Goal: Information Seeking & Learning: Learn about a topic

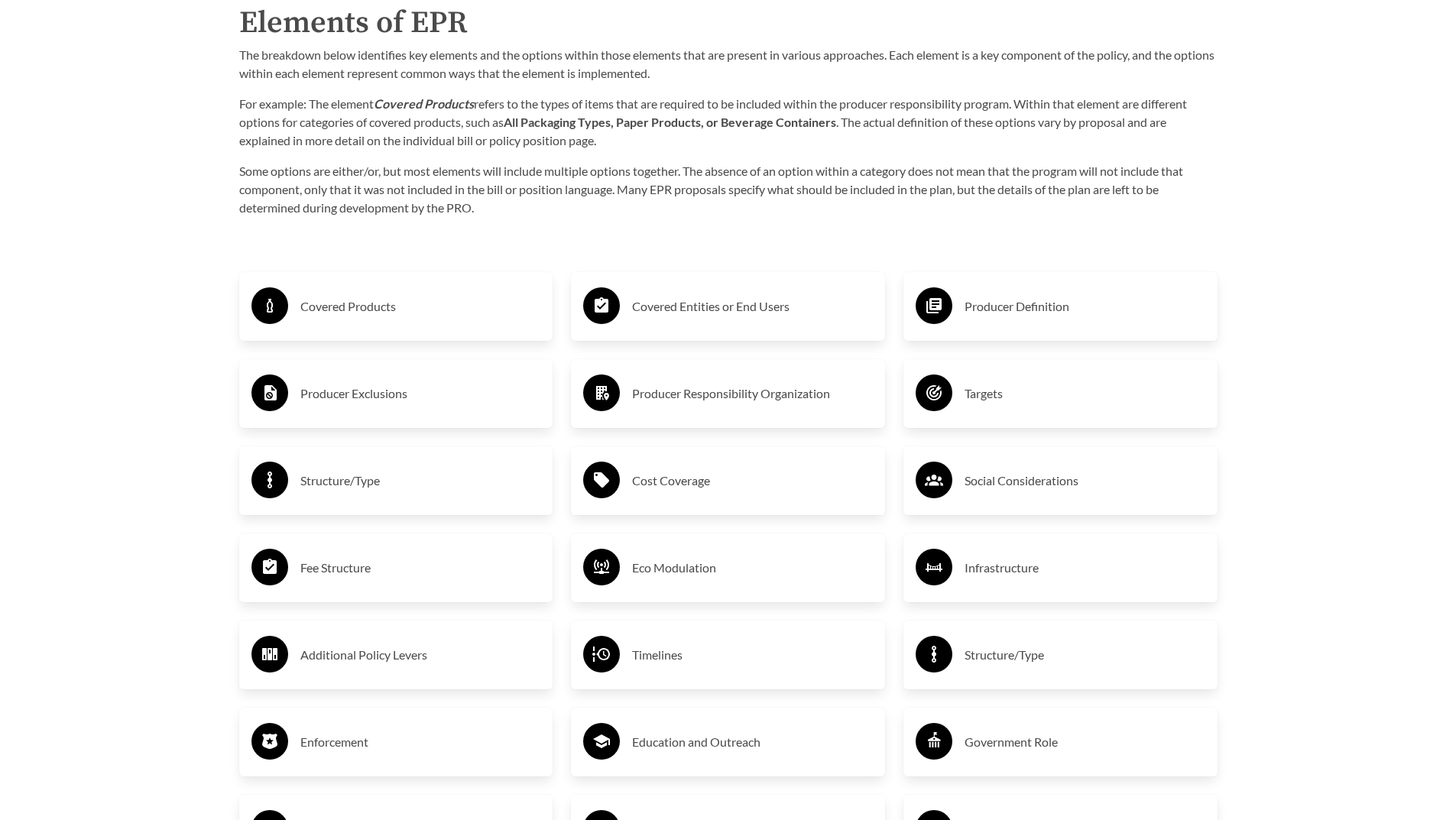
scroll to position [2522, 0]
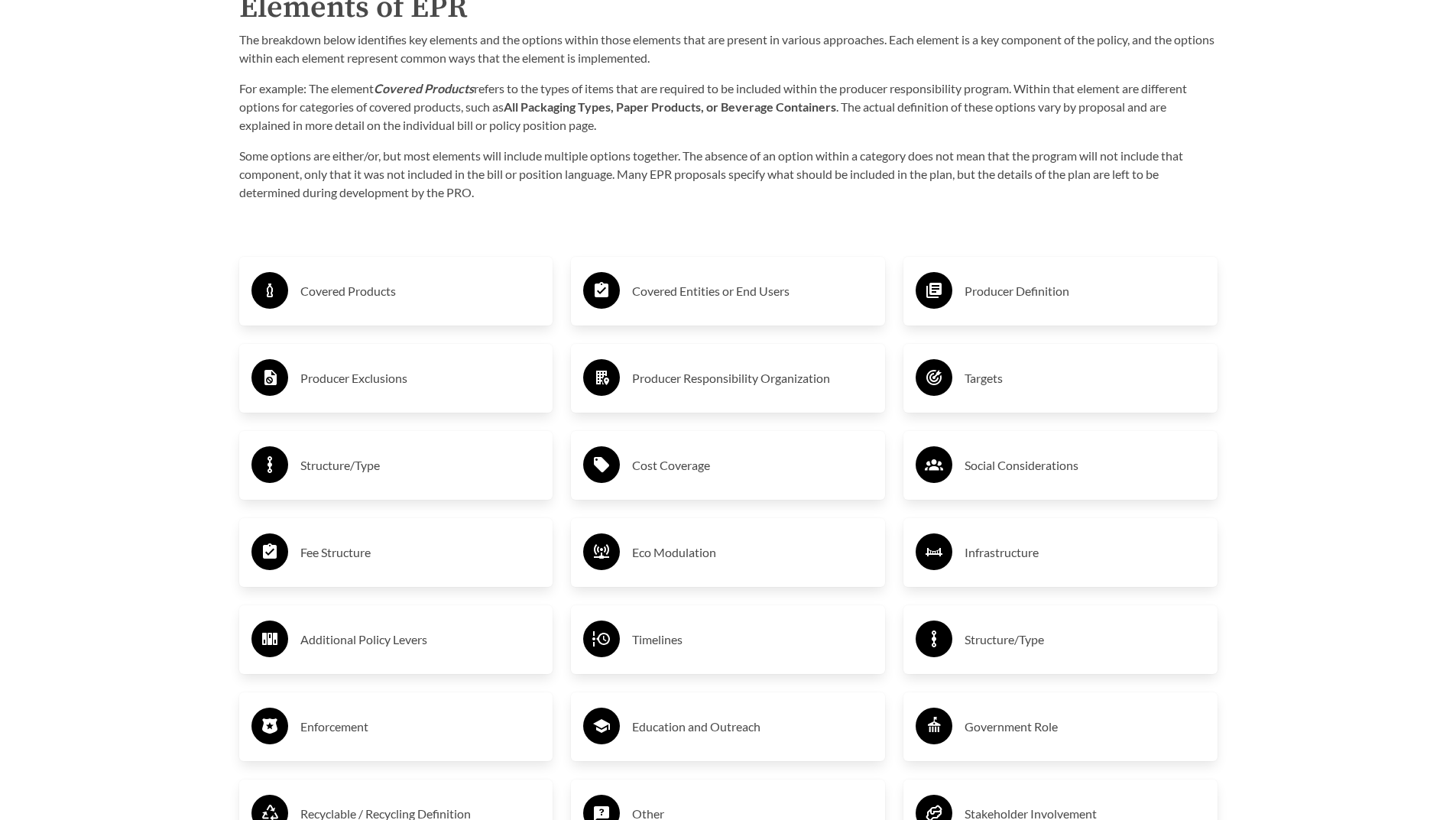
click at [338, 299] on h3 "Covered Products" at bounding box center [421, 291] width 241 height 25
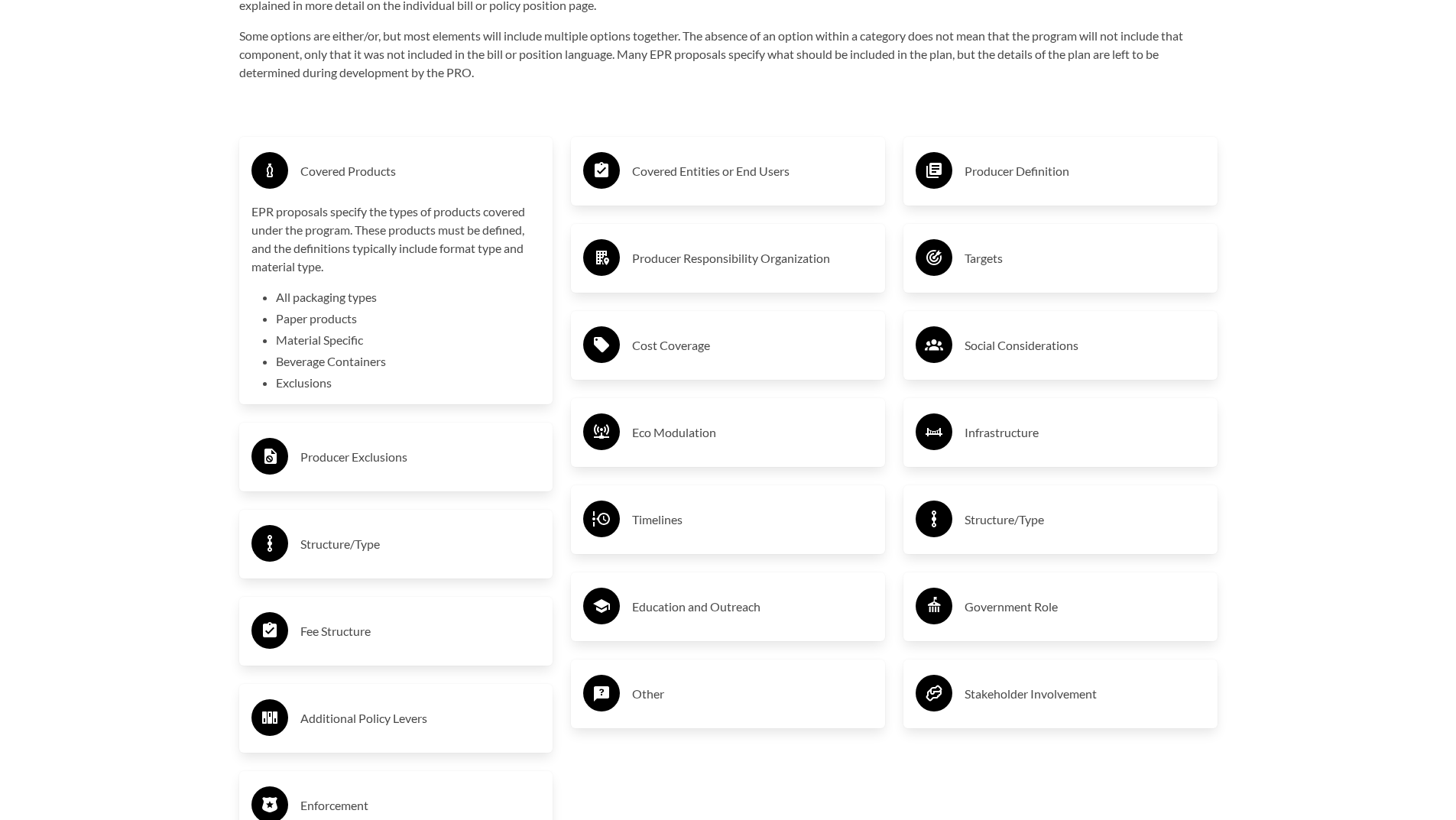
scroll to position [2675, 0]
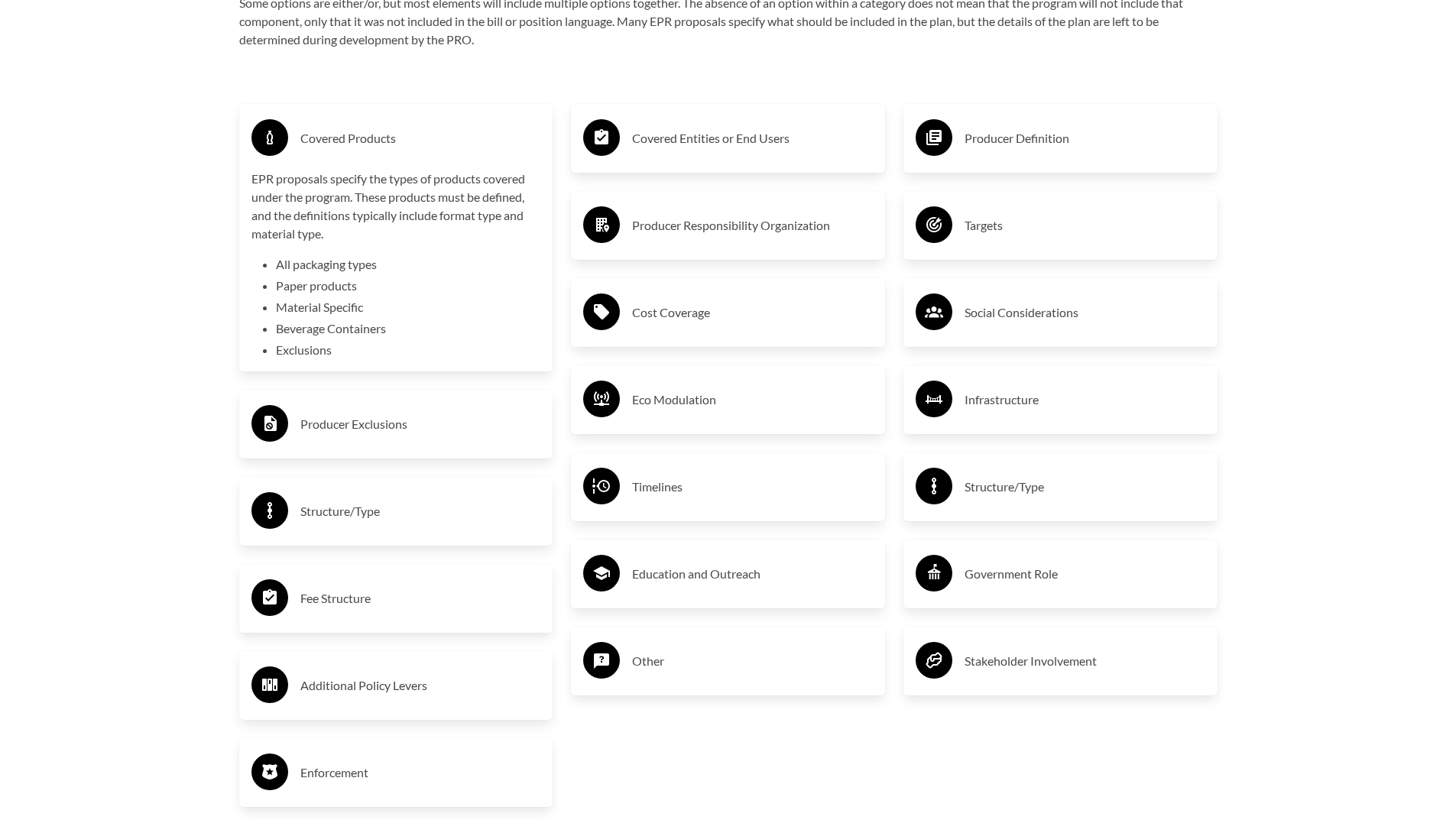
click at [431, 516] on h3 "Structure/Type" at bounding box center [421, 511] width 241 height 25
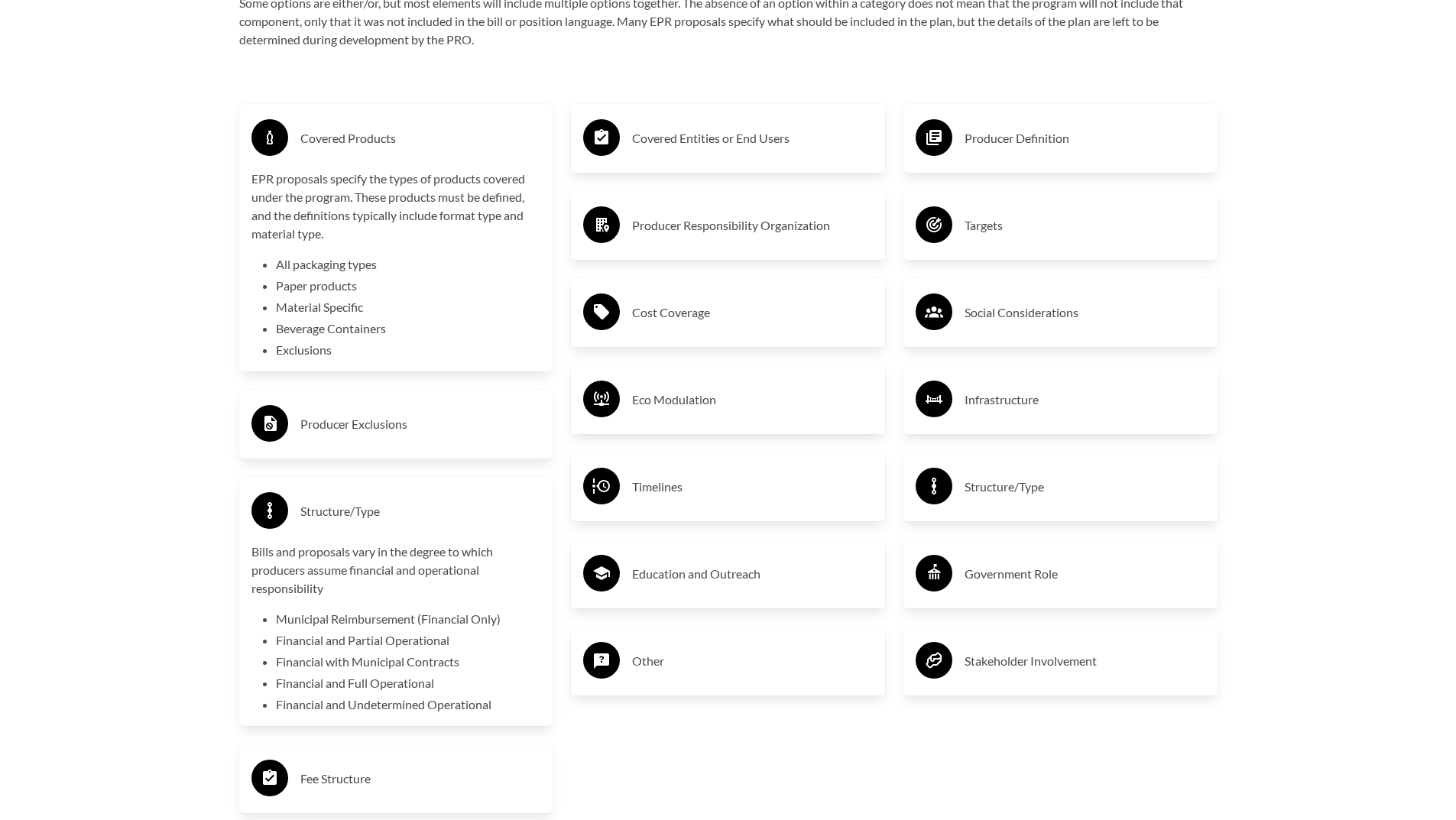
click at [404, 427] on h3 "Producer Exclusions" at bounding box center [421, 424] width 241 height 25
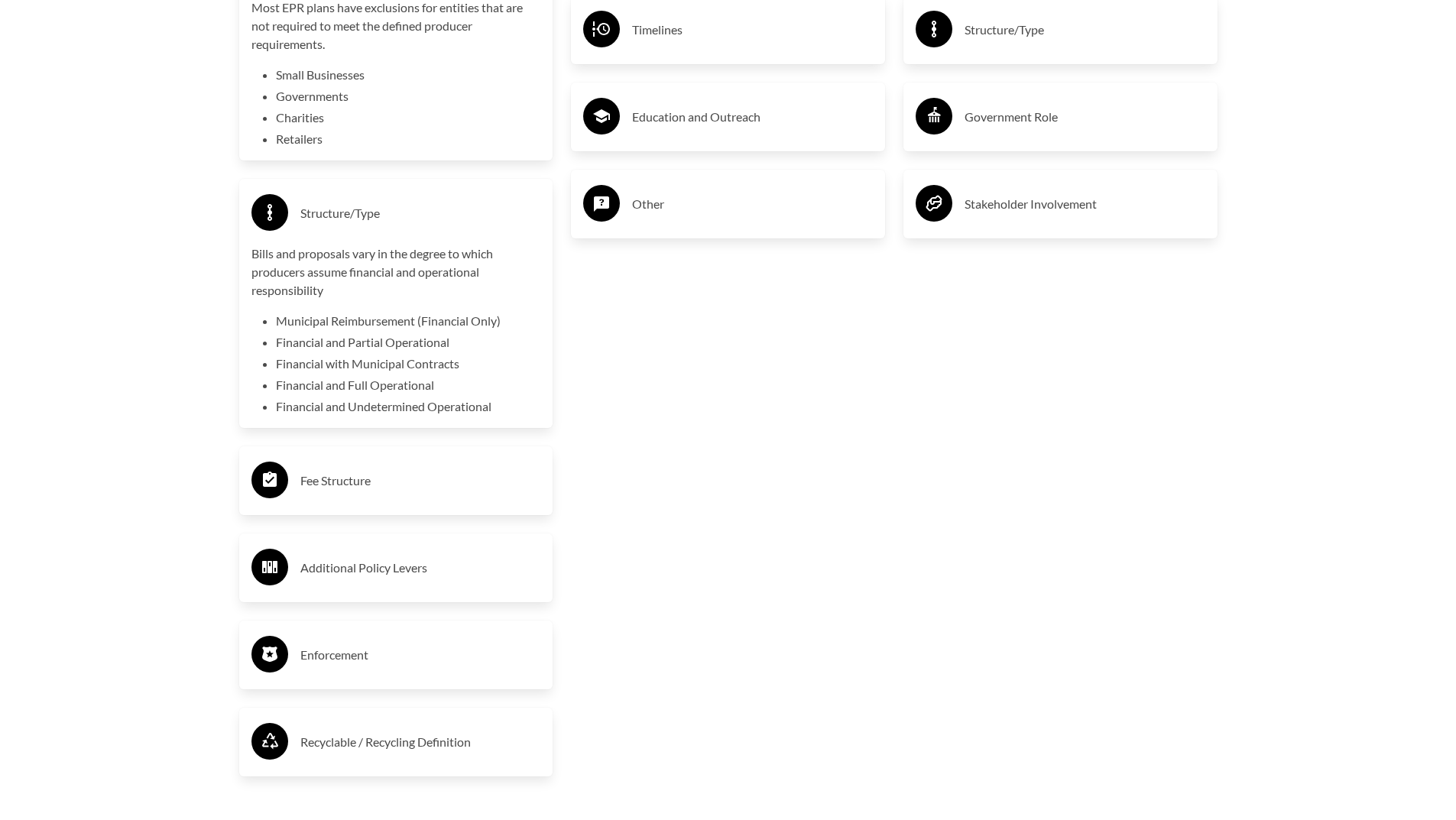
scroll to position [3133, 0]
click at [426, 483] on h3 "Fee Structure" at bounding box center [421, 479] width 241 height 25
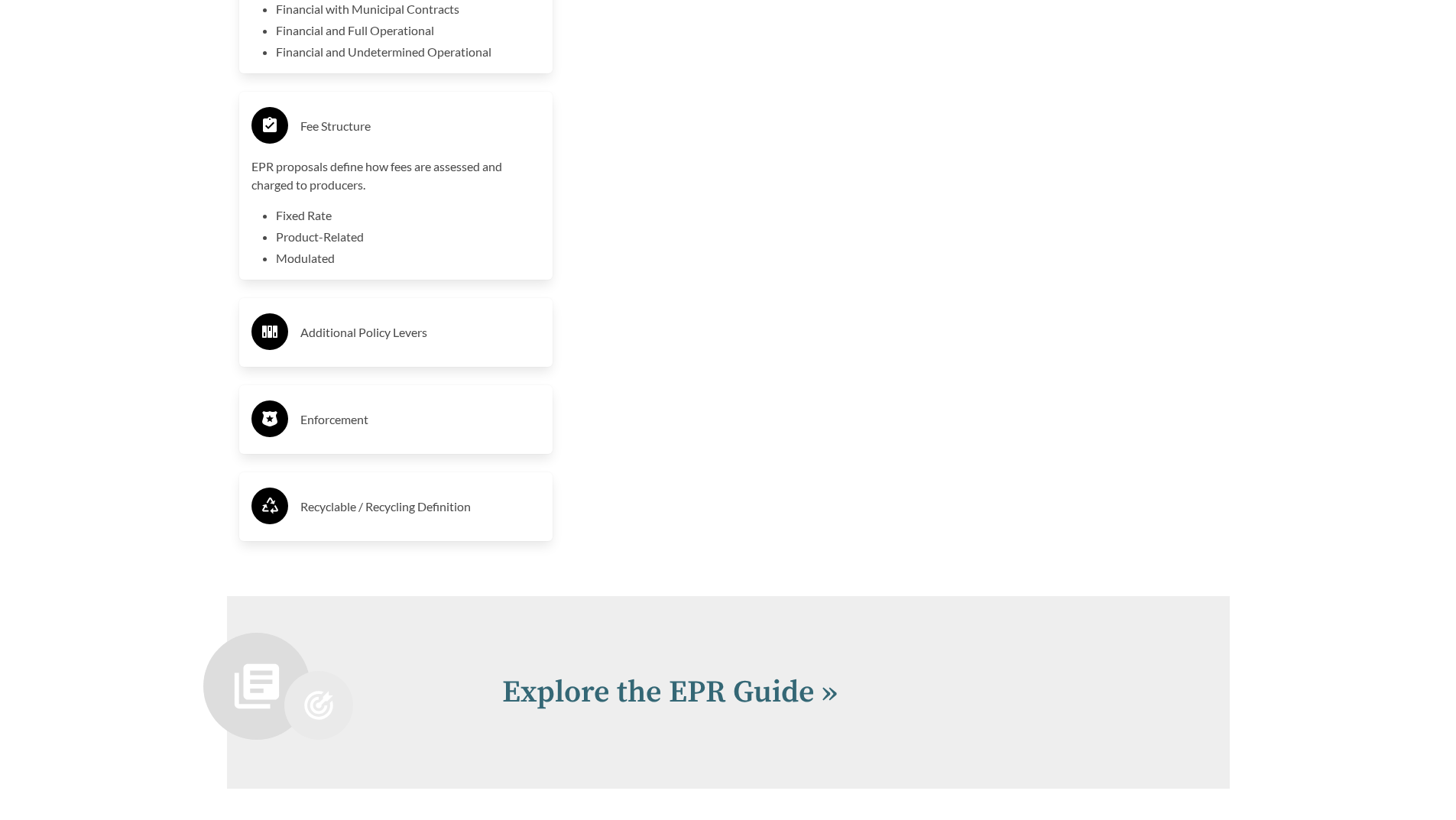
scroll to position [3515, 0]
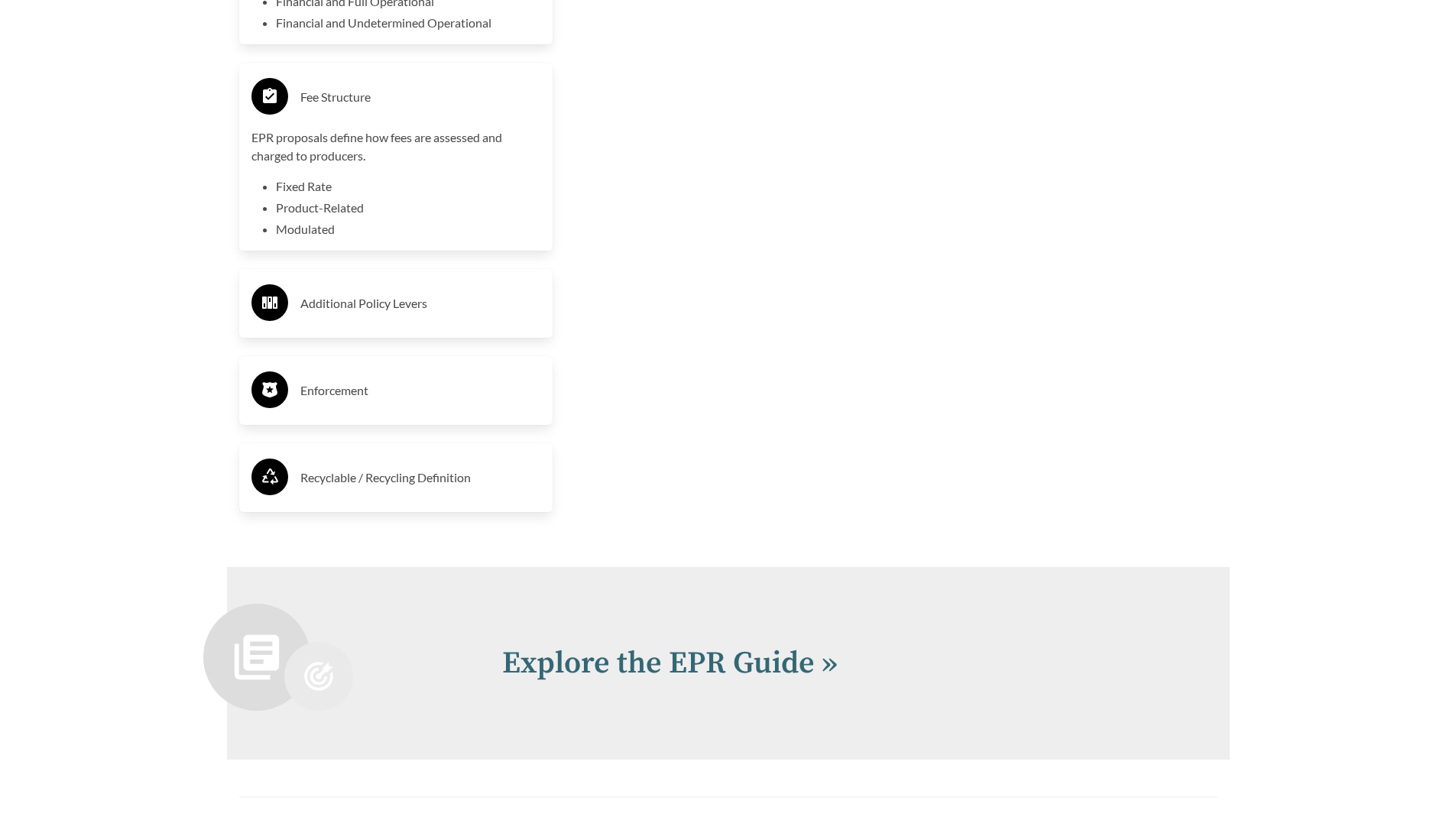
click at [387, 400] on h3 "Enforcement" at bounding box center [421, 390] width 241 height 25
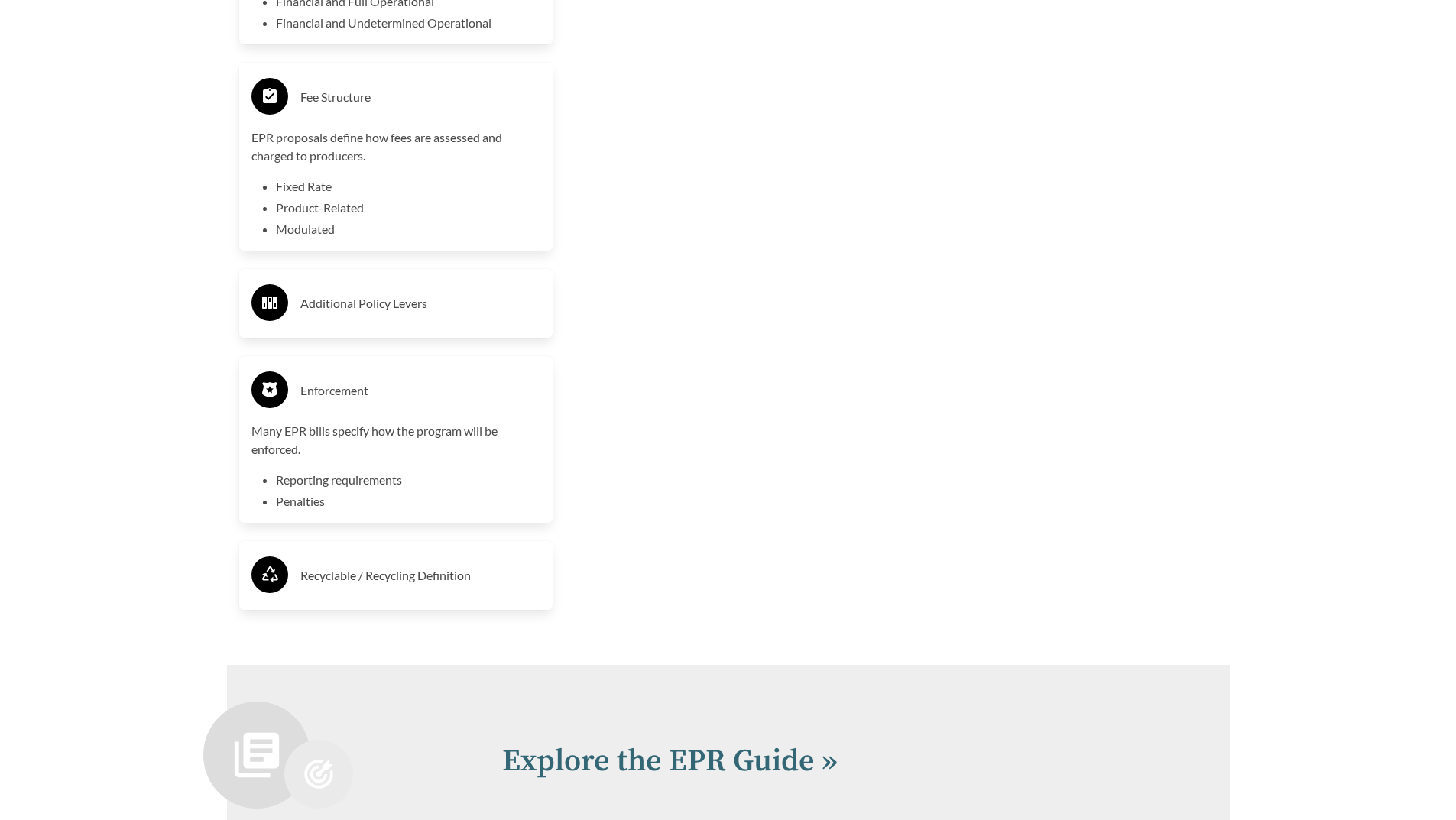
click at [424, 570] on h3 "Recyclable / Recycling Definition" at bounding box center [421, 576] width 241 height 25
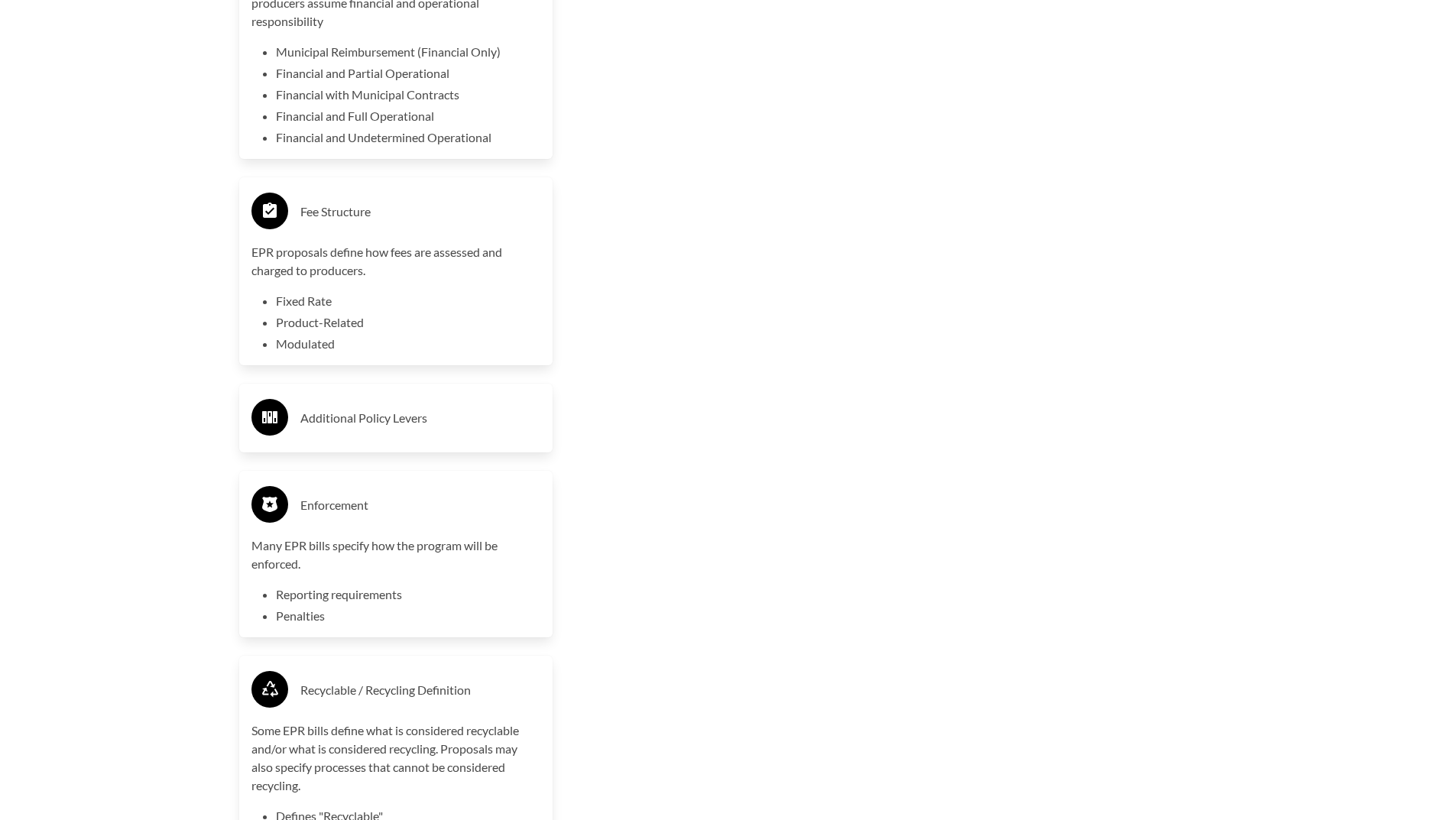
scroll to position [3363, 0]
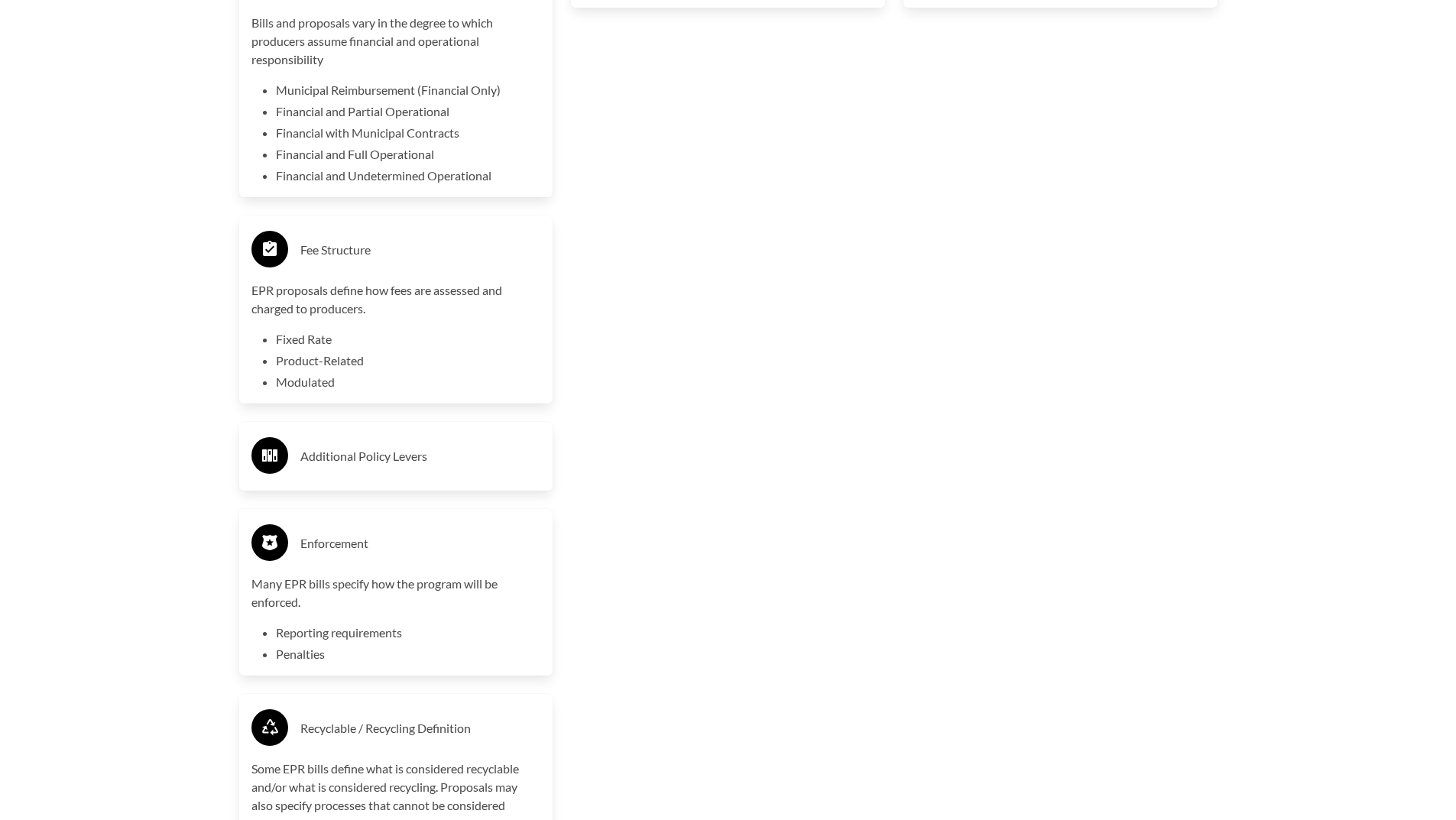
click at [429, 455] on h3 "Additional Policy Levers" at bounding box center [421, 456] width 241 height 25
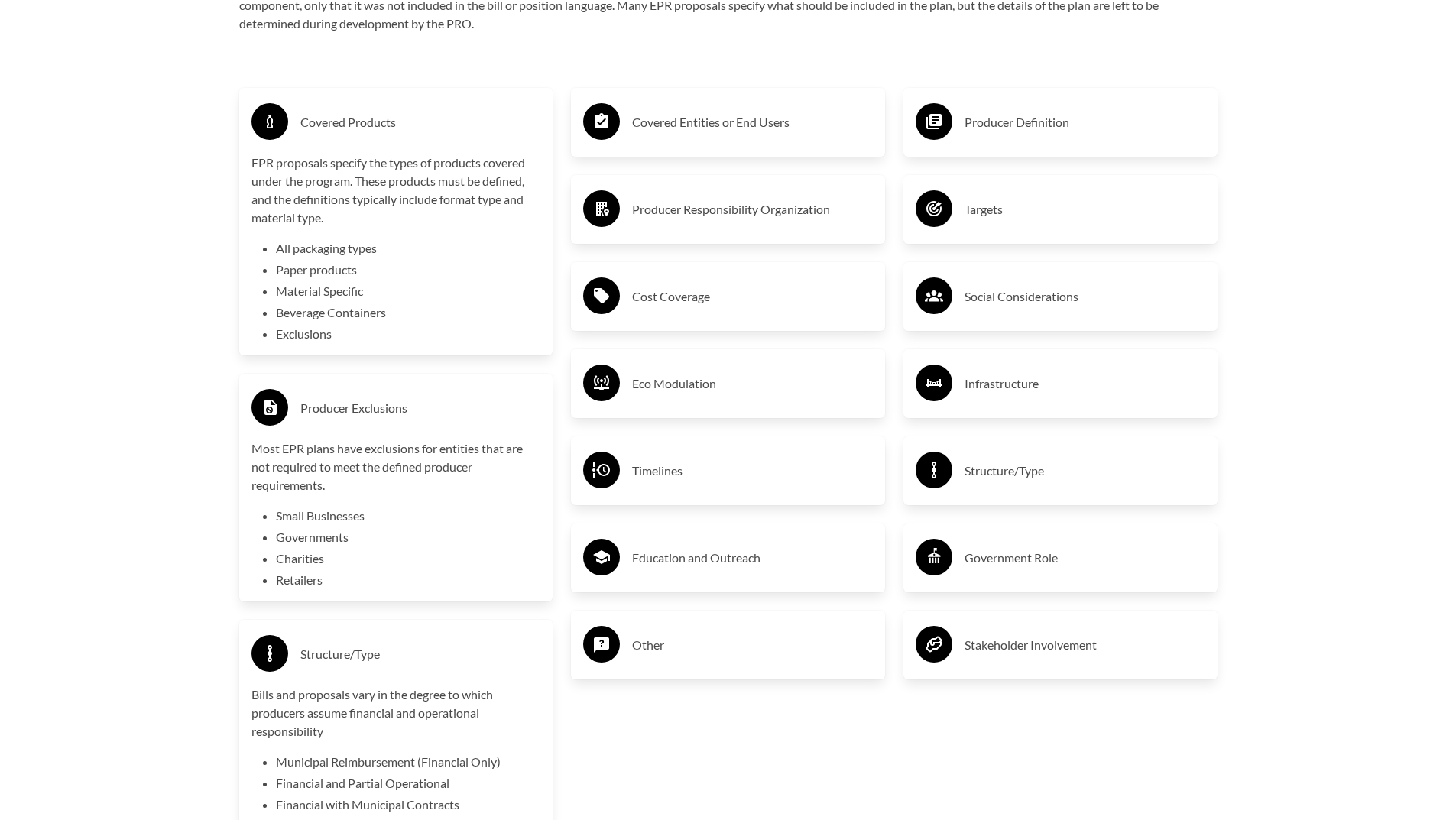
scroll to position [2675, 0]
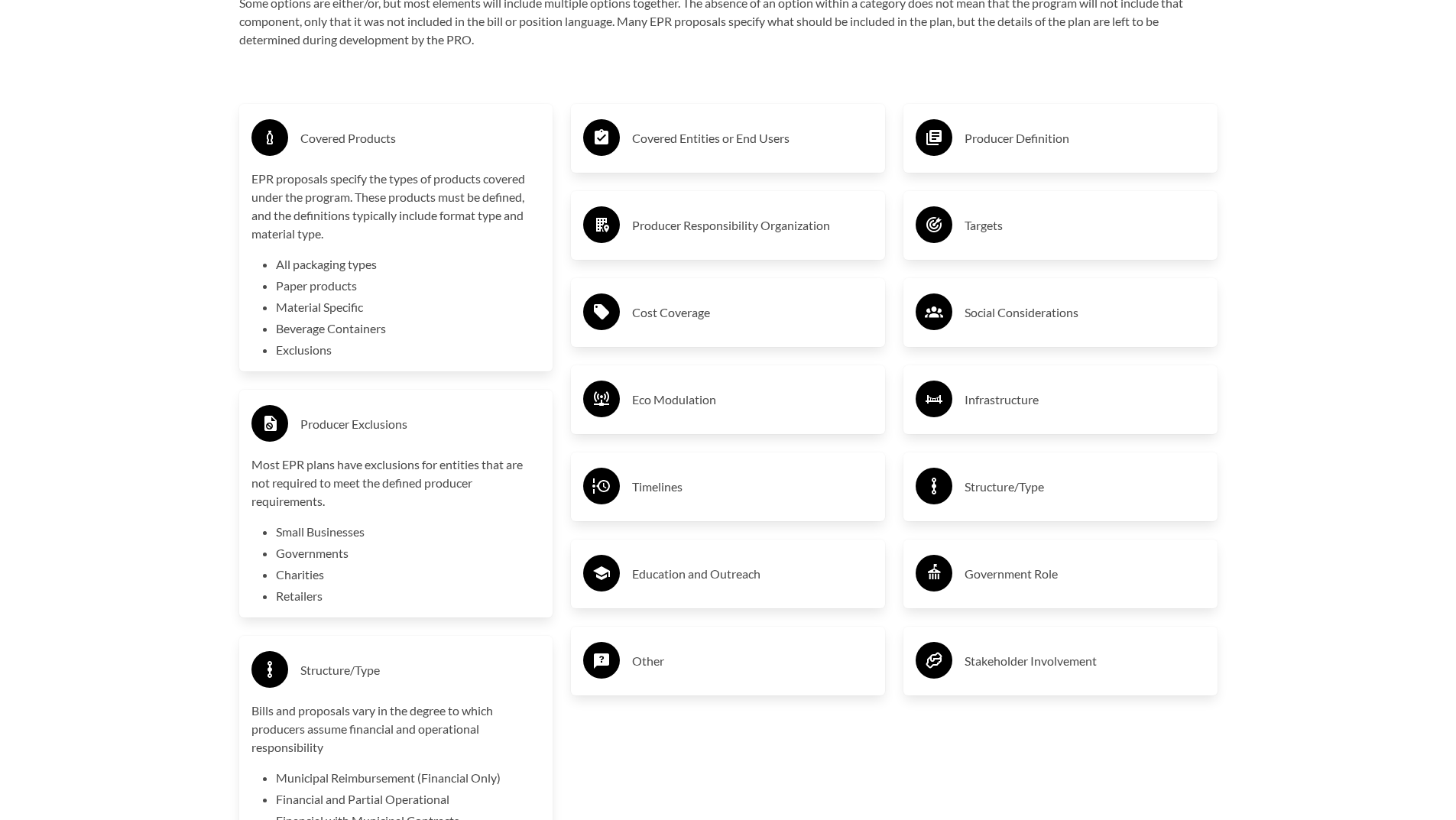
click at [701, 145] on h3 "Covered Entities or End Users" at bounding box center [753, 138] width 241 height 25
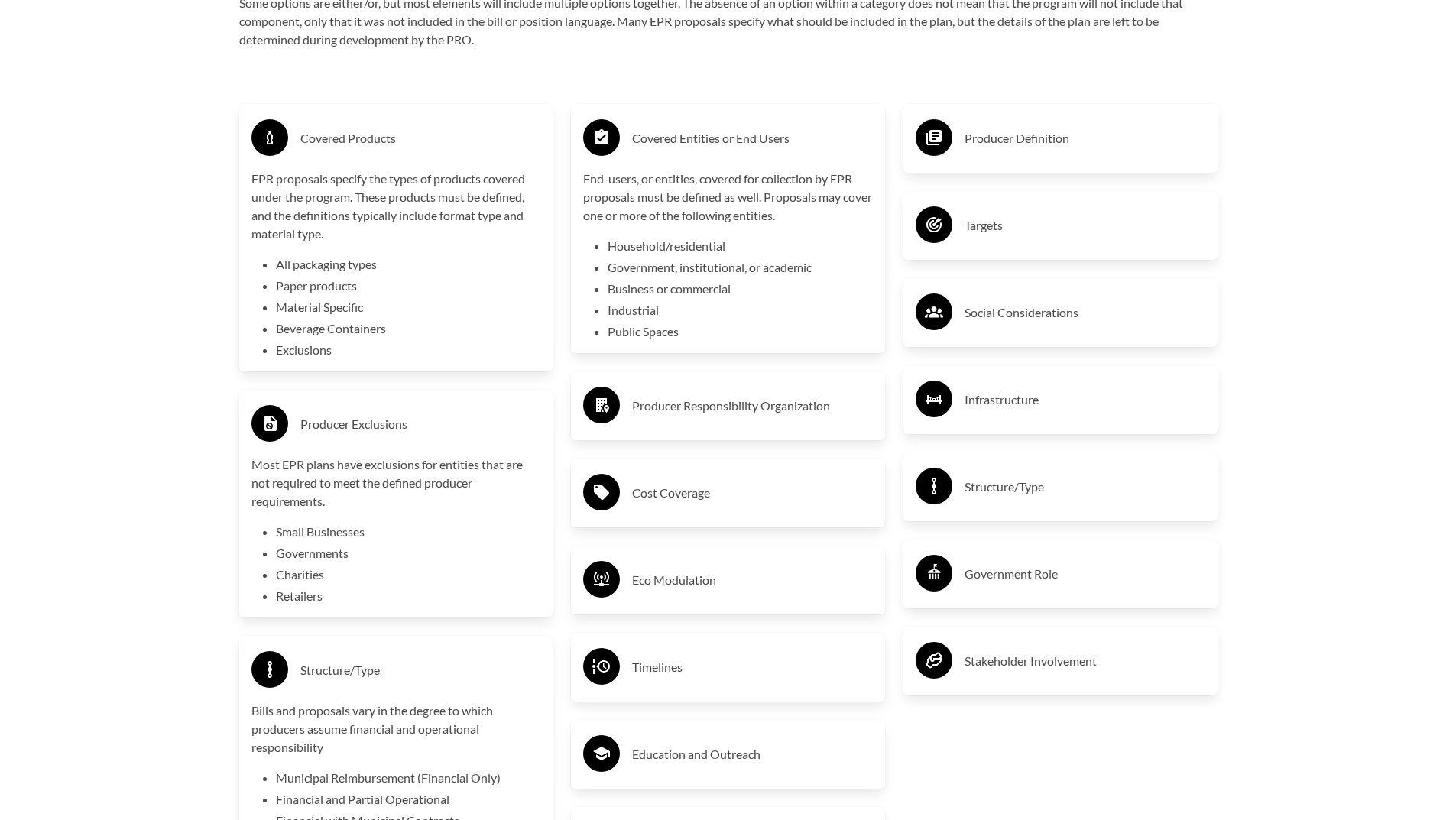
click at [698, 397] on h3 "Producer Responsibility Organization" at bounding box center [753, 406] width 241 height 25
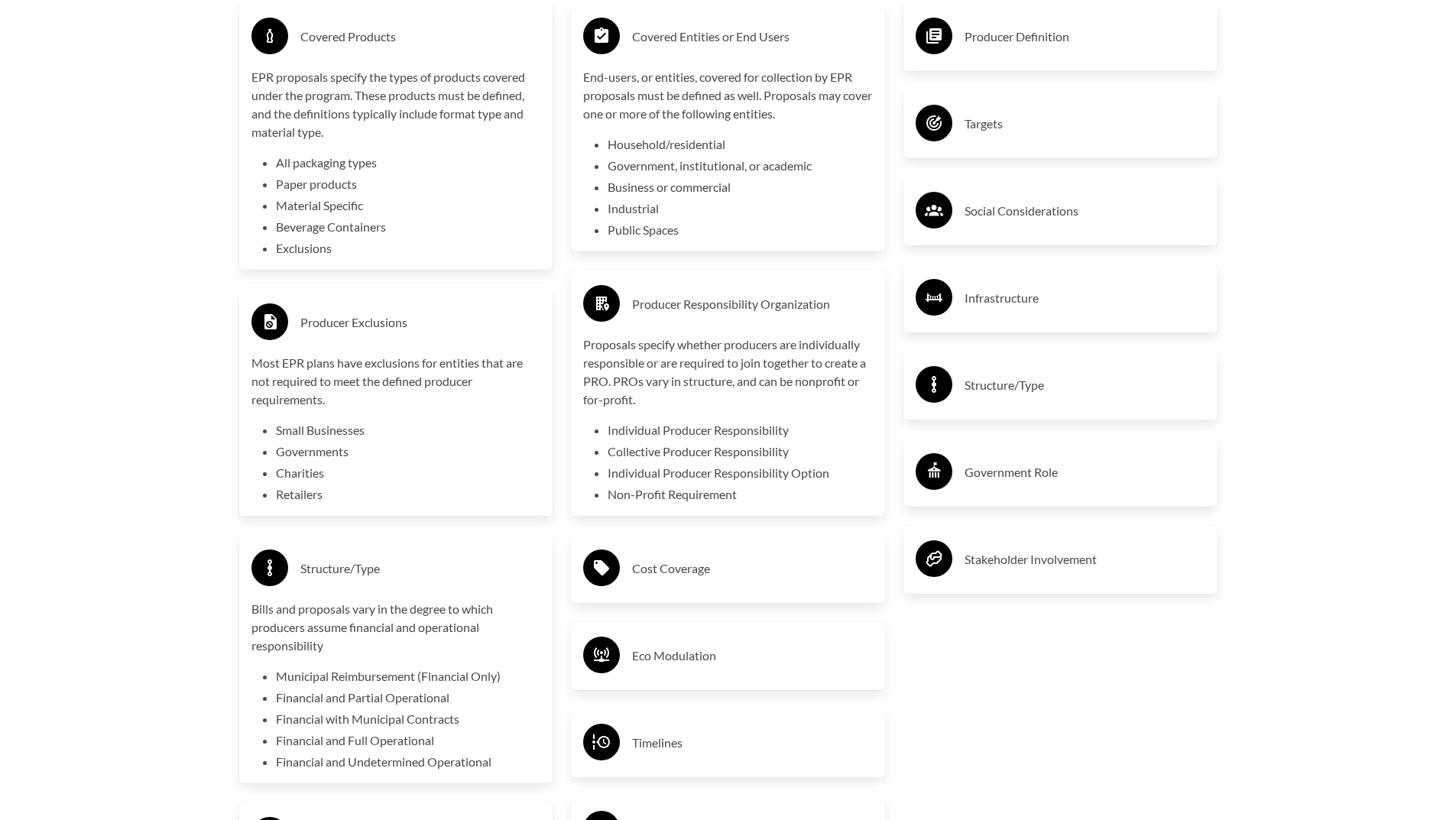
scroll to position [2828, 0]
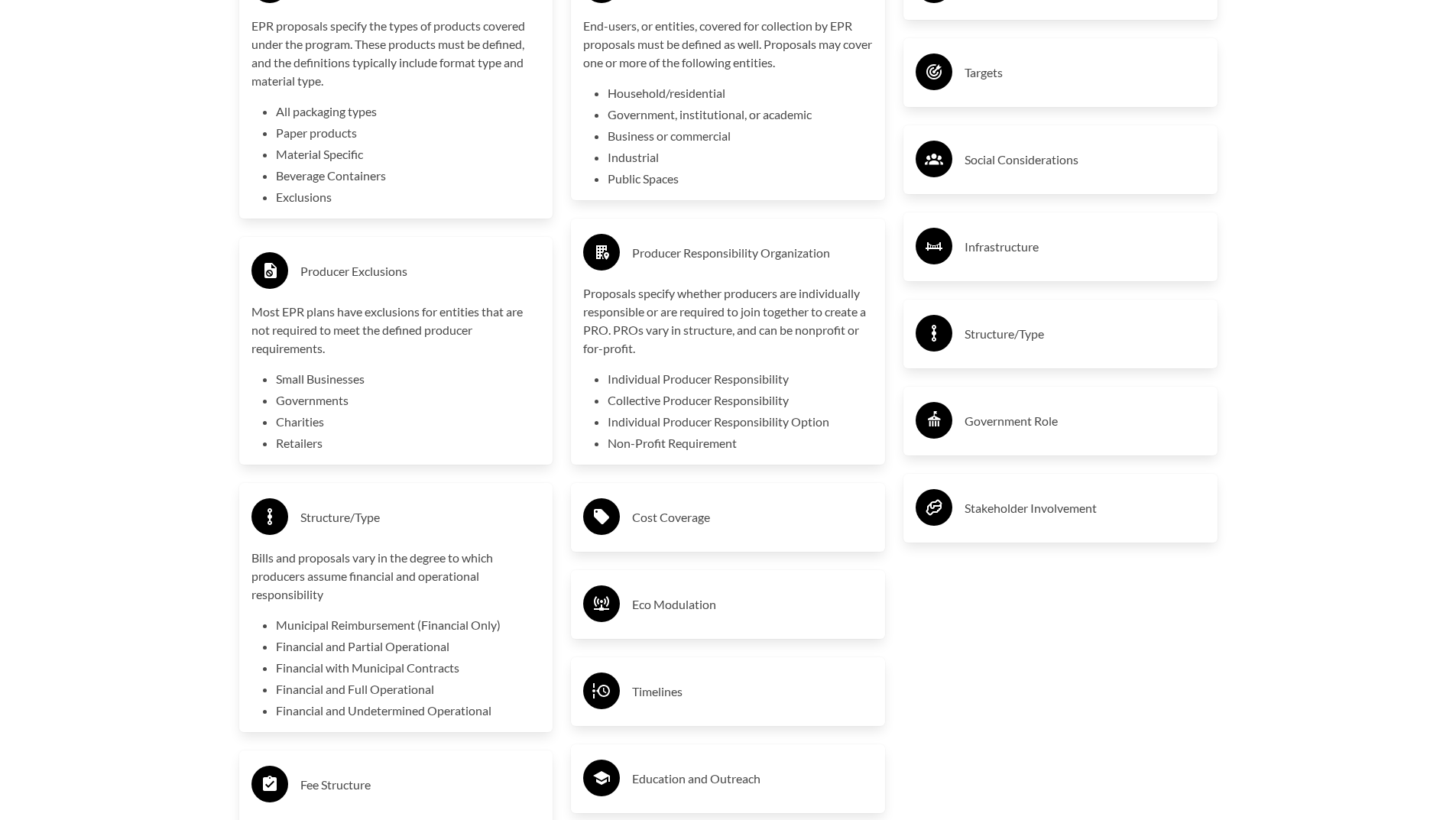
click at [699, 530] on h3 "Cost Coverage" at bounding box center [753, 517] width 241 height 25
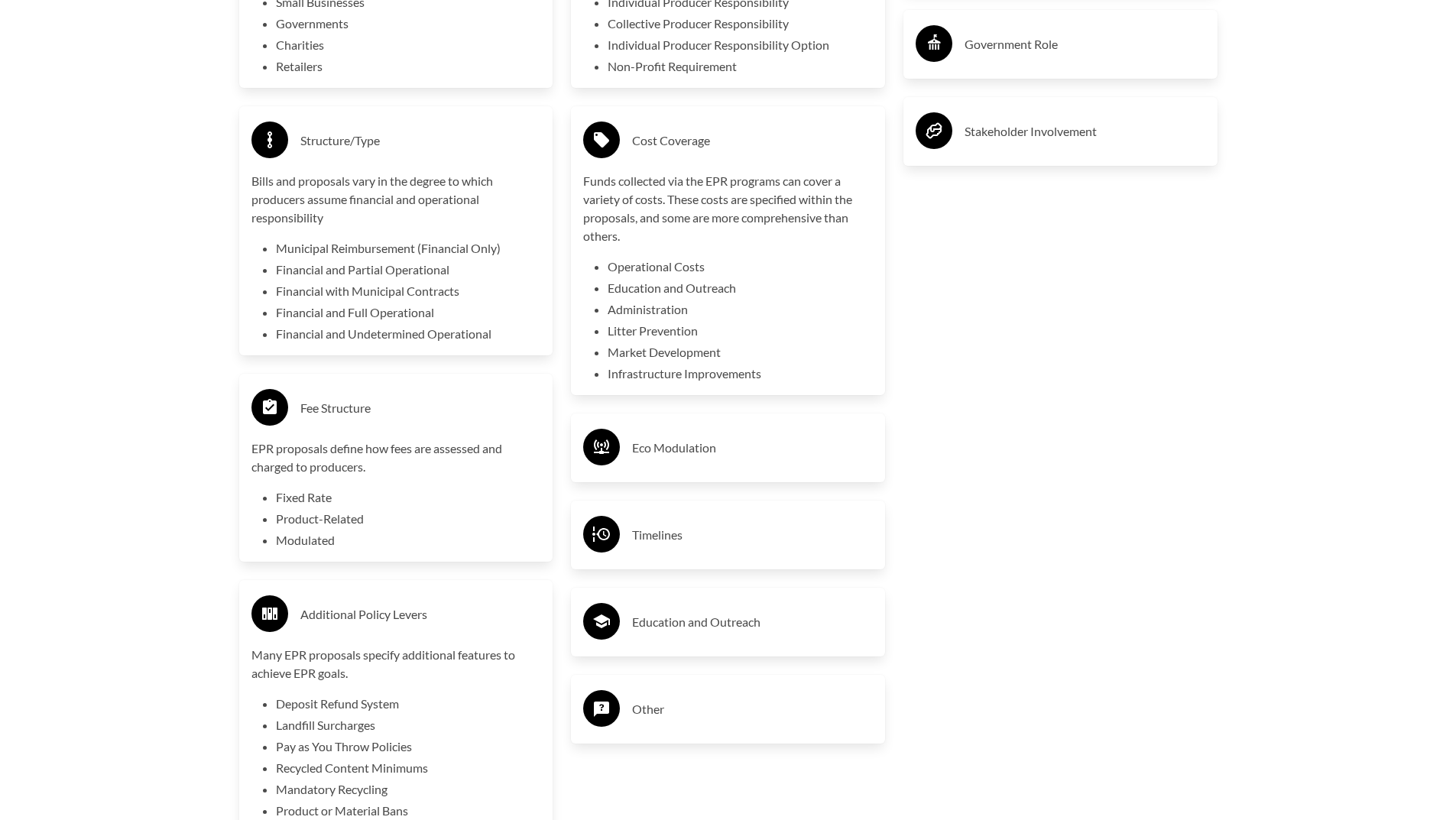
scroll to position [3210, 0]
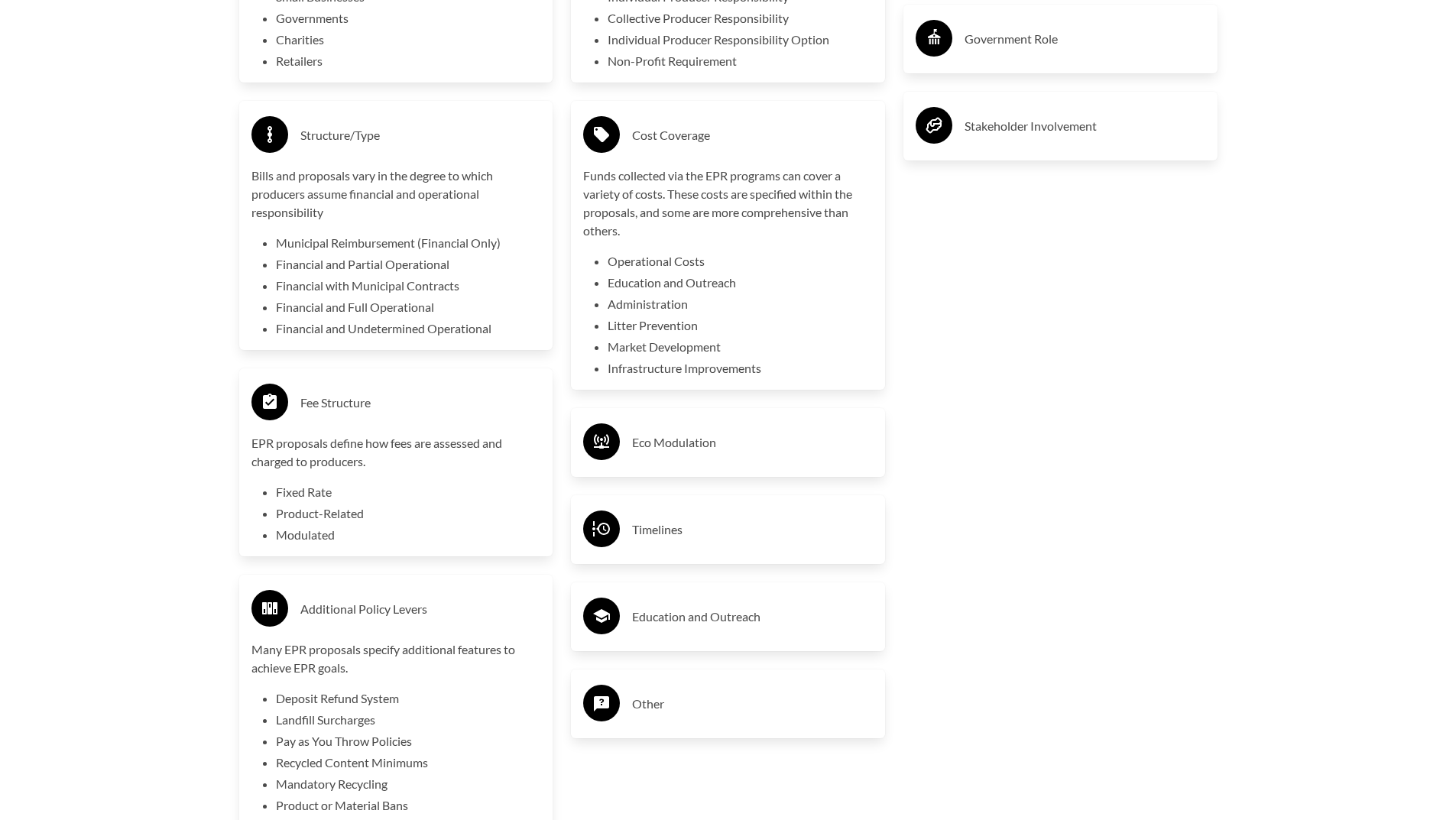
click at [686, 455] on h3 "Eco Modulation" at bounding box center [753, 442] width 241 height 25
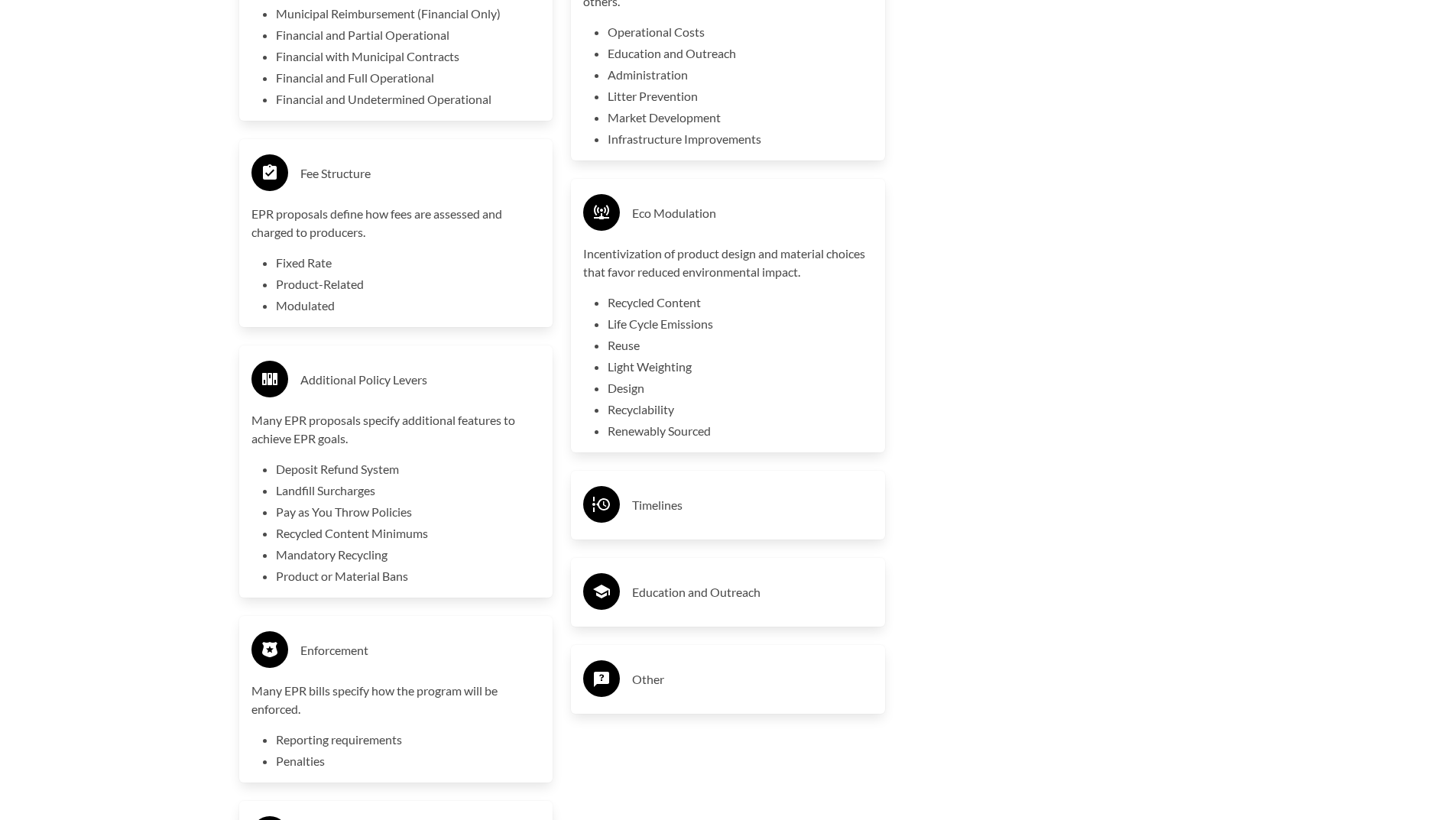
scroll to position [3515, 0]
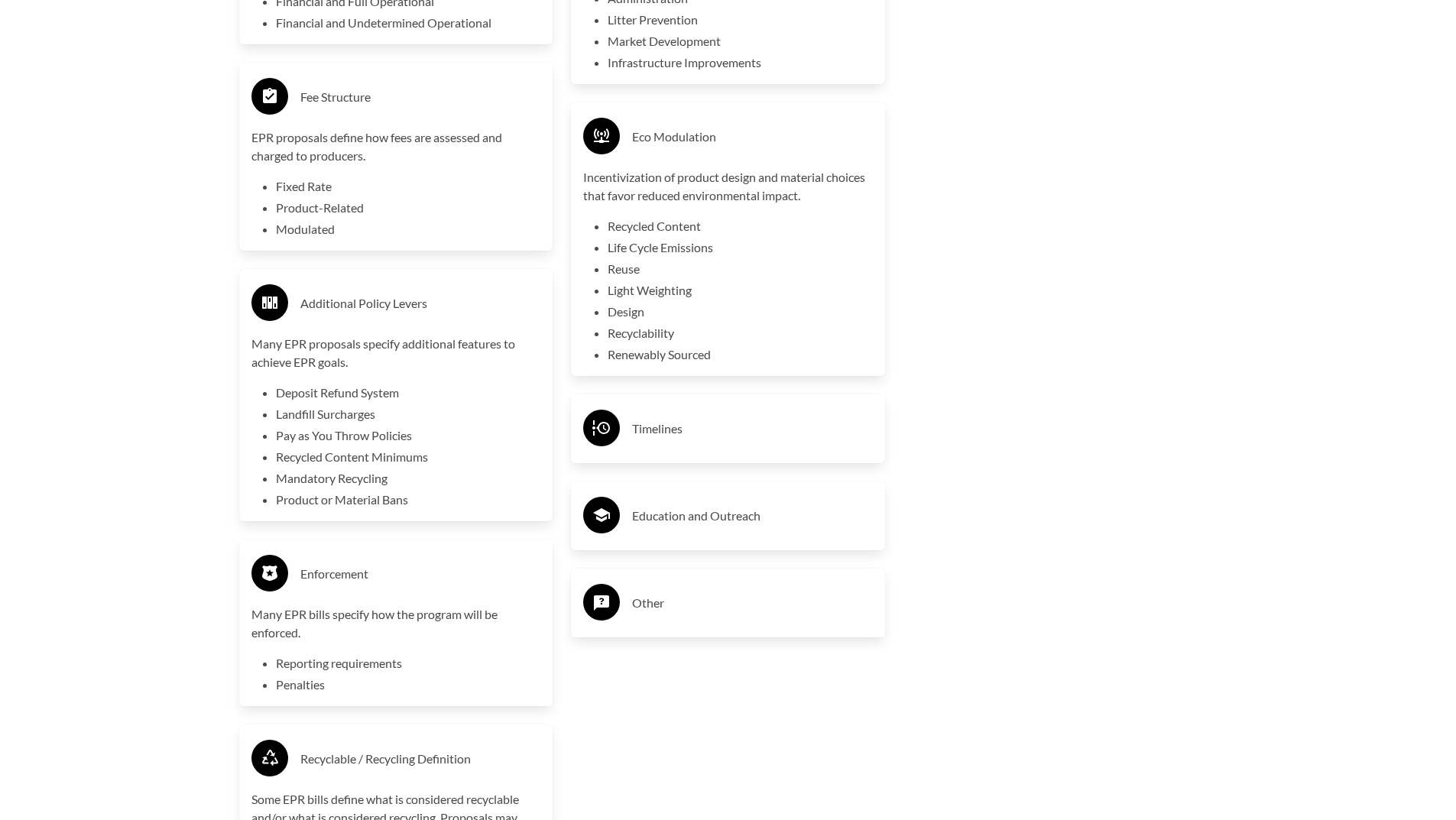
click at [671, 430] on h3 "Timelines" at bounding box center [753, 429] width 241 height 25
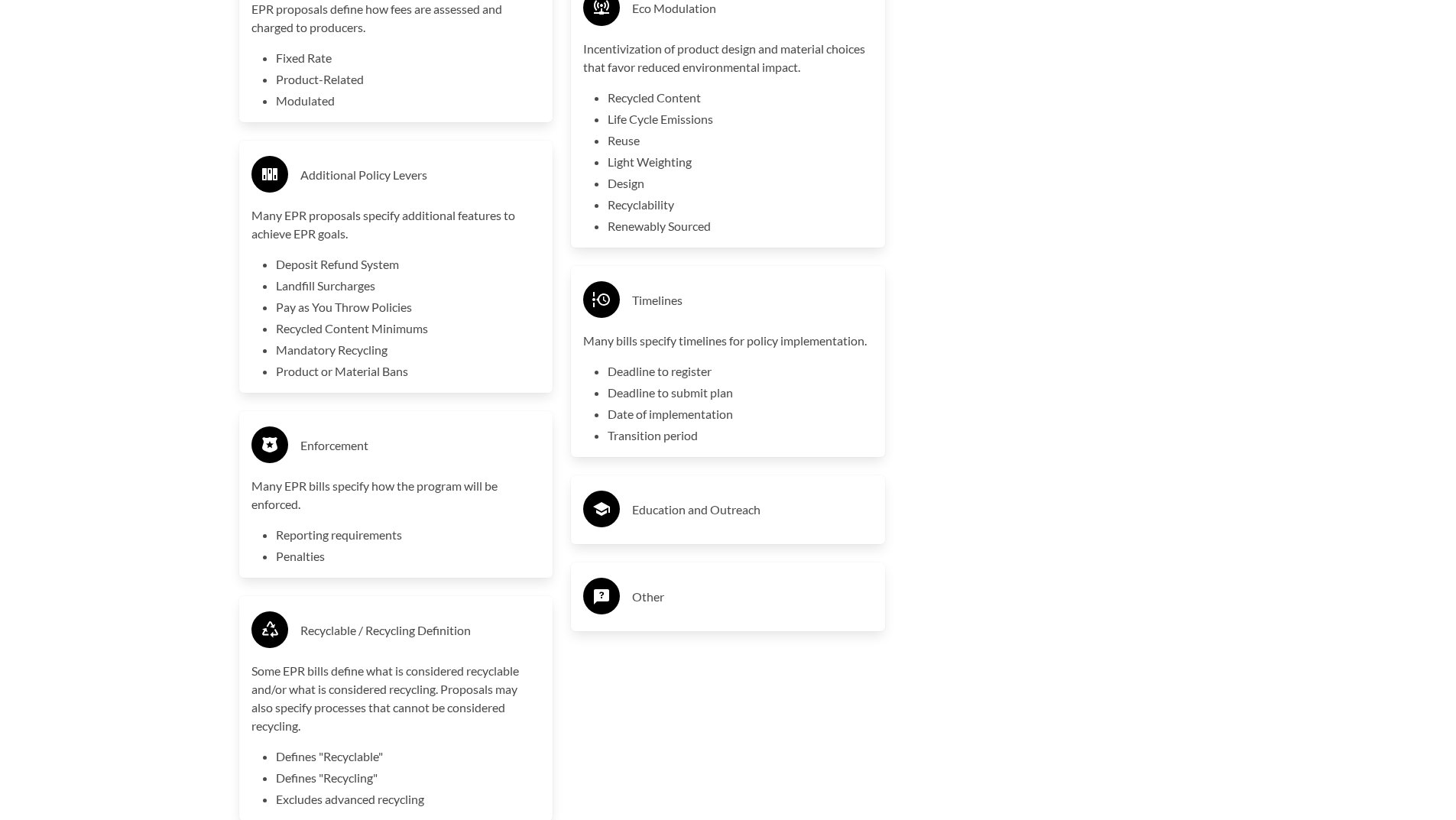
scroll to position [3669, 0]
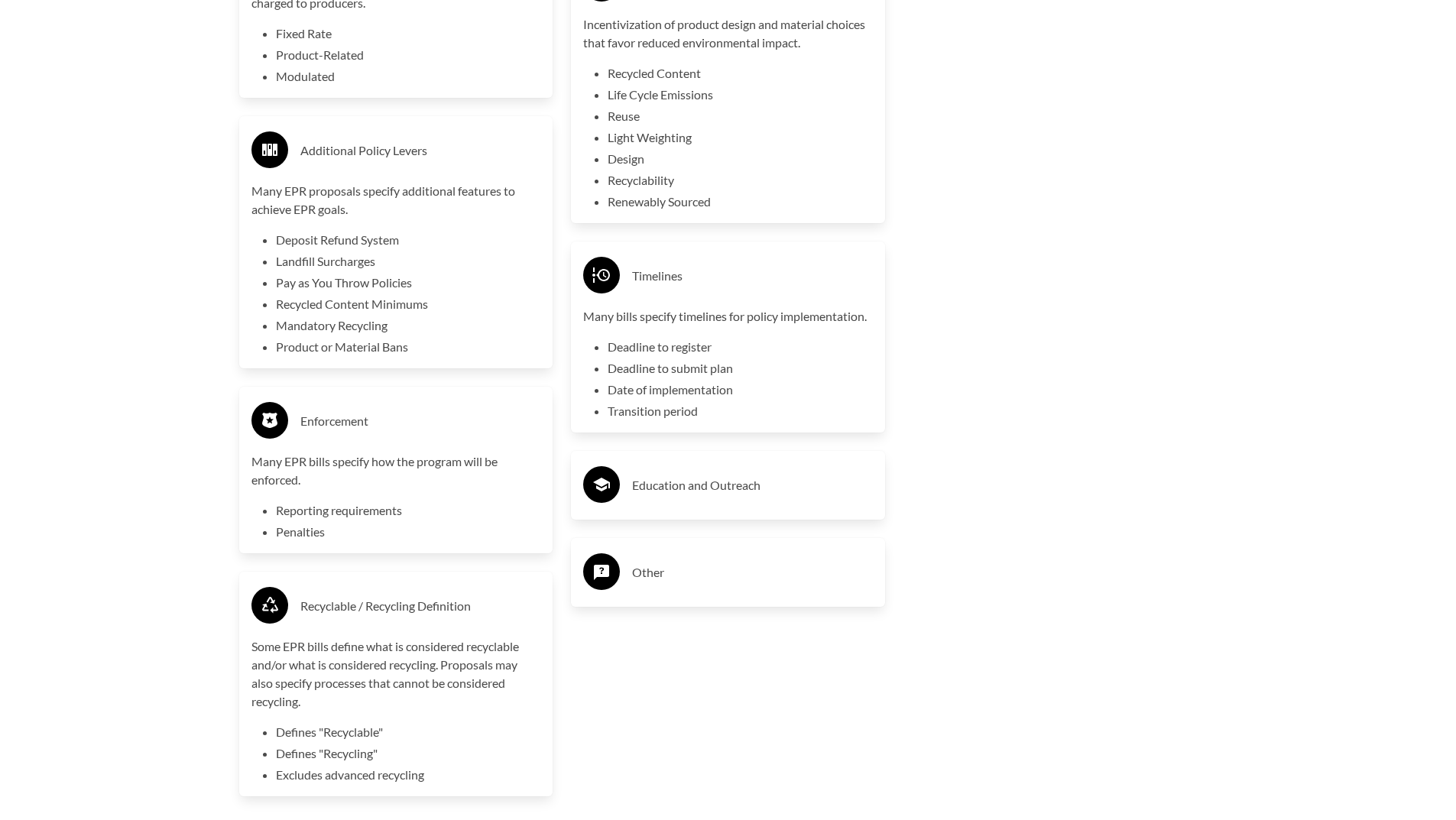
click at [736, 482] on h3 "Education and Outreach" at bounding box center [753, 485] width 241 height 25
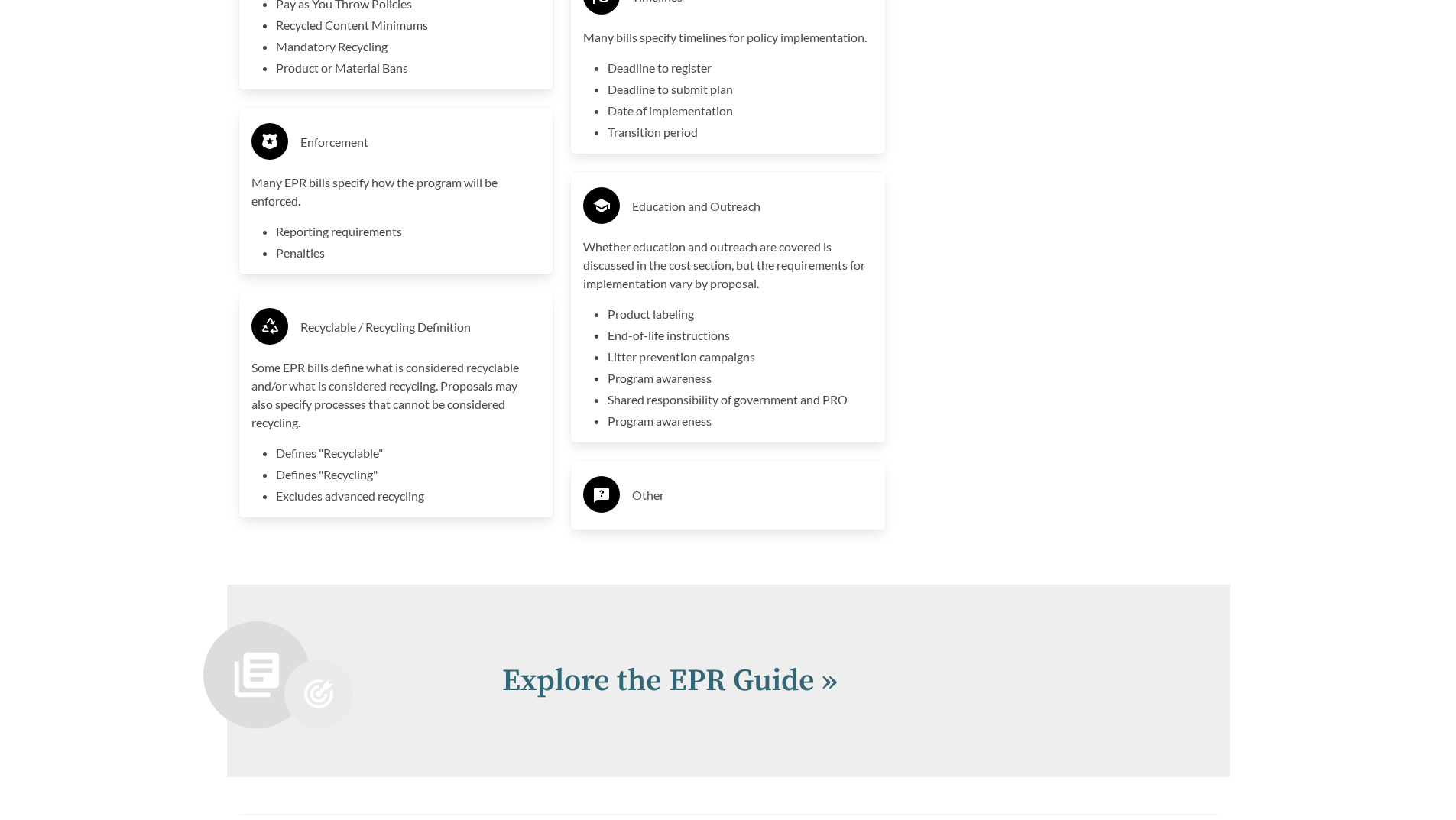
scroll to position [3974, 0]
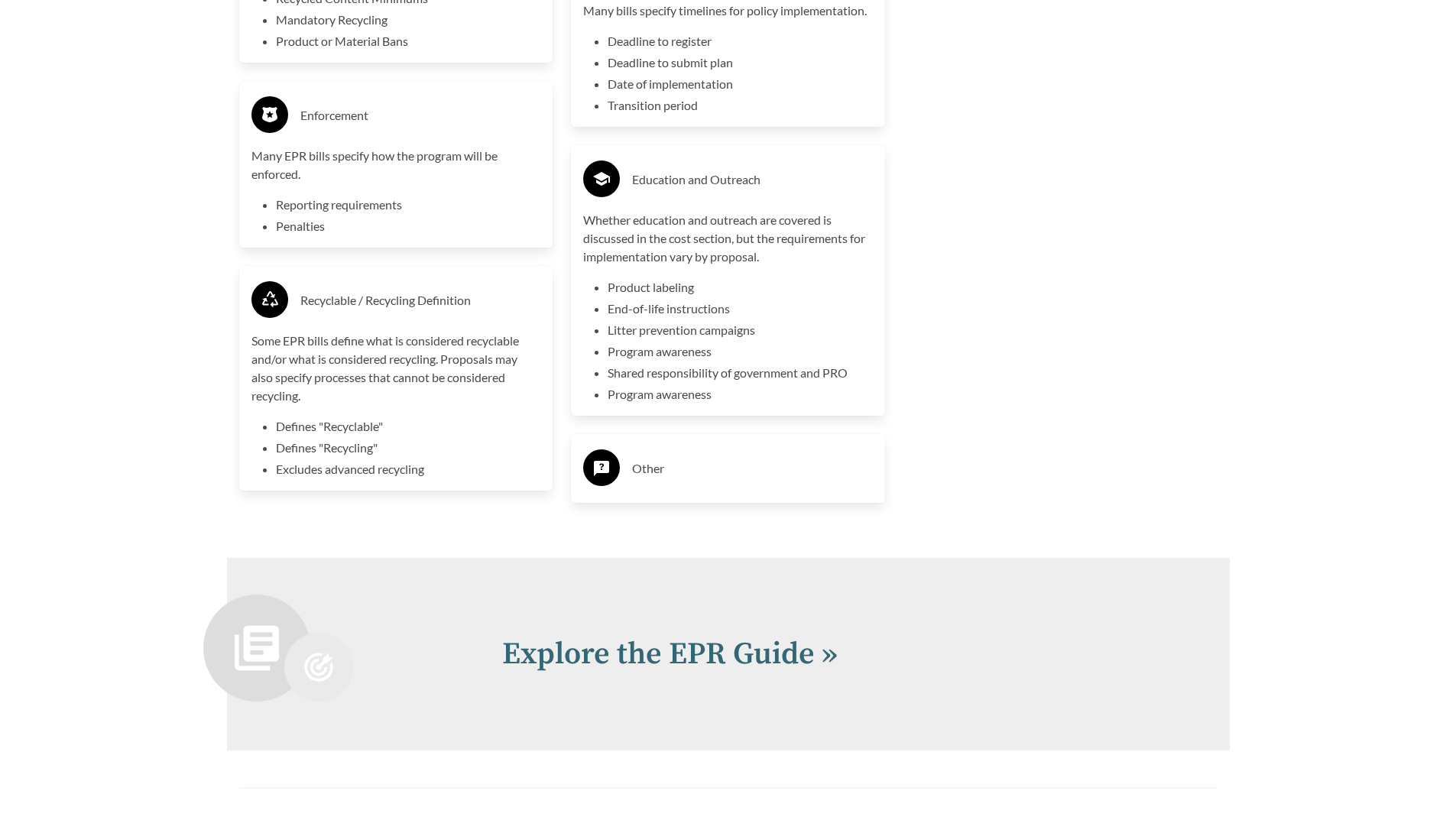
click at [719, 478] on h3 "Other" at bounding box center [753, 468] width 241 height 25
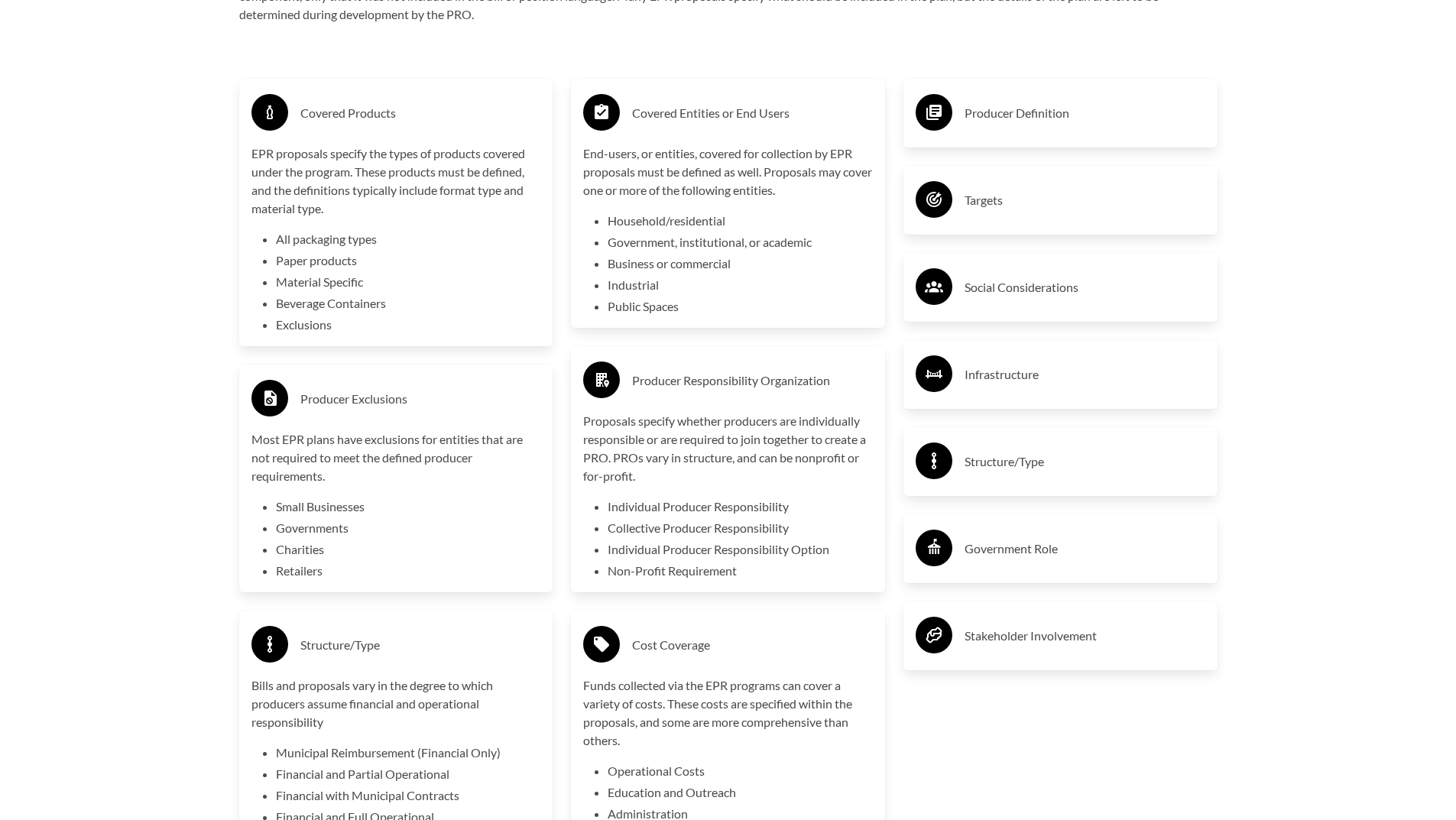
scroll to position [2599, 0]
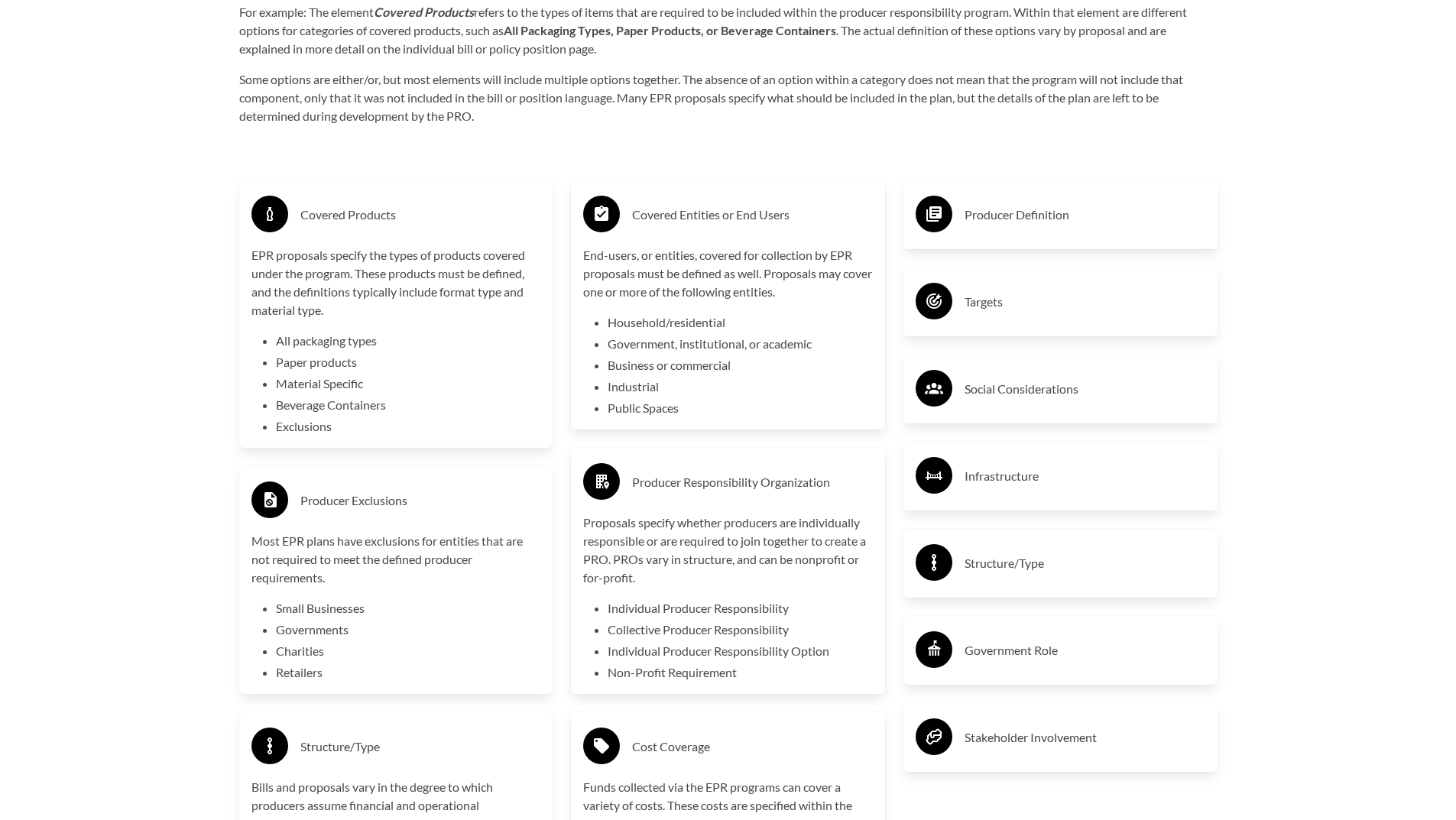
click at [1012, 219] on h3 "Producer Definition" at bounding box center [1085, 214] width 241 height 25
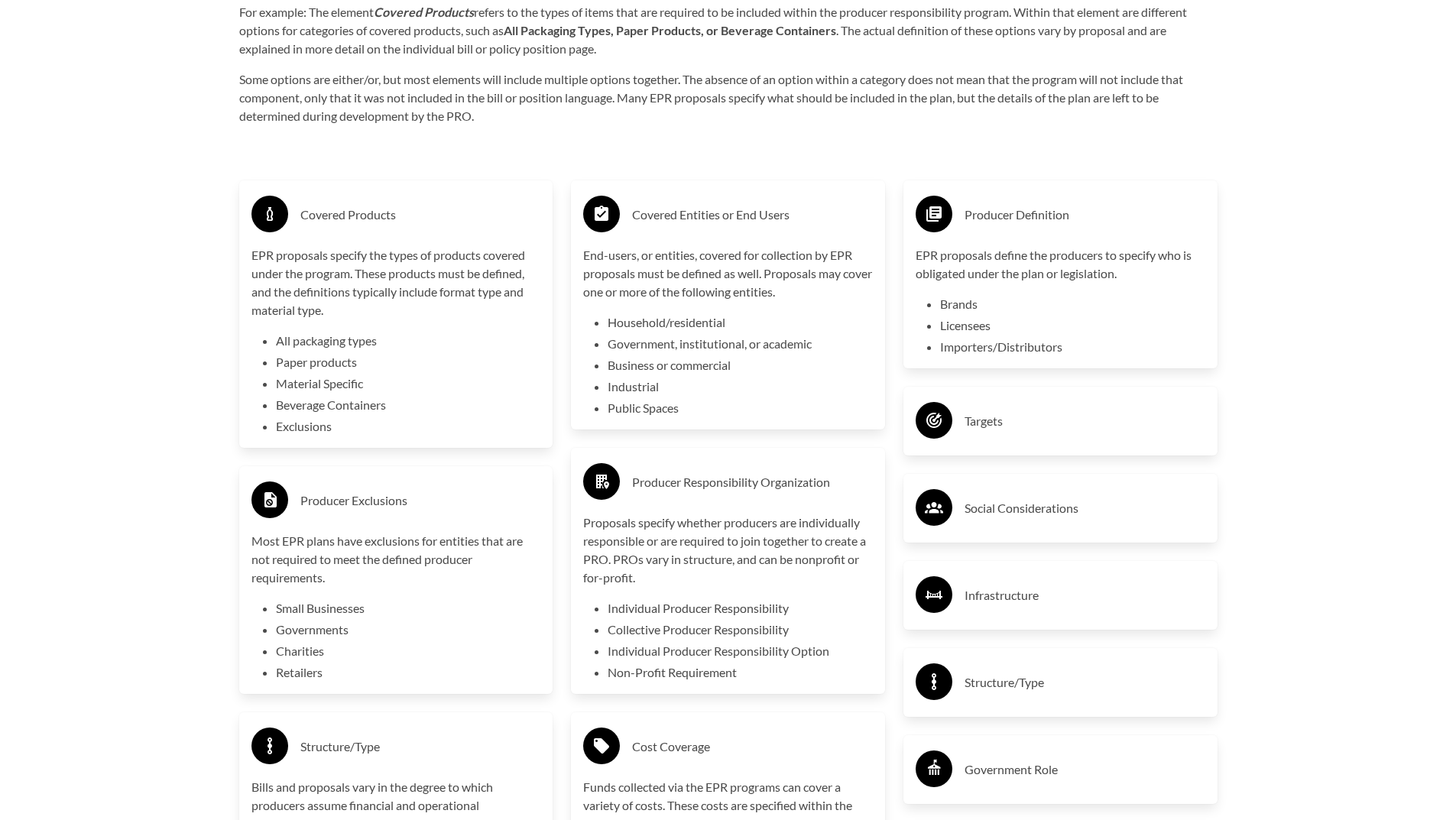
click at [1031, 422] on h3 "Targets" at bounding box center [1085, 420] width 241 height 25
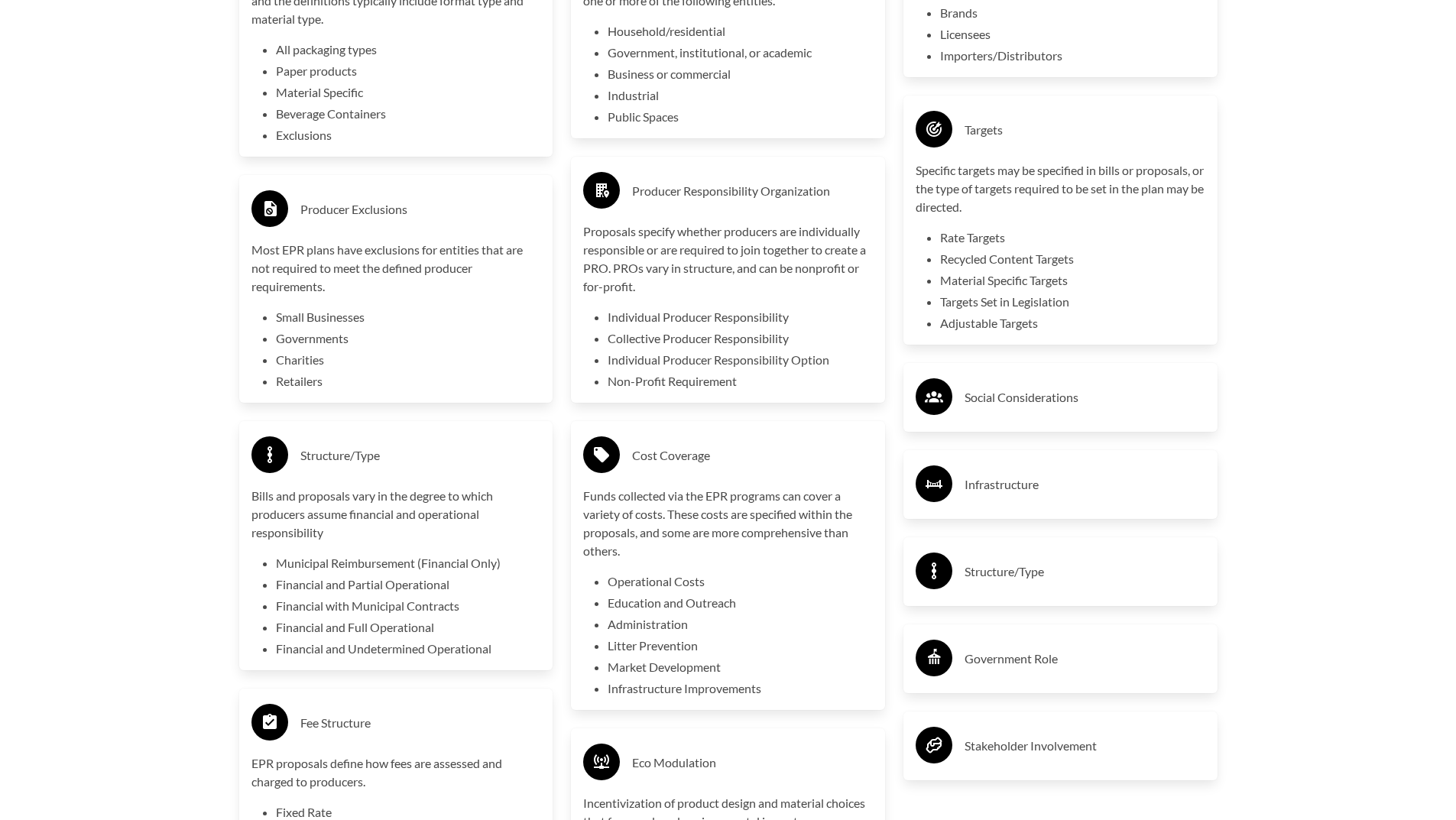
scroll to position [2904, 0]
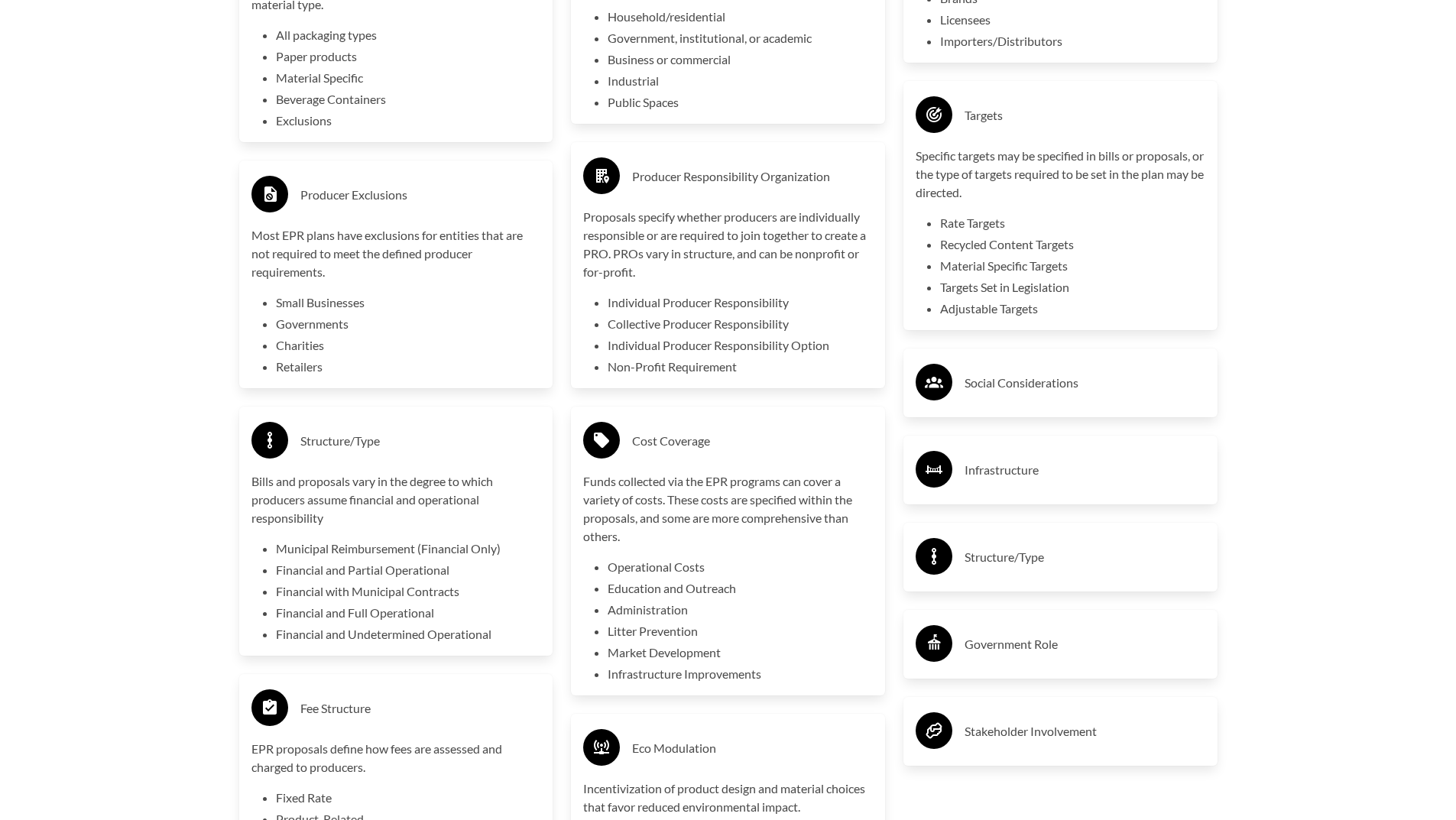
click at [1019, 379] on h3 "Social Considerations" at bounding box center [1085, 382] width 241 height 25
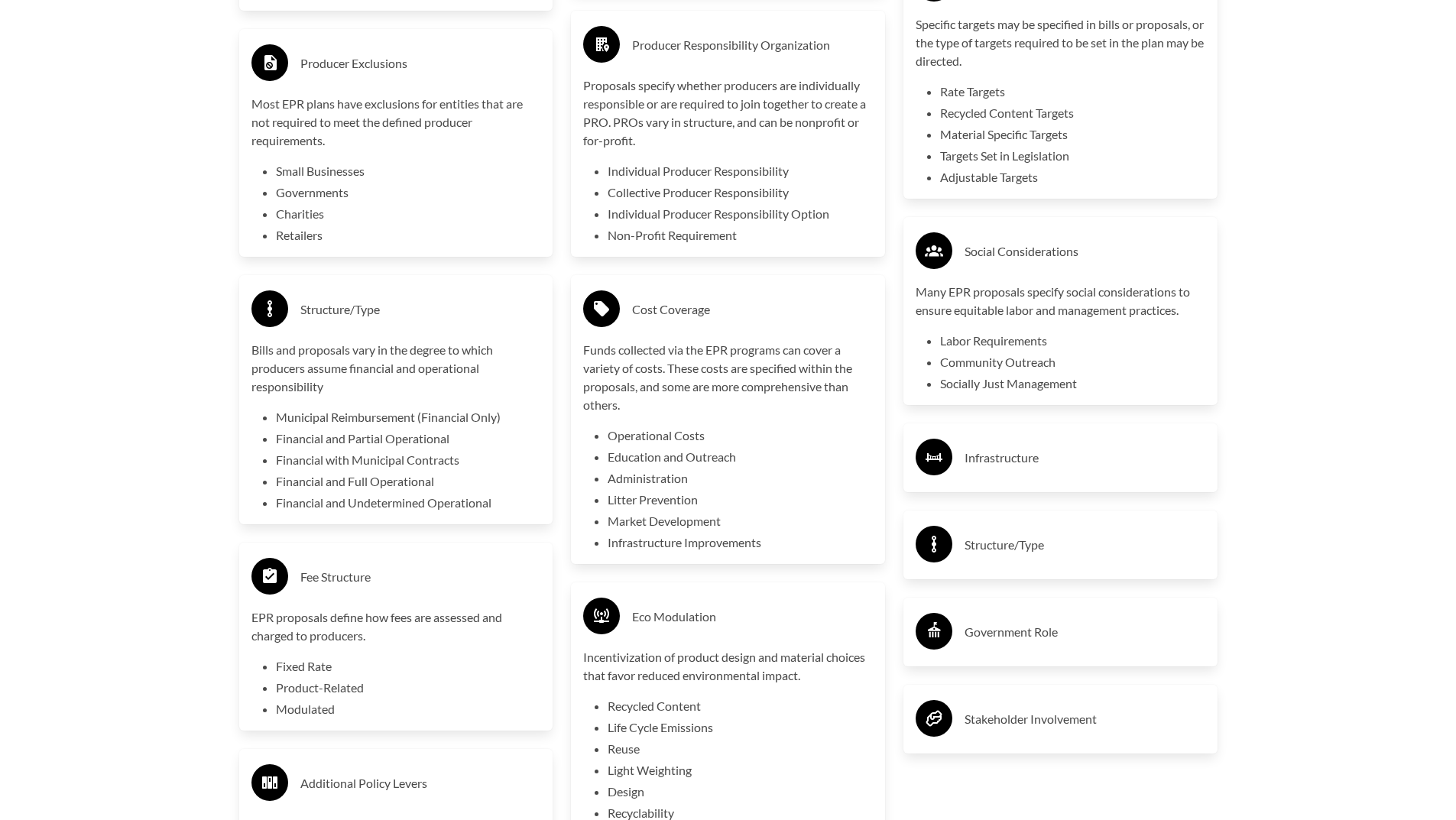
scroll to position [3057, 0]
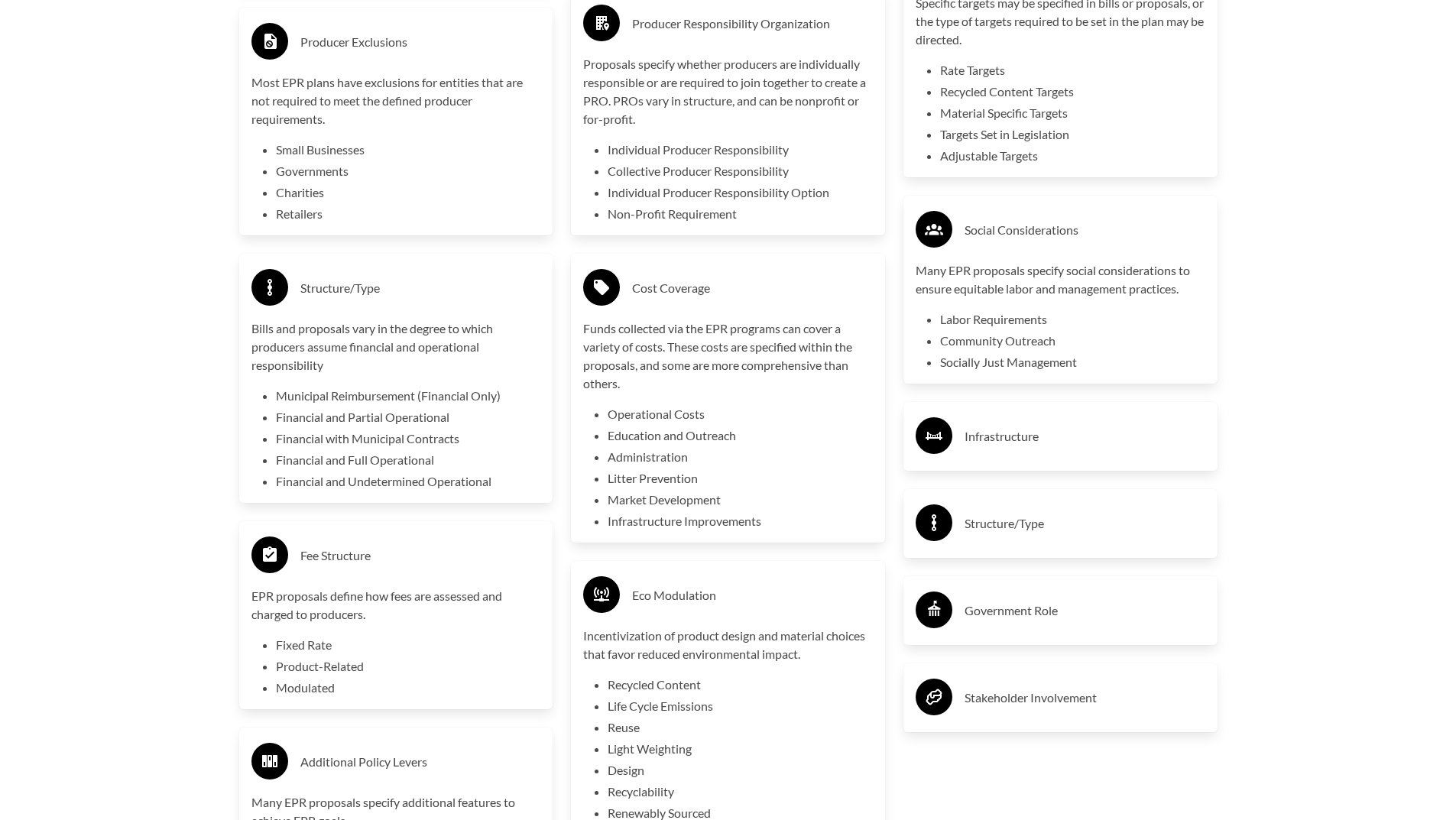
click at [1021, 434] on h3 "Infrastructure" at bounding box center [1085, 436] width 241 height 25
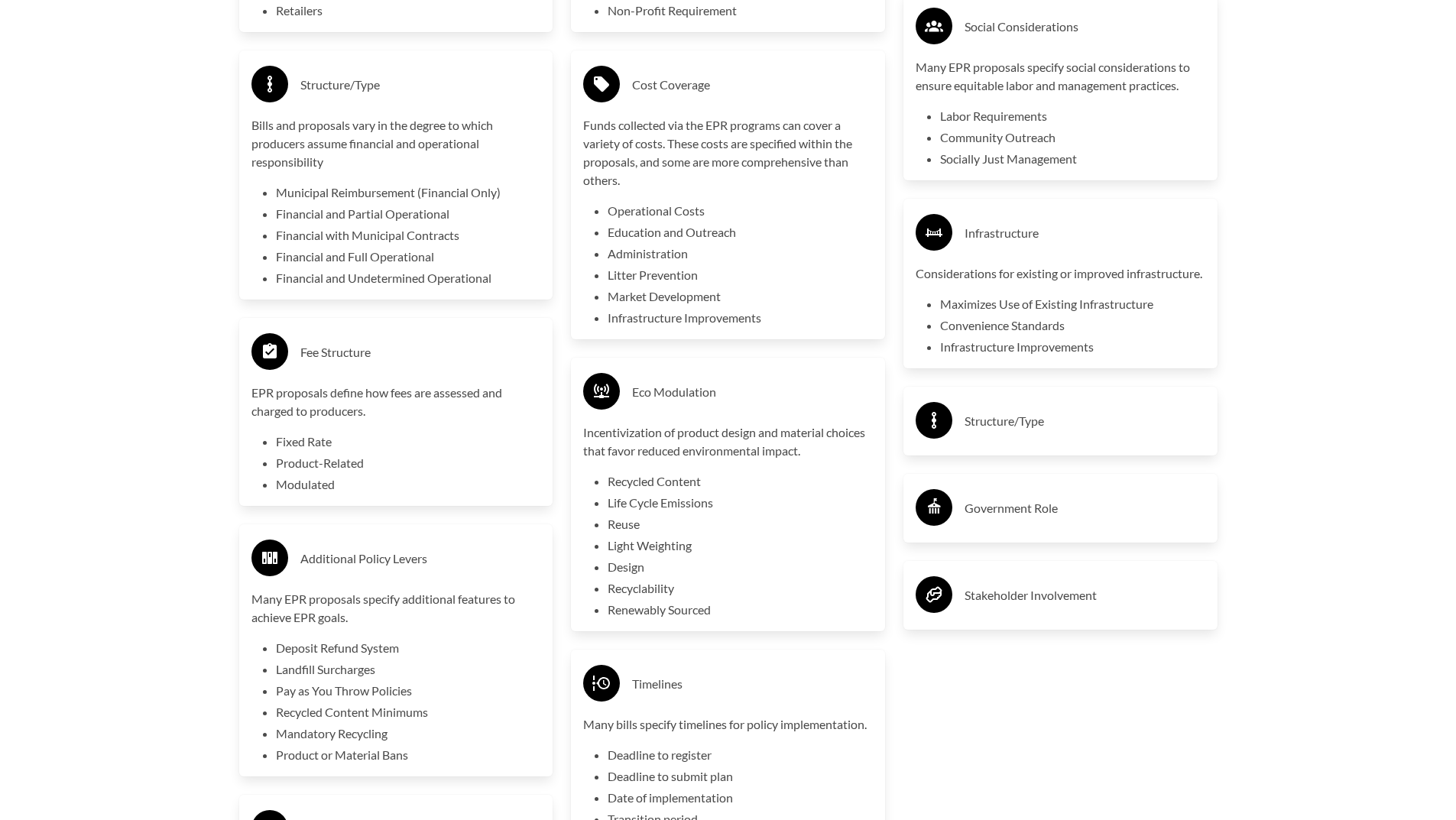
scroll to position [3363, 0]
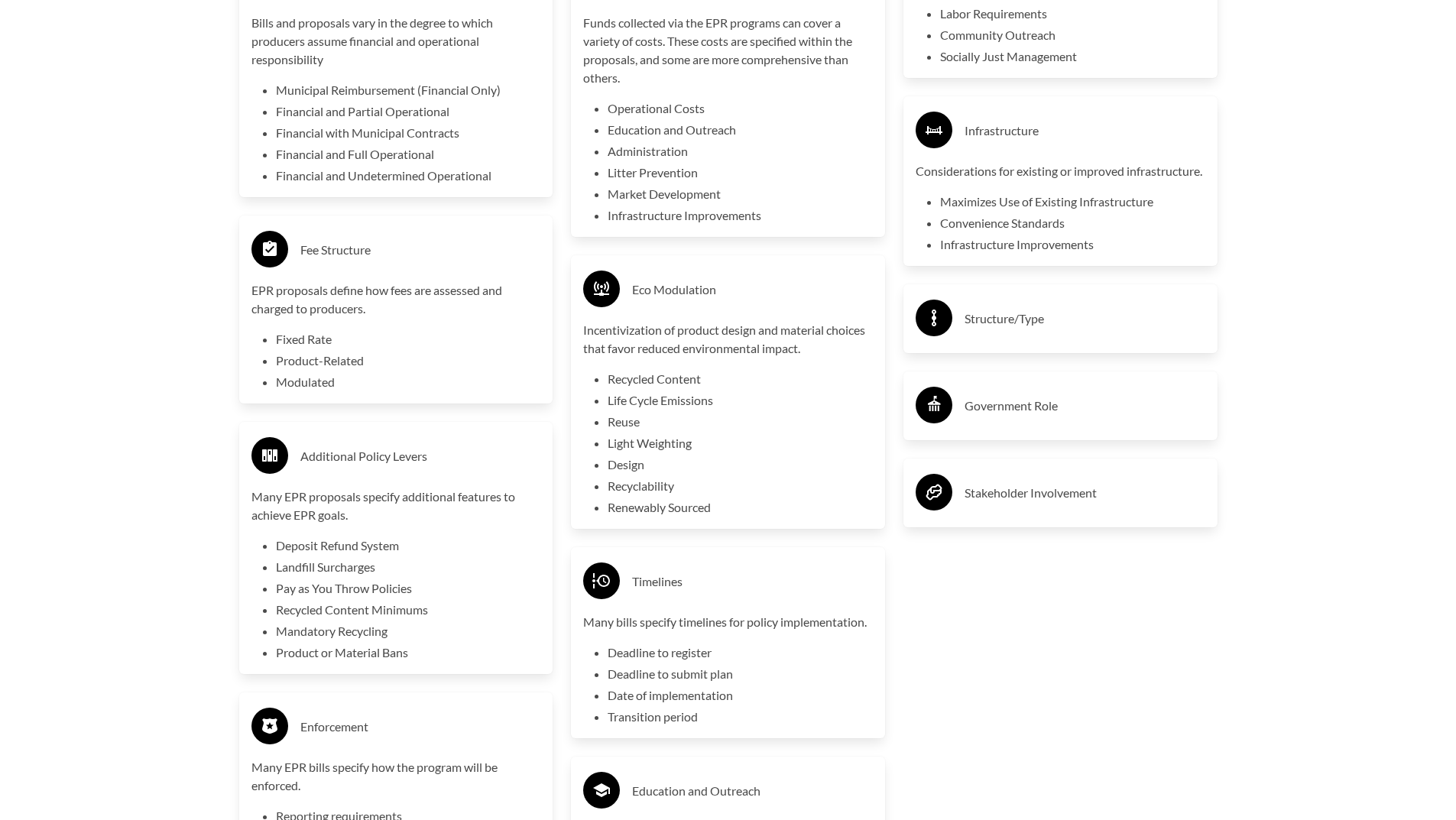
click at [1021, 341] on div "Structure/Type" at bounding box center [1061, 318] width 290 height 45
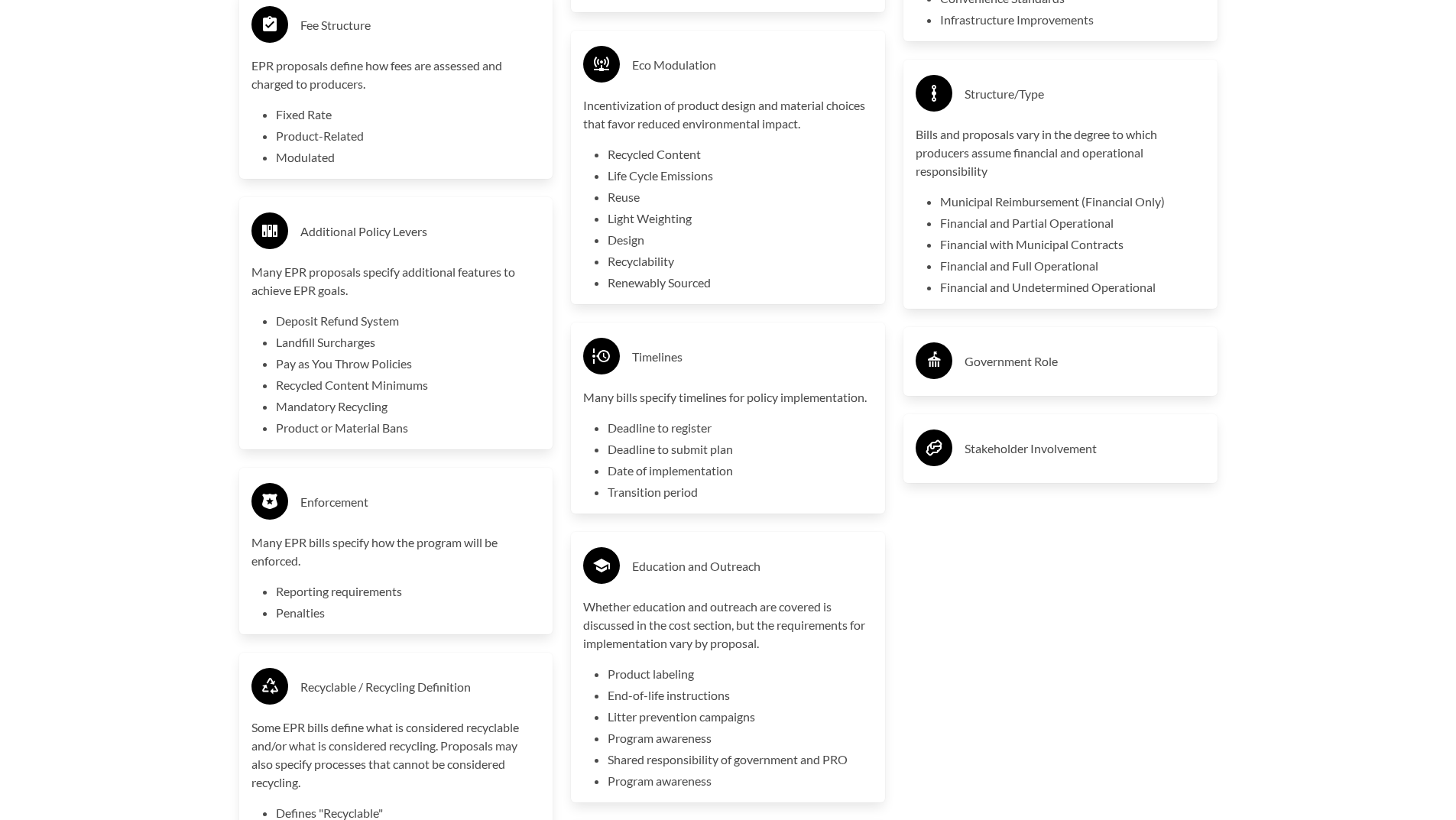
scroll to position [3592, 0]
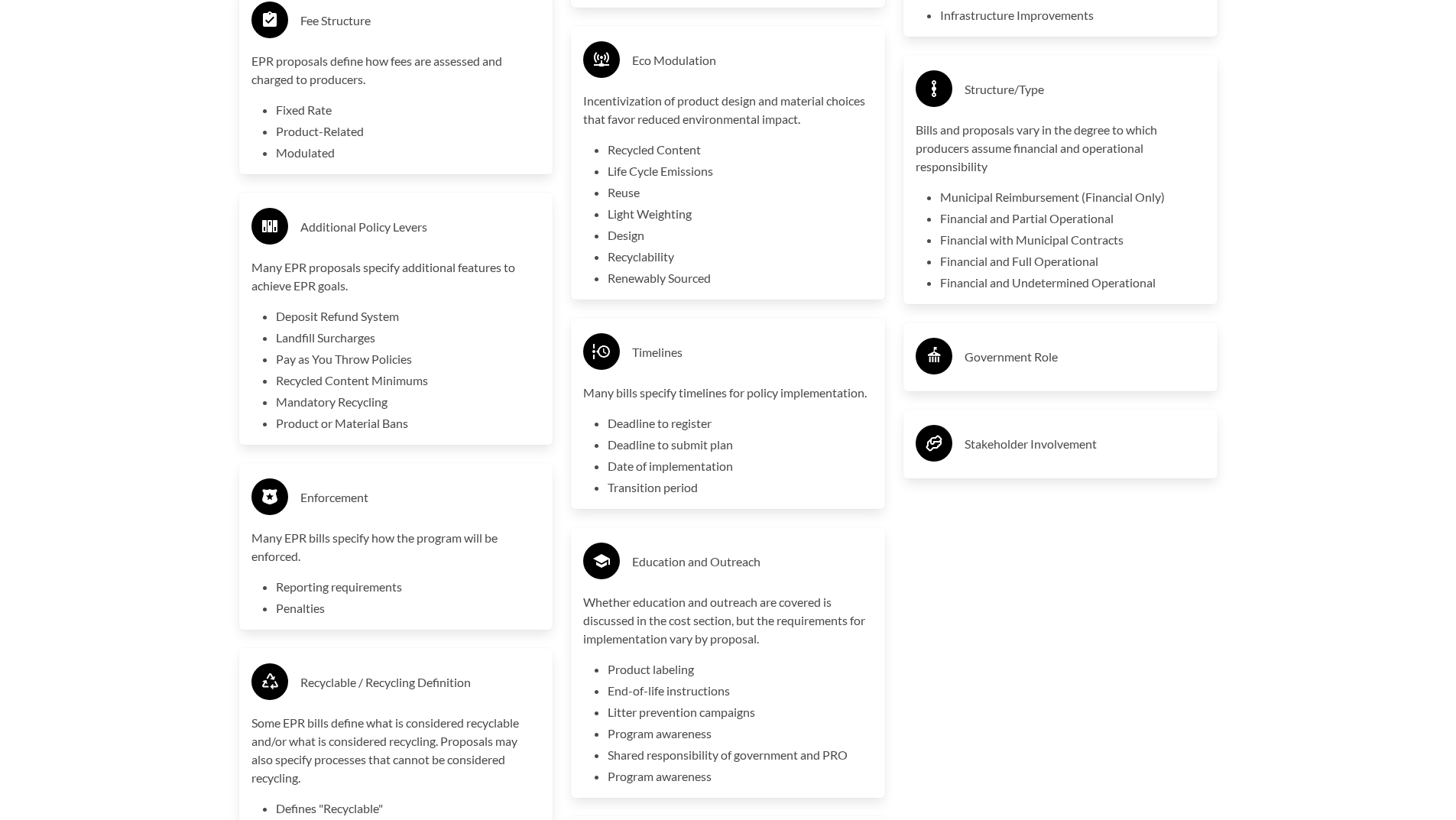
click at [1011, 368] on h3 "Government Role" at bounding box center [1085, 357] width 241 height 25
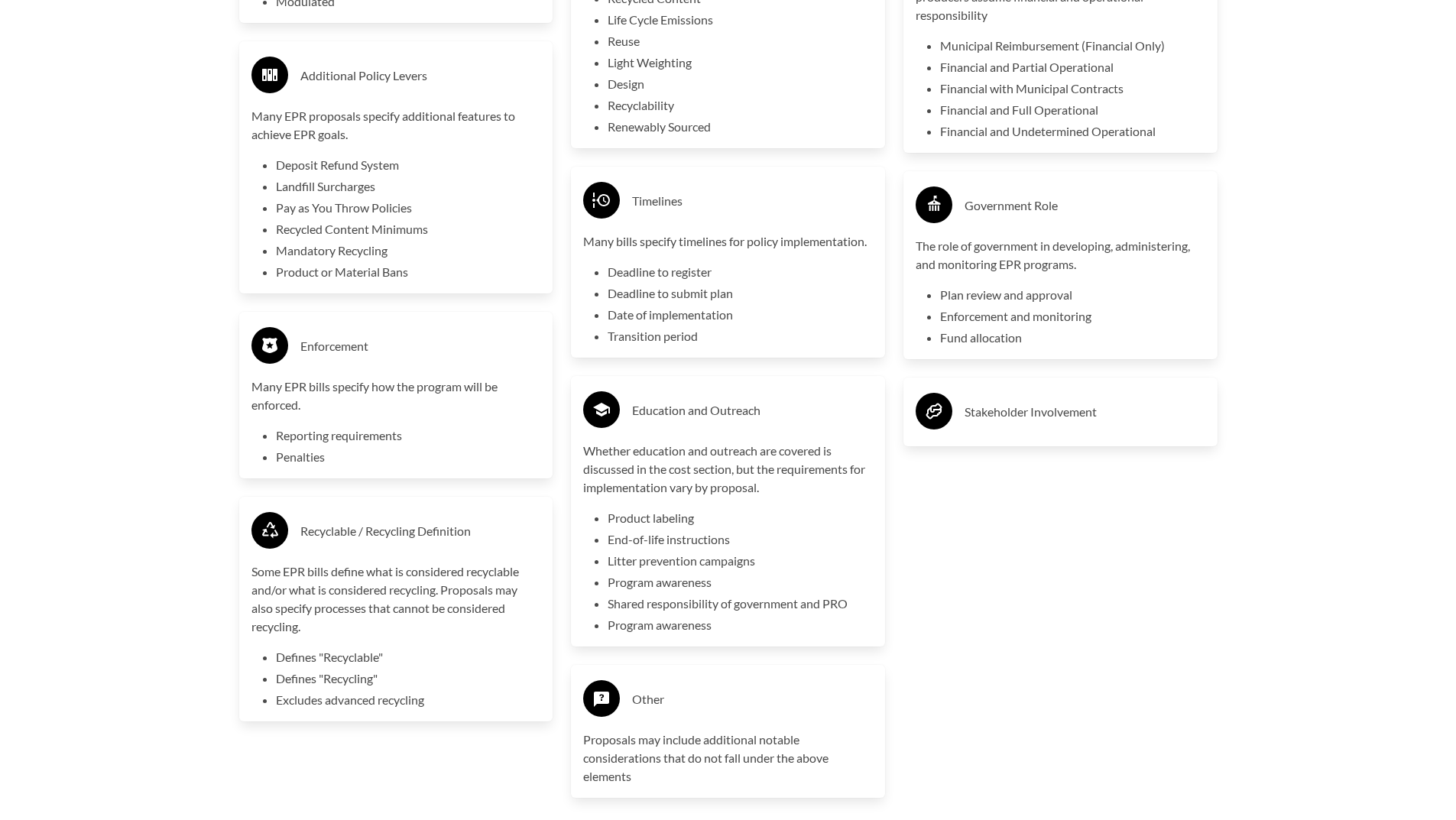
scroll to position [3745, 0]
click at [1025, 422] on h3 "Stakeholder Involvement" at bounding box center [1085, 410] width 241 height 25
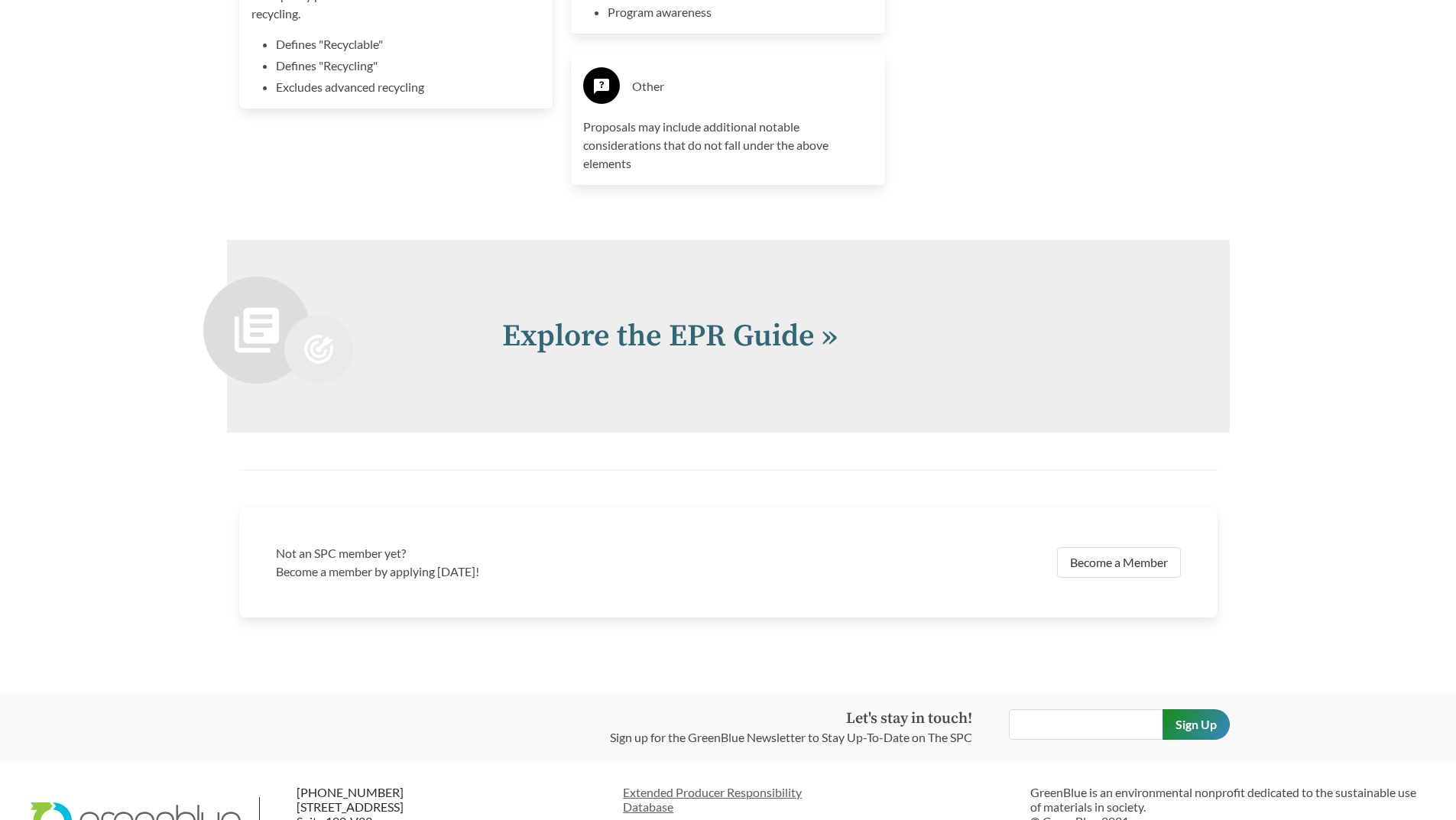
scroll to position [4420, 0]
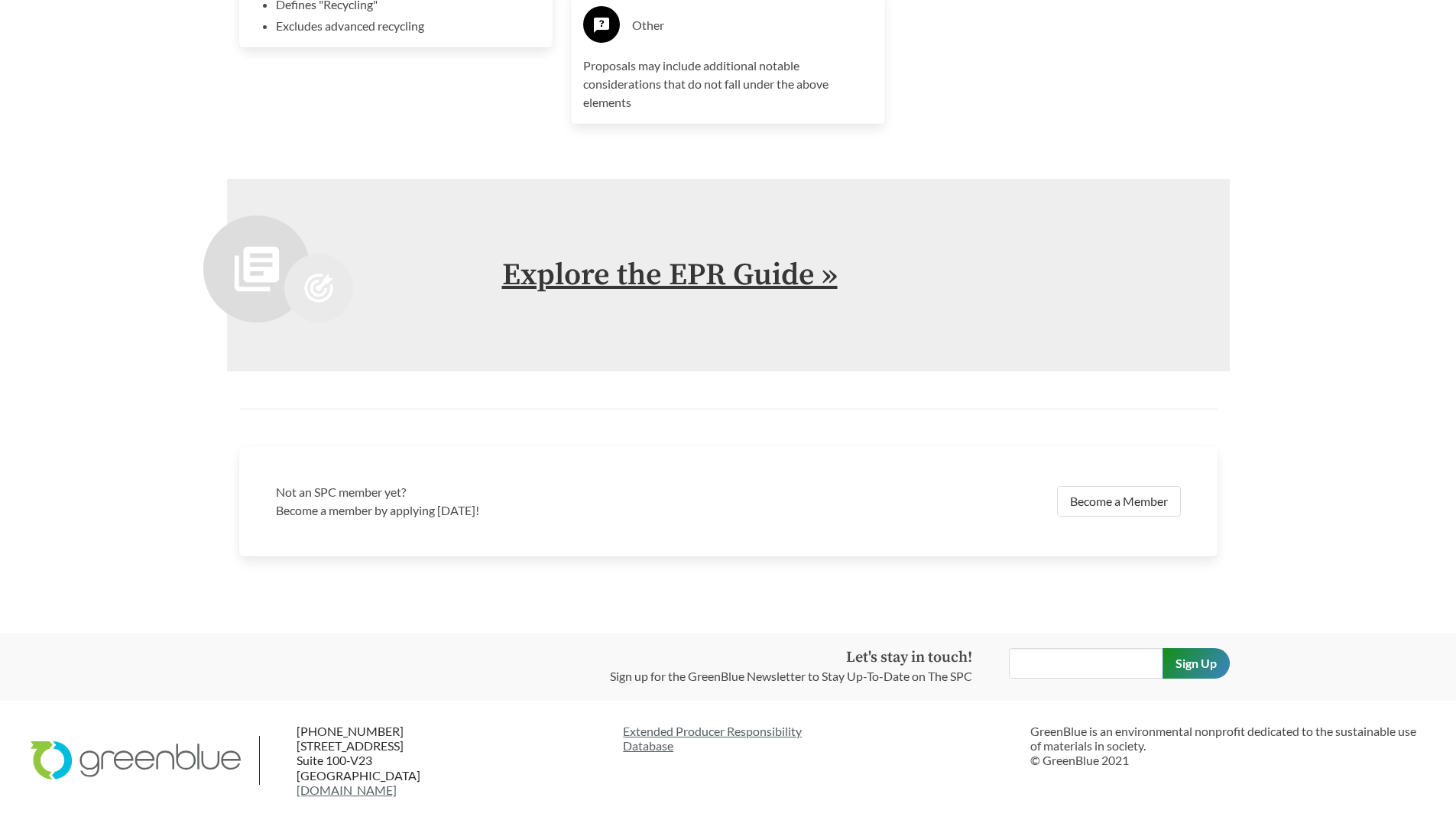
click at [710, 292] on link "Explore the EPR Guide »" at bounding box center [671, 275] width 336 height 38
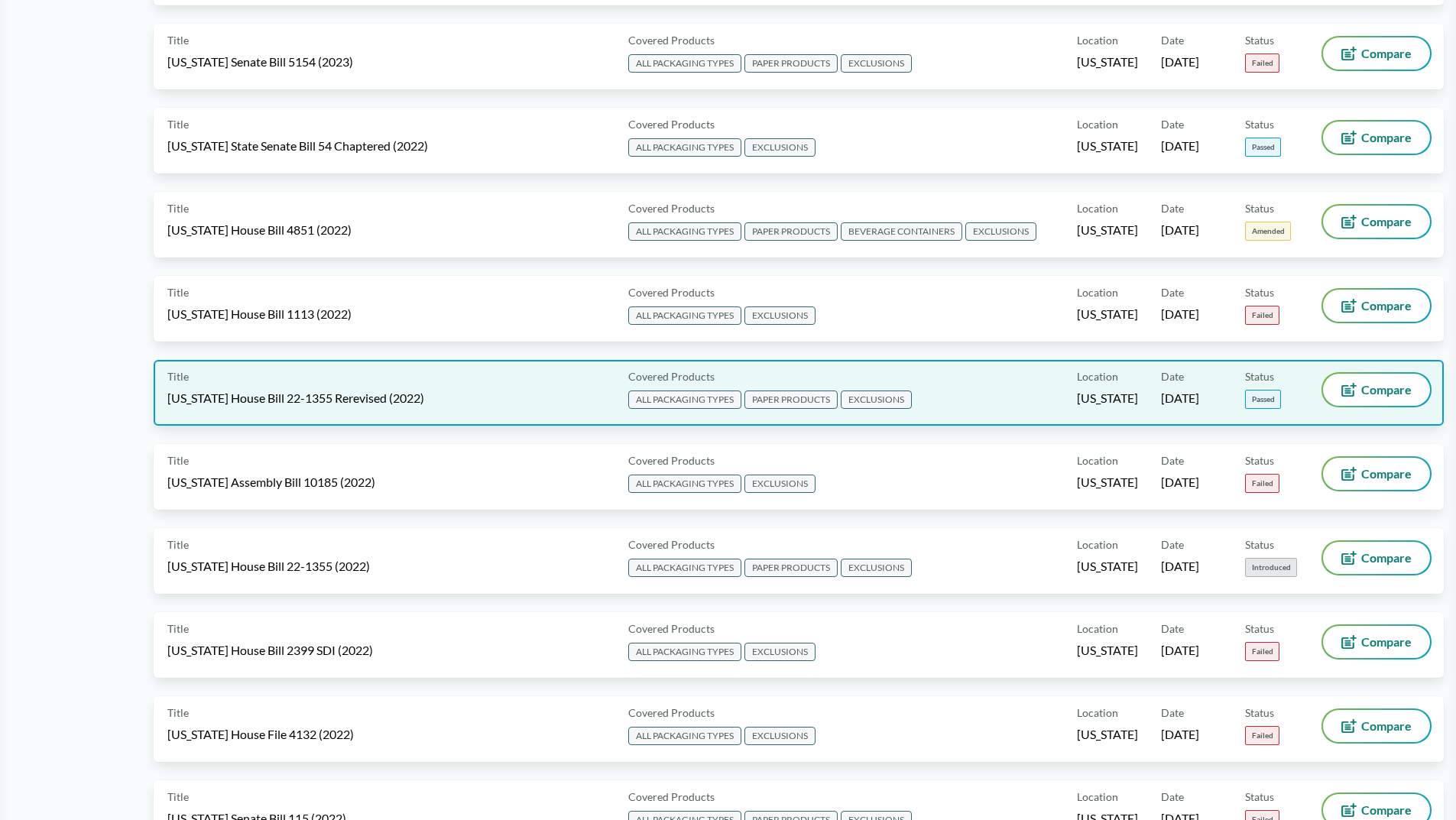
scroll to position [5503, 0]
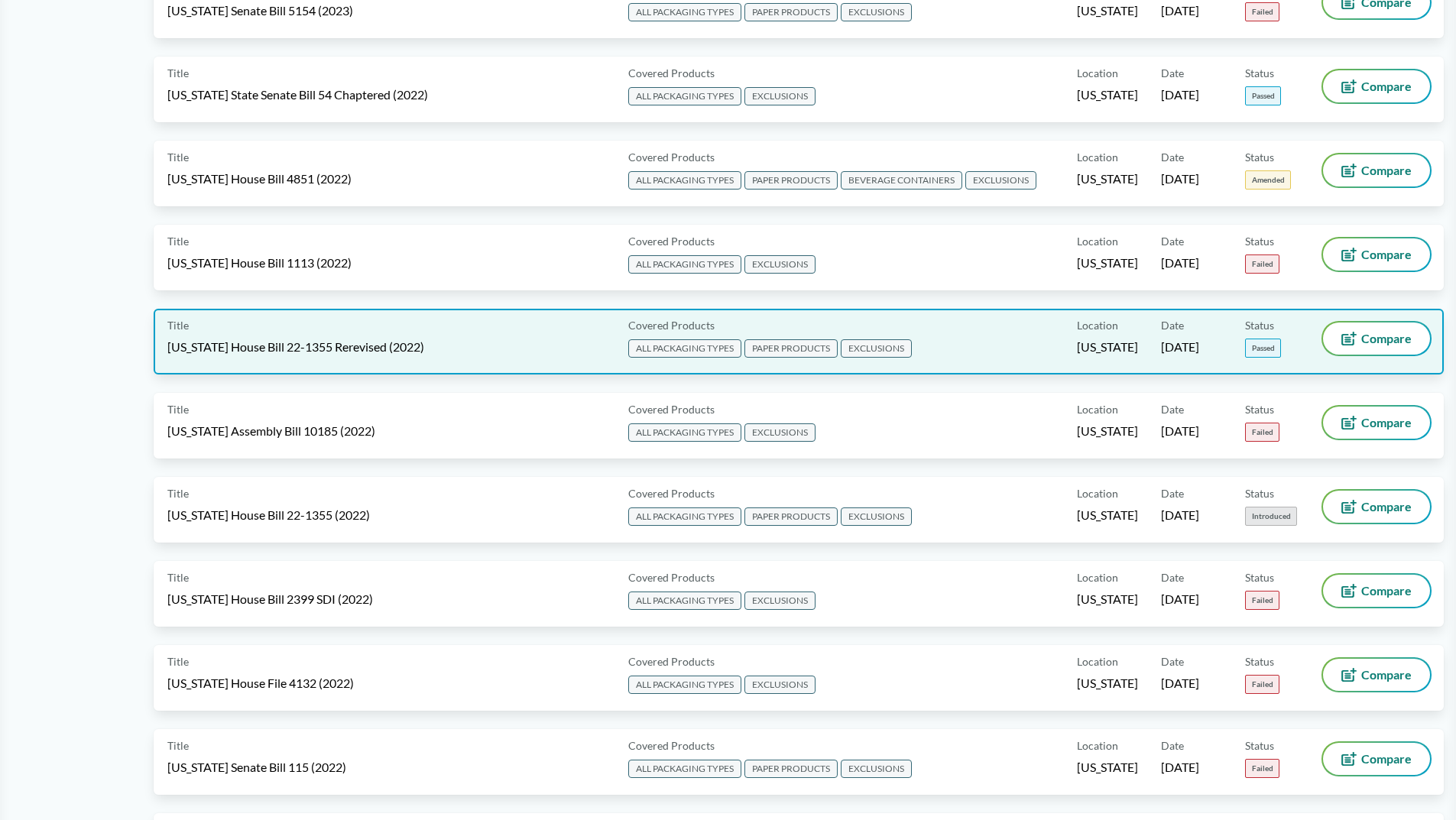
click at [705, 345] on span "ALL PACKAGING TYPES" at bounding box center [685, 348] width 113 height 18
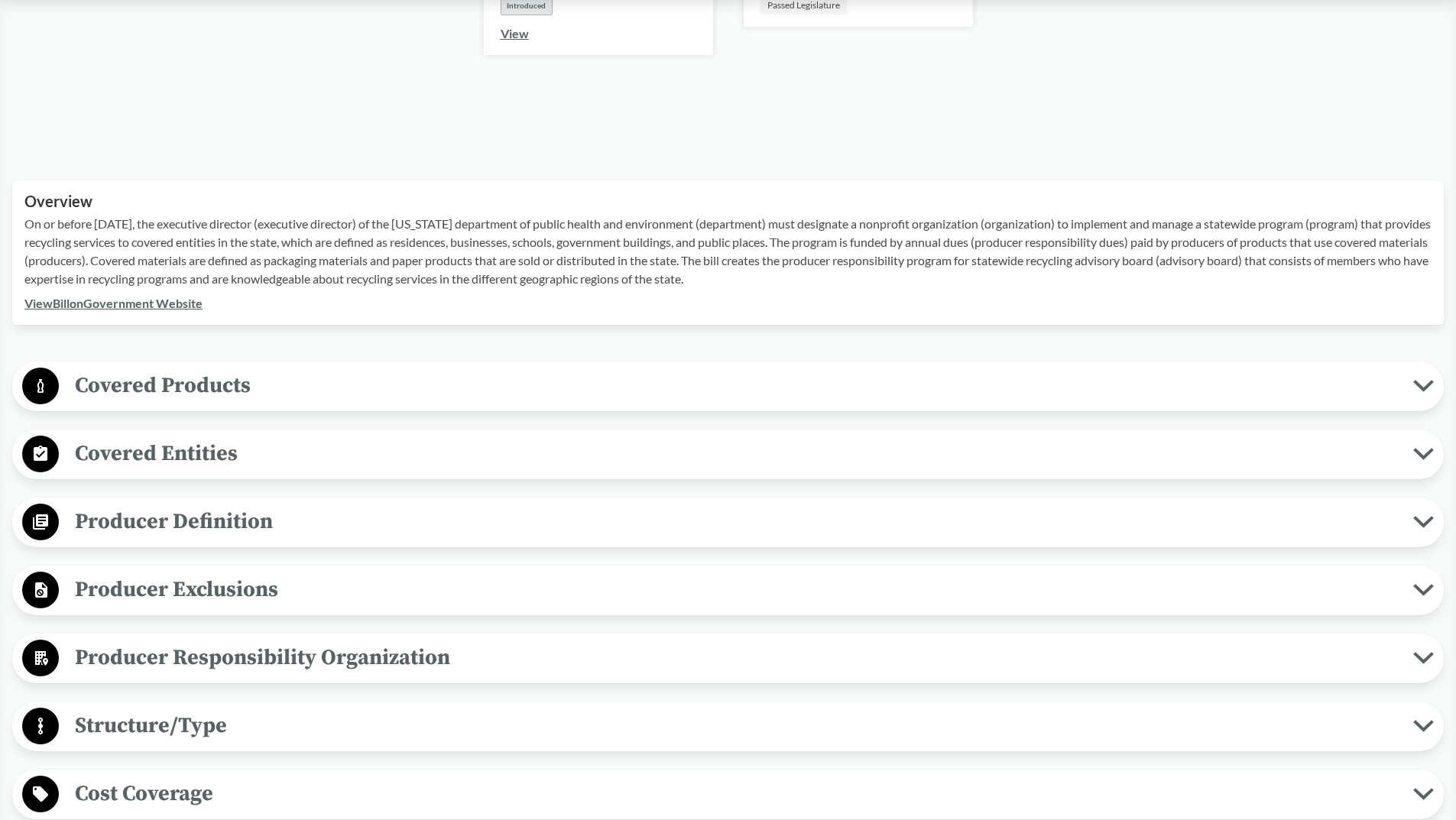
scroll to position [459, 0]
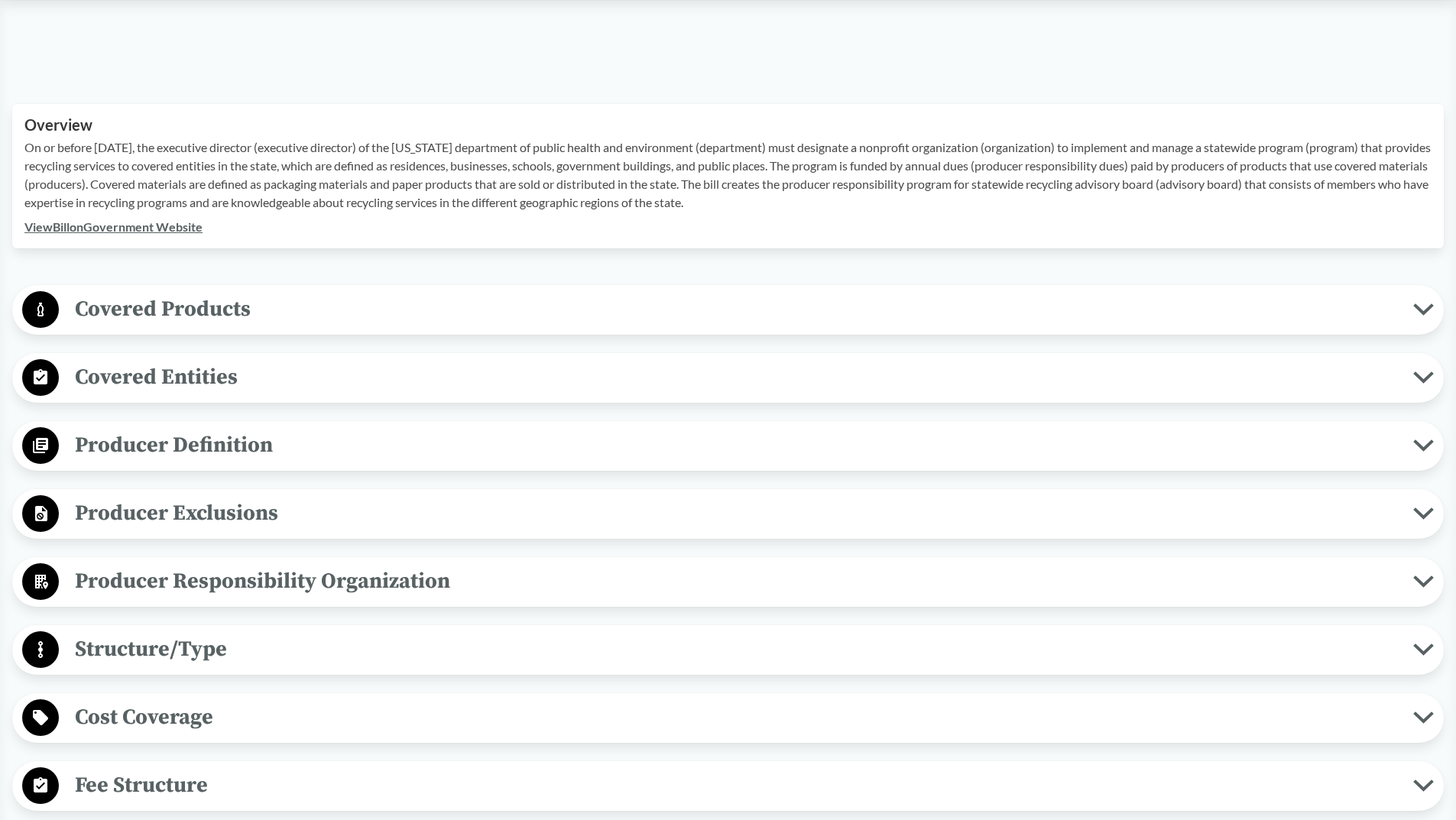
click at [369, 306] on span "Covered Products" at bounding box center [736, 309] width 1355 height 35
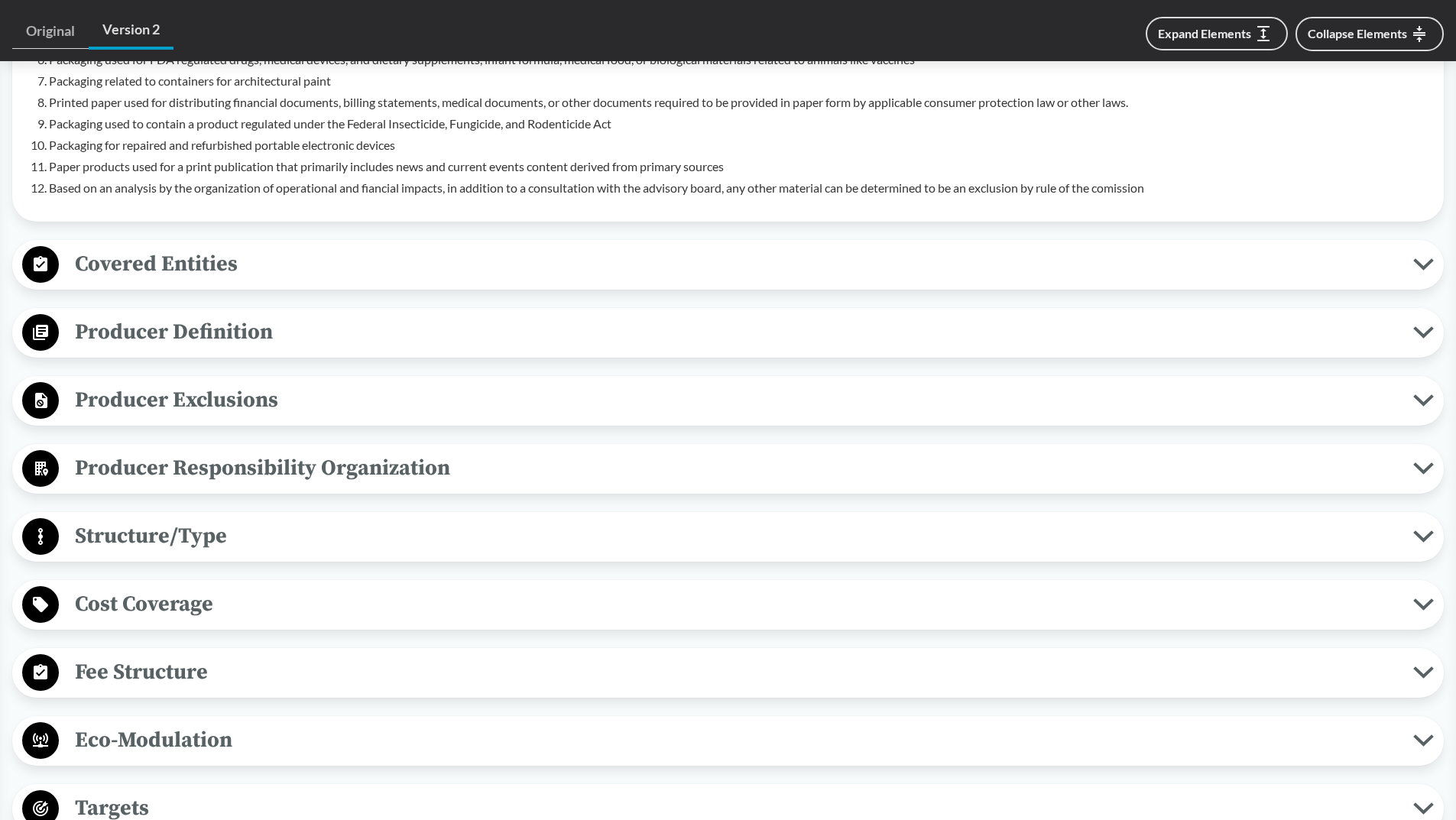
scroll to position [1070, 0]
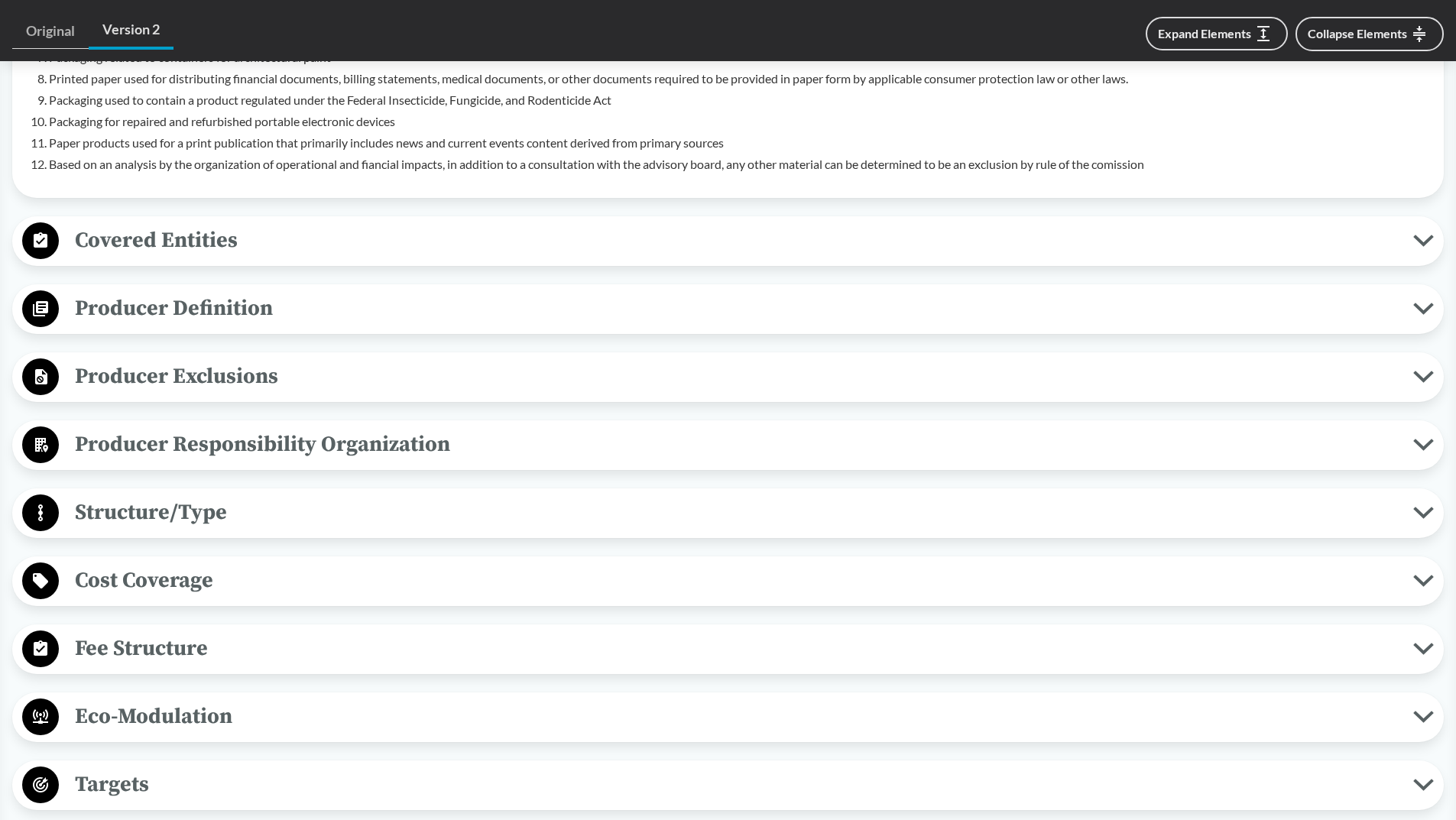
click at [136, 301] on span "Producer Definition" at bounding box center [736, 308] width 1355 height 35
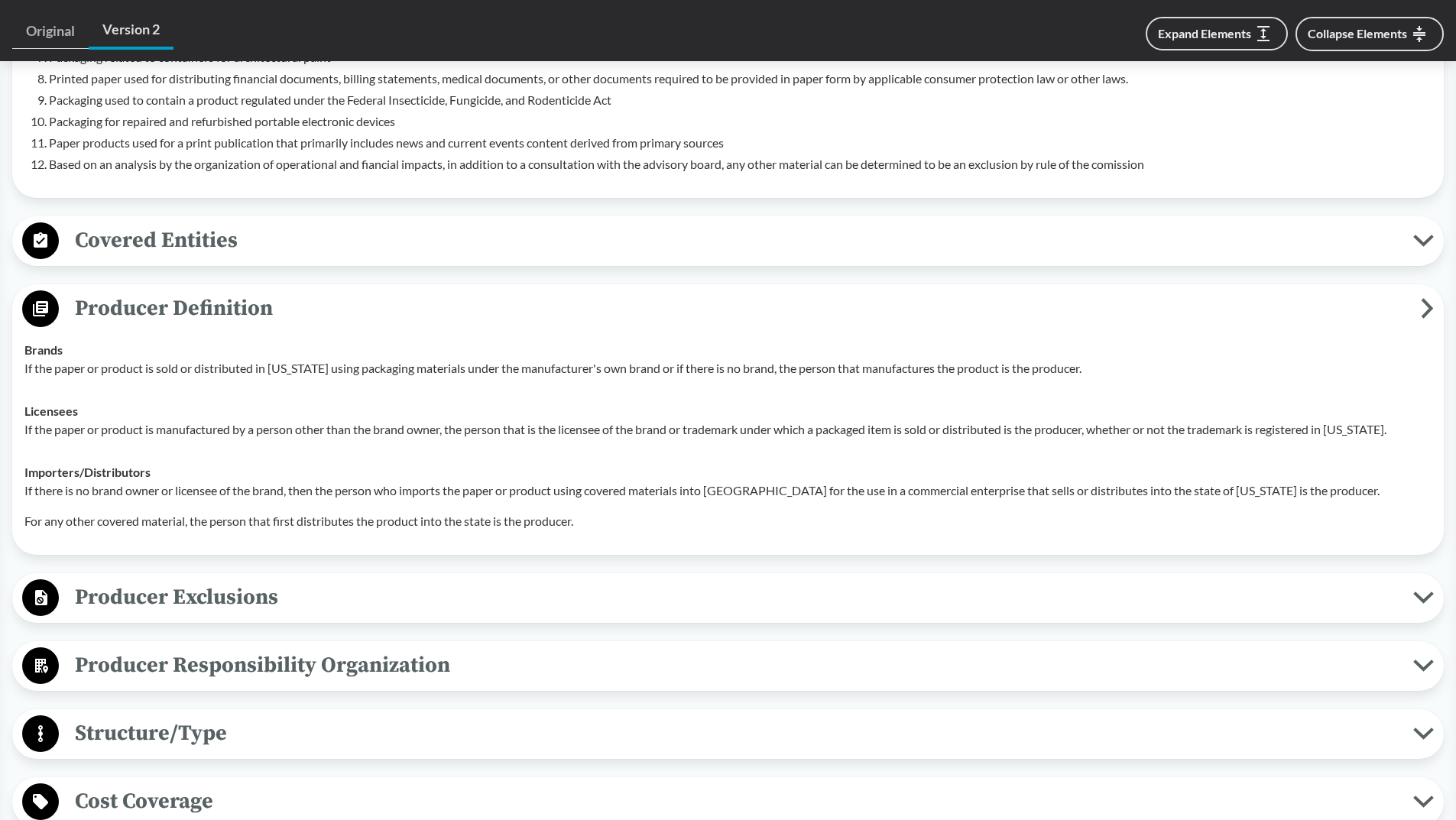
click at [162, 247] on span "Covered Entities" at bounding box center [736, 241] width 1355 height 35
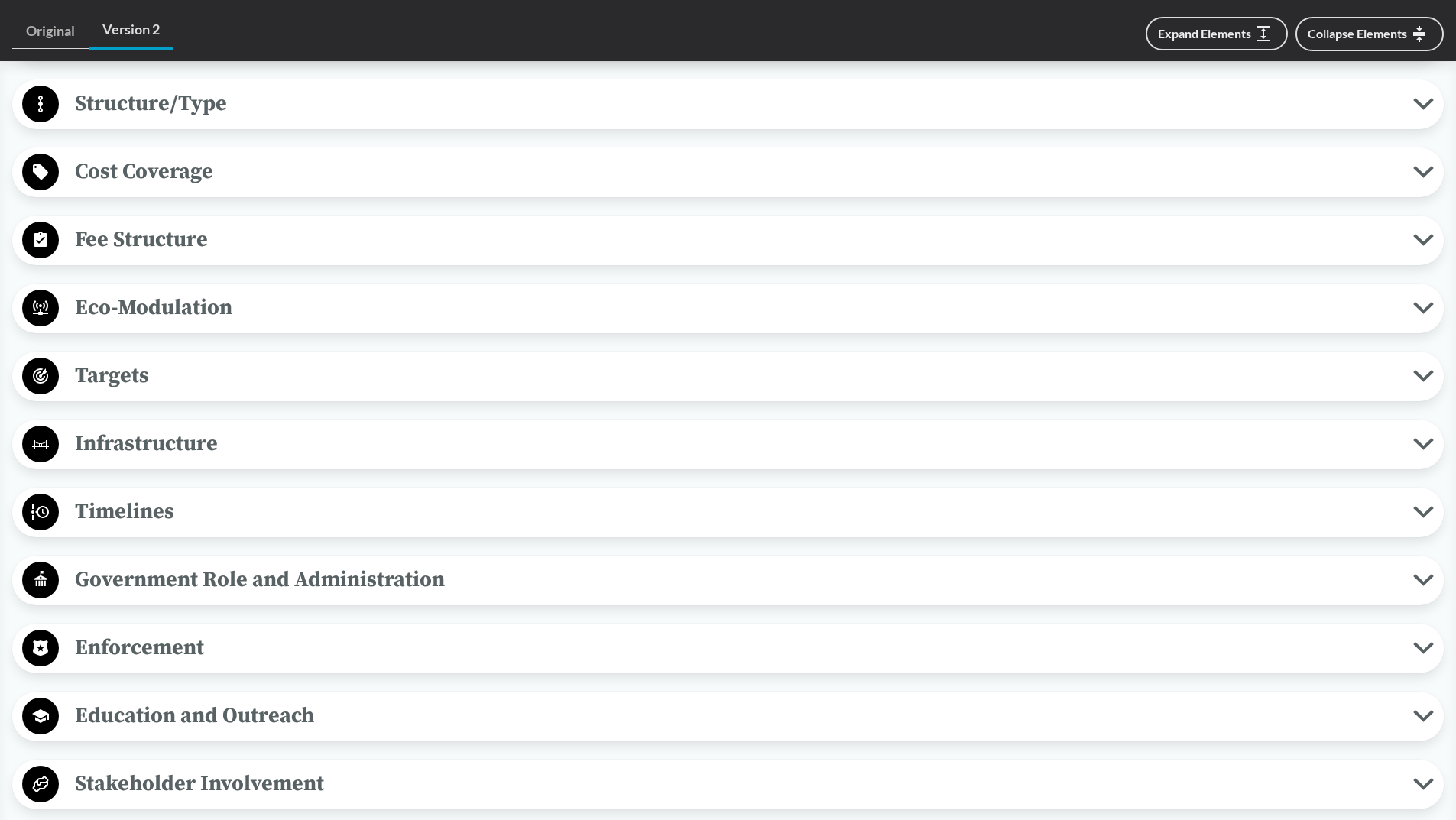
scroll to position [1988, 0]
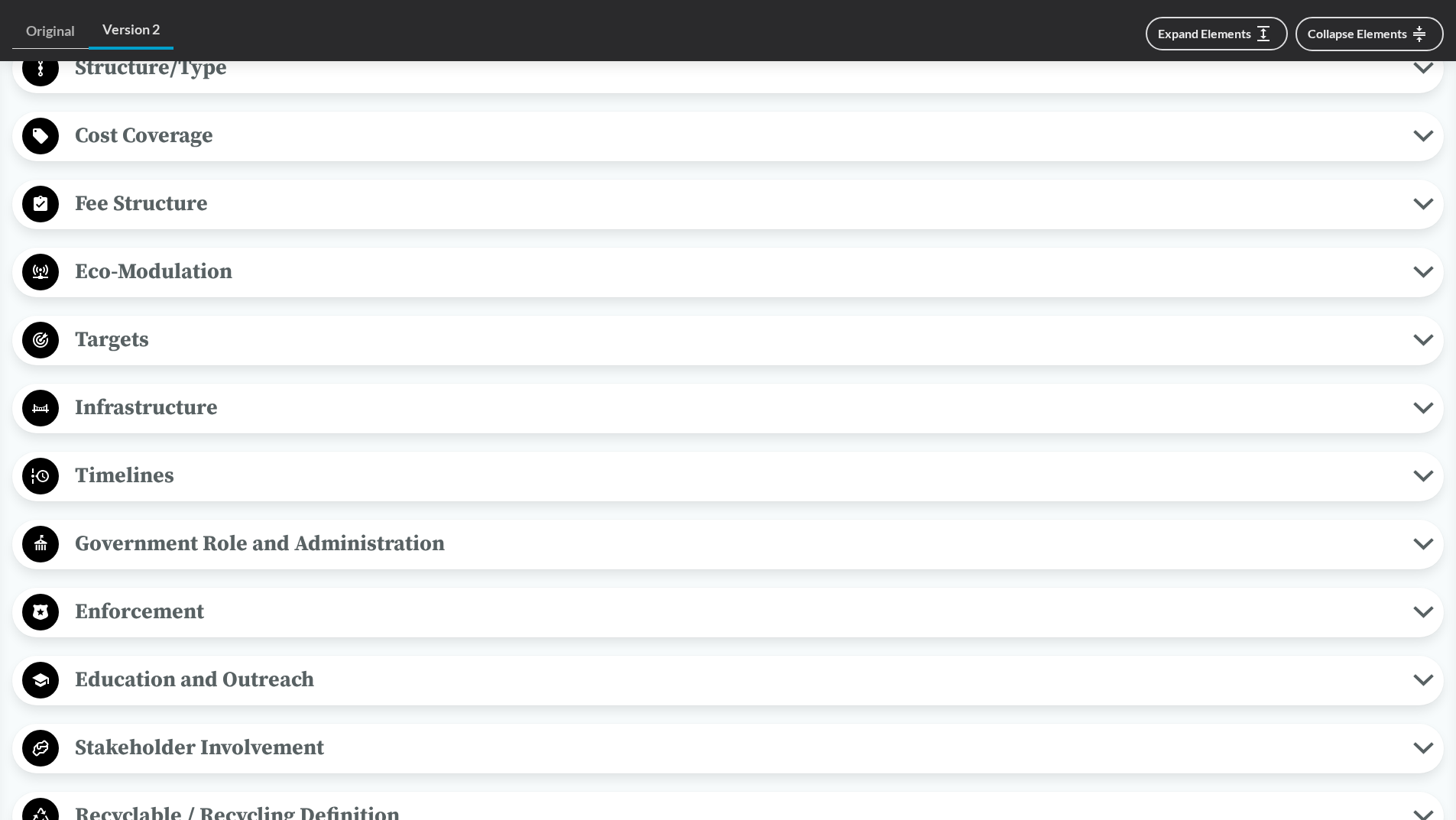
click at [130, 197] on span "Fee Structure" at bounding box center [736, 203] width 1355 height 35
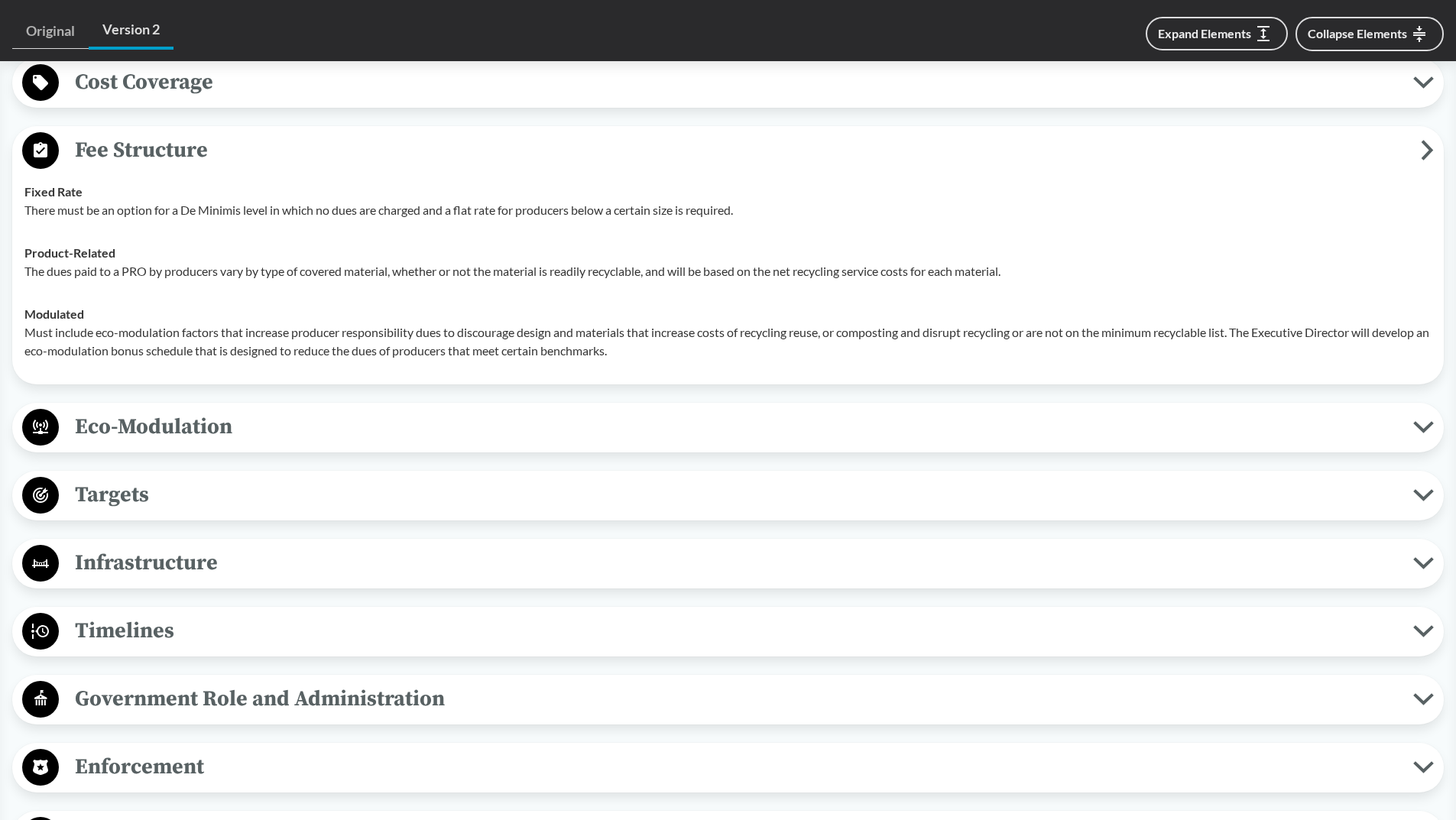
scroll to position [2140, 0]
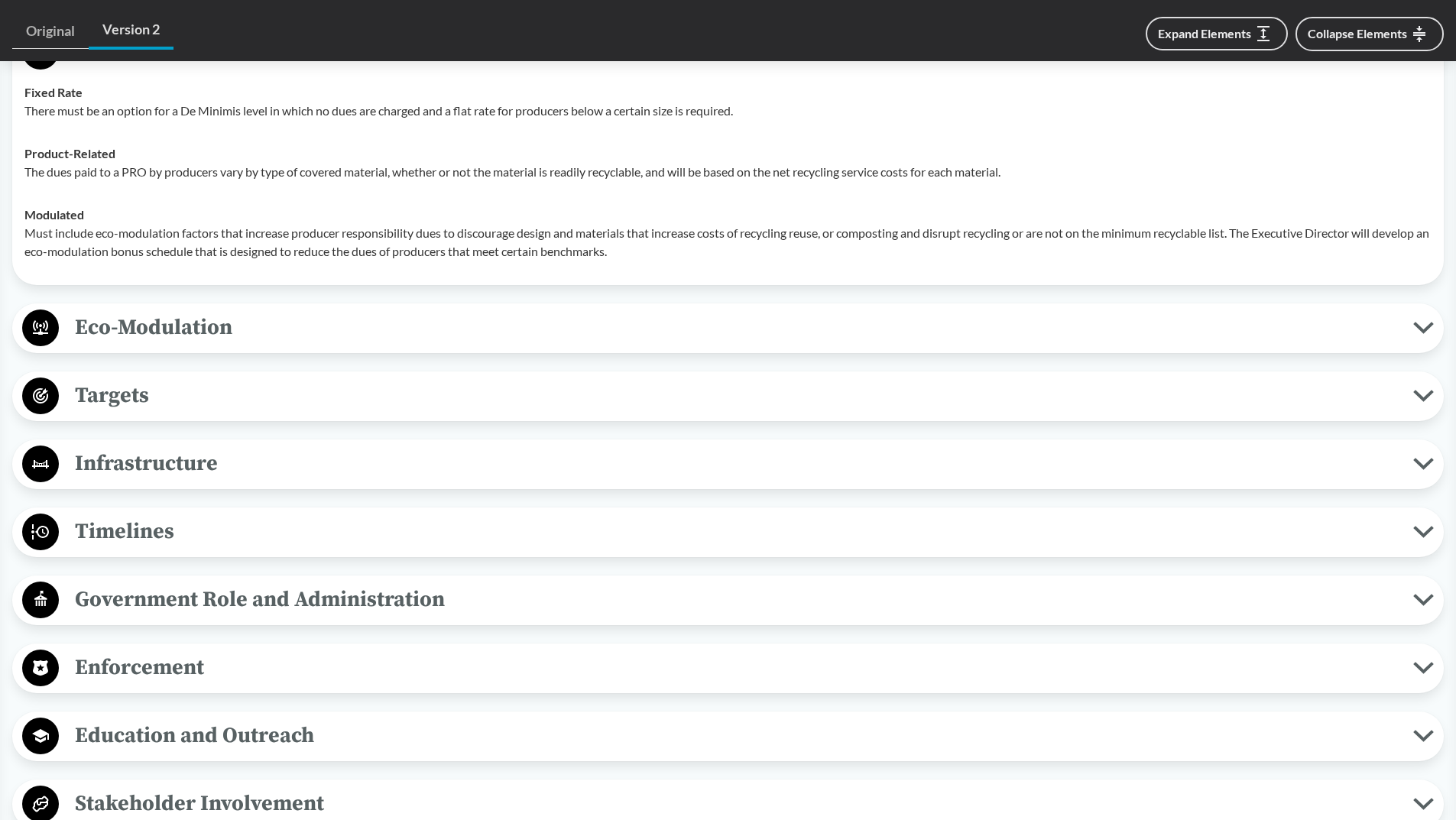
click at [119, 525] on span "Timelines" at bounding box center [736, 532] width 1355 height 35
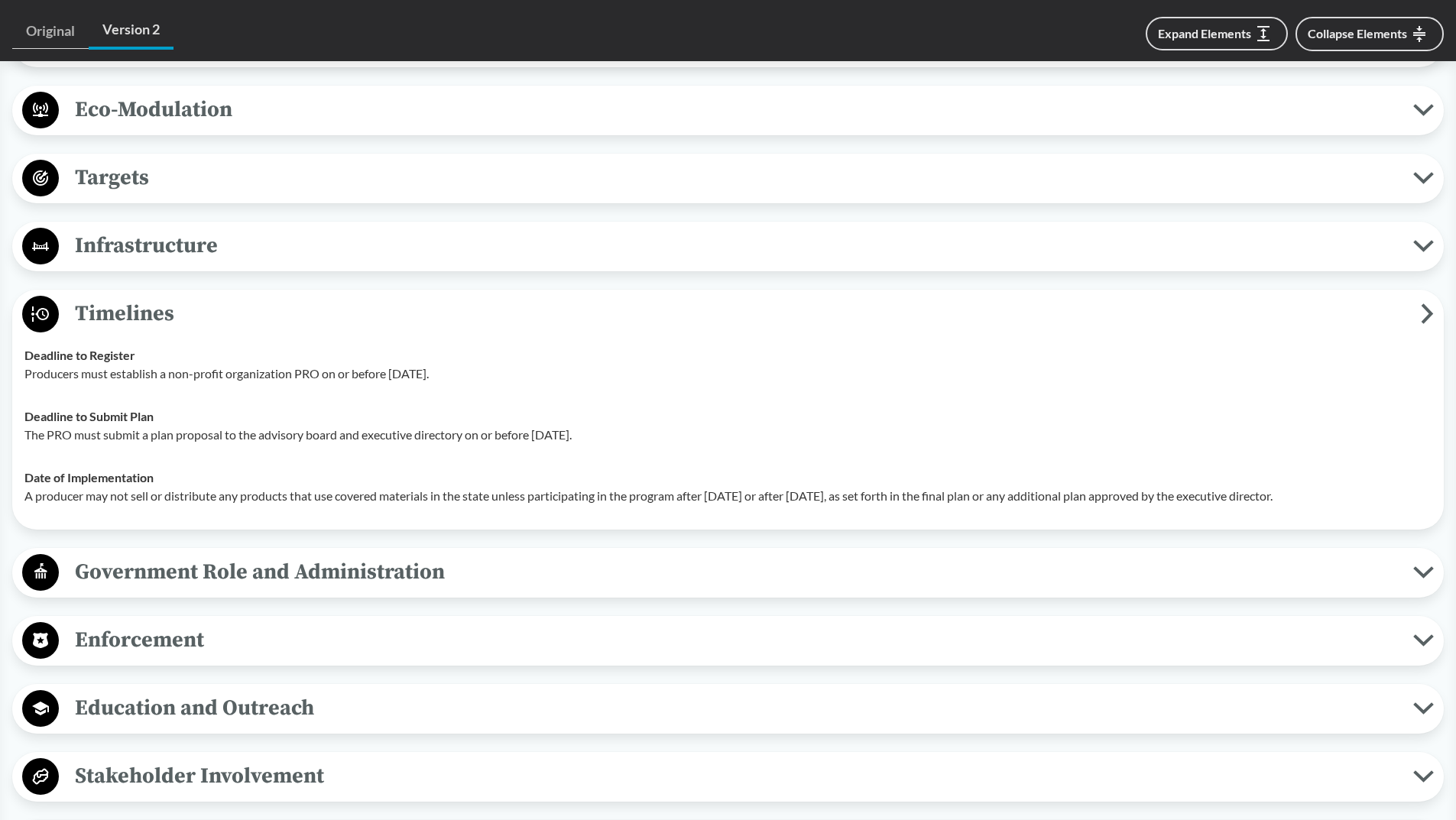
scroll to position [2370, 0]
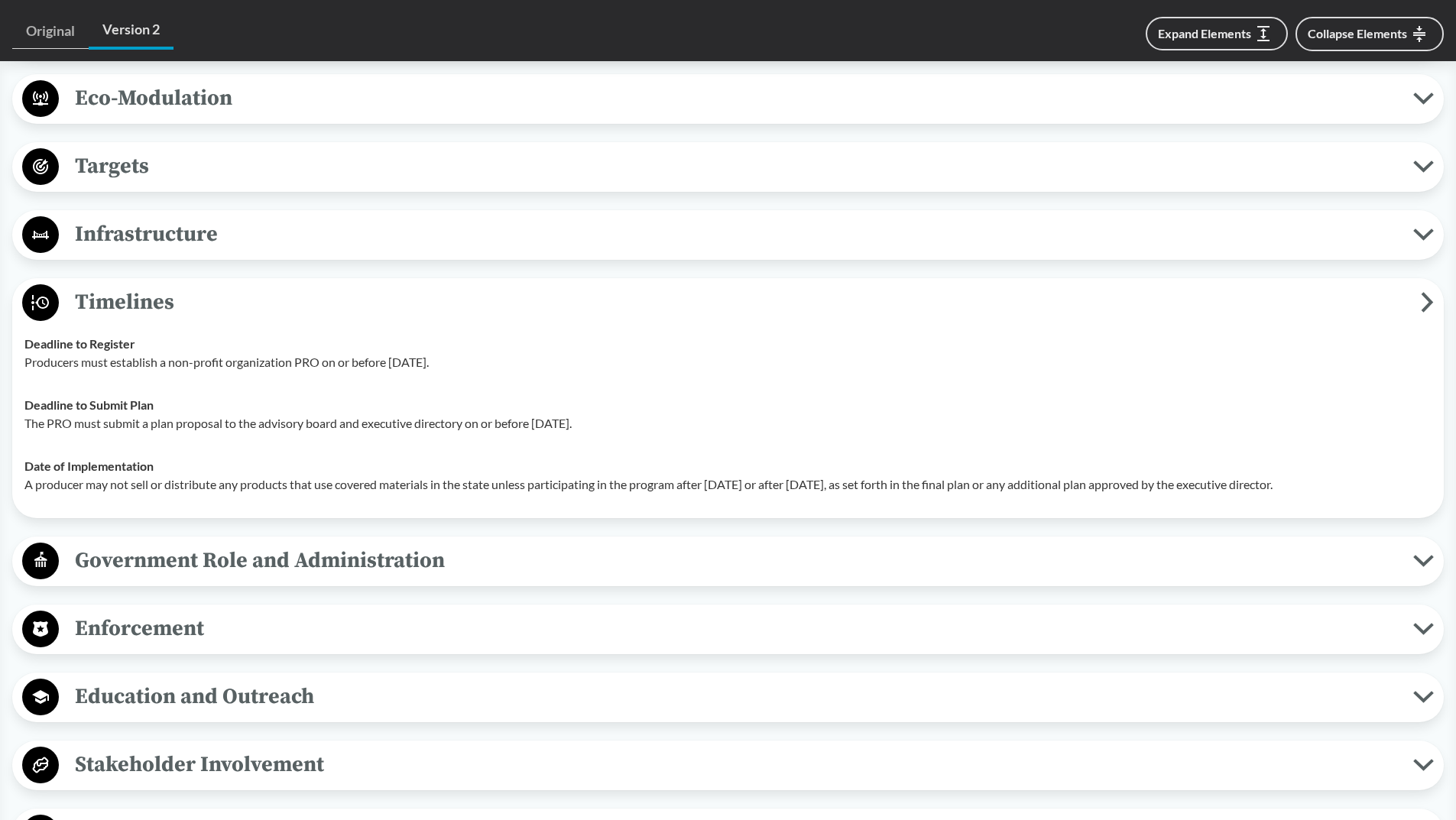
click at [276, 556] on span "Government Role and Administration" at bounding box center [736, 561] width 1355 height 35
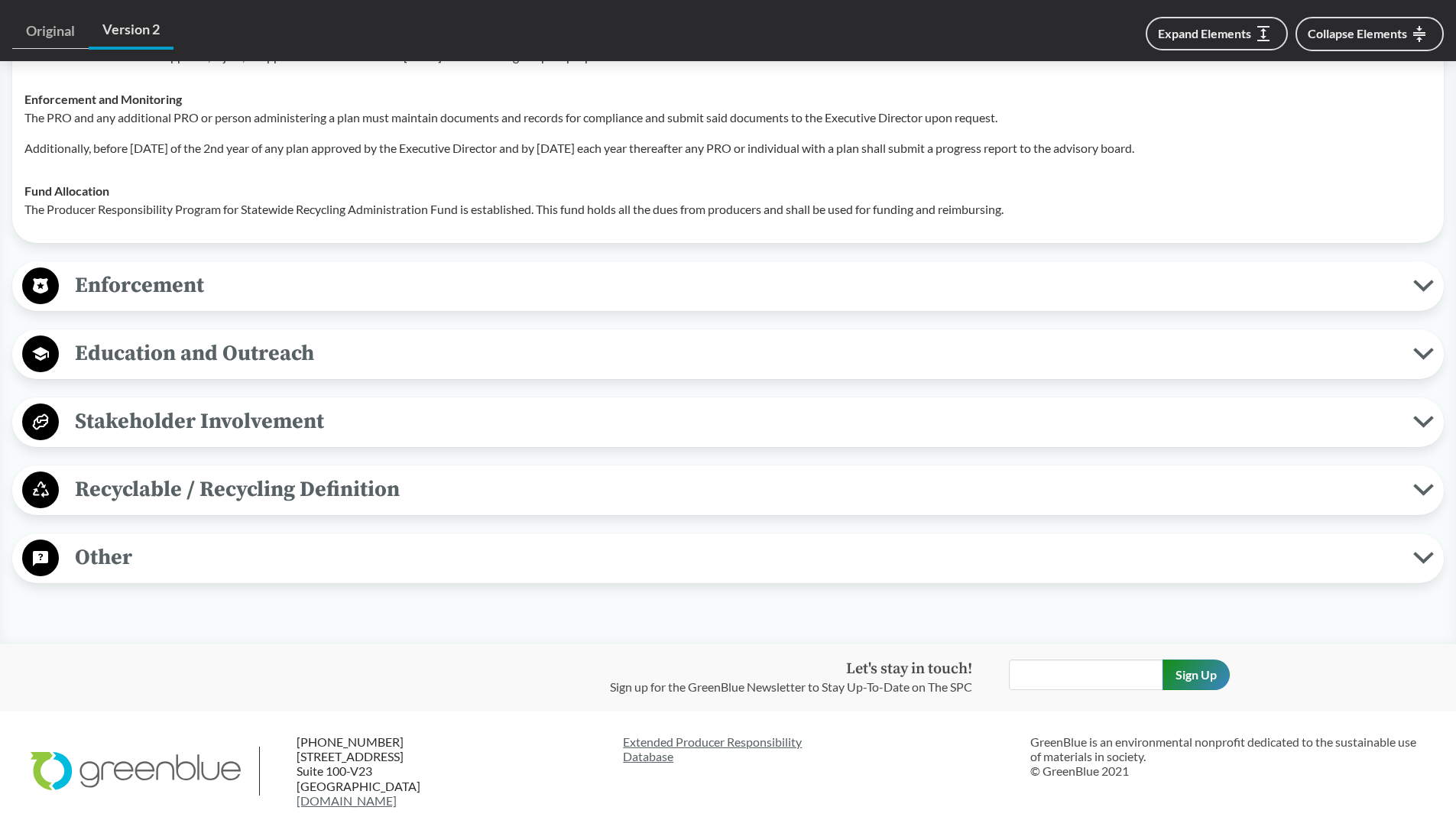
scroll to position [2981, 0]
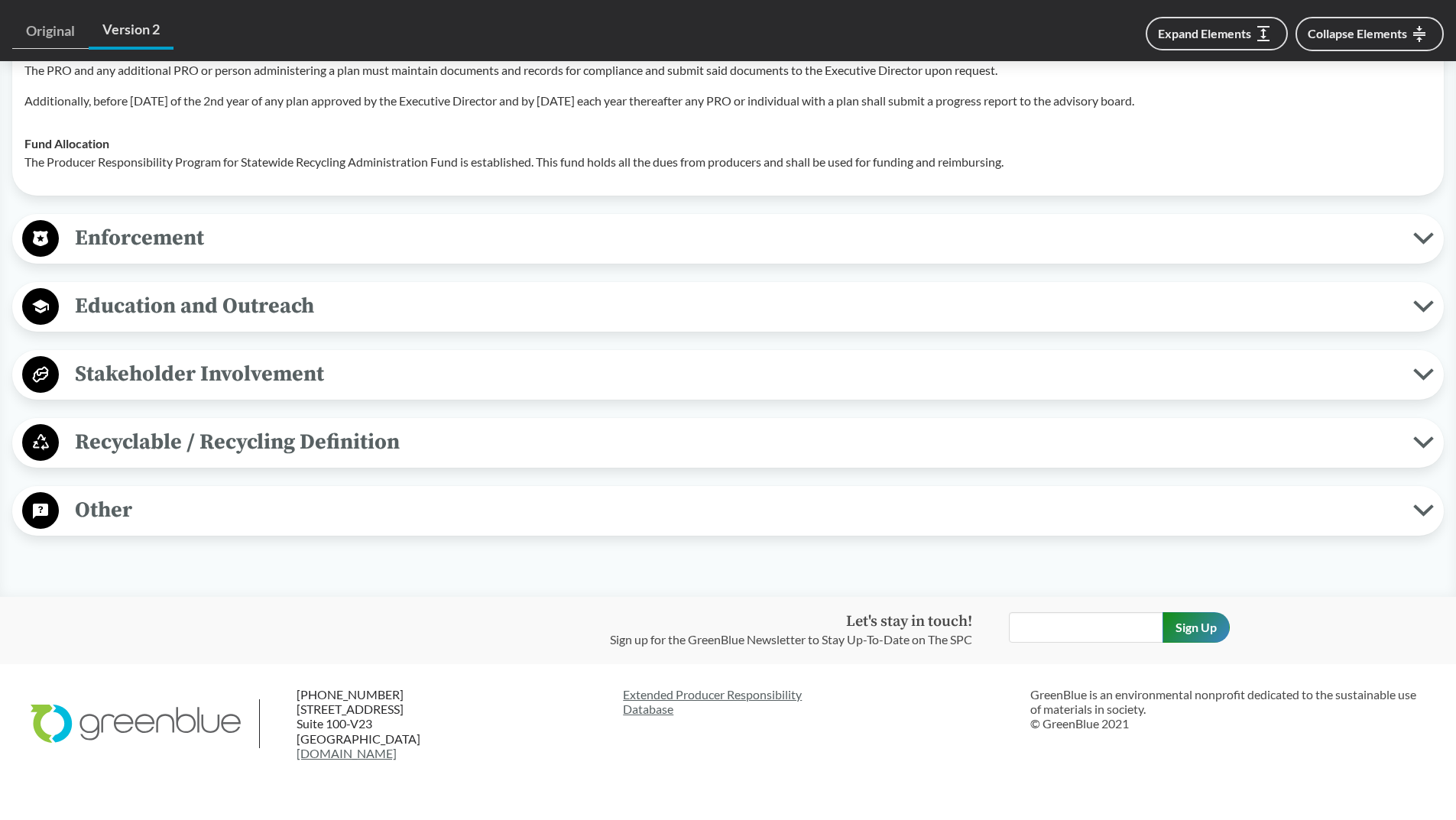
click at [158, 243] on span "Enforcement" at bounding box center [736, 238] width 1355 height 35
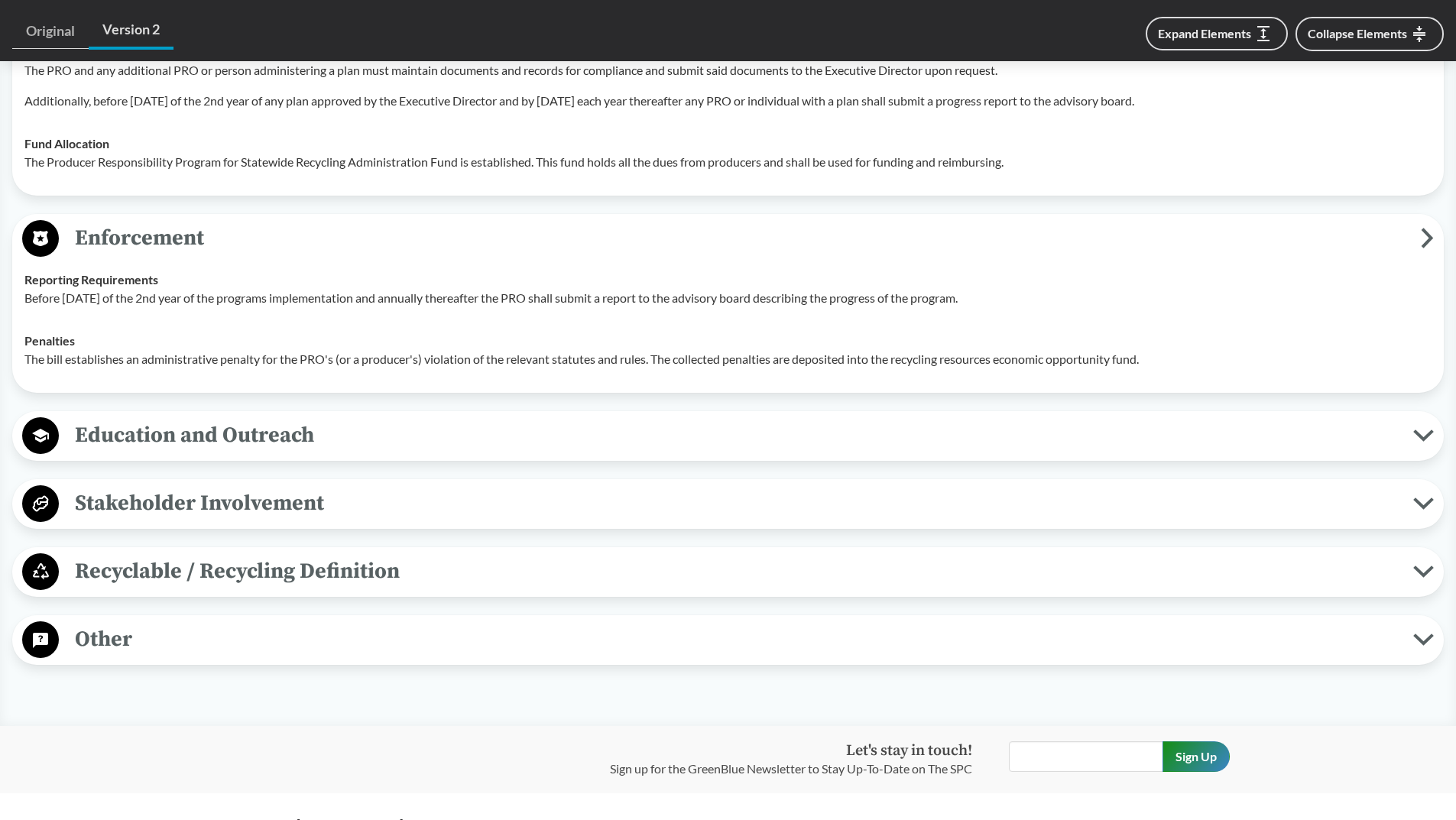
click at [176, 431] on span "Education and Outreach" at bounding box center [736, 435] width 1355 height 35
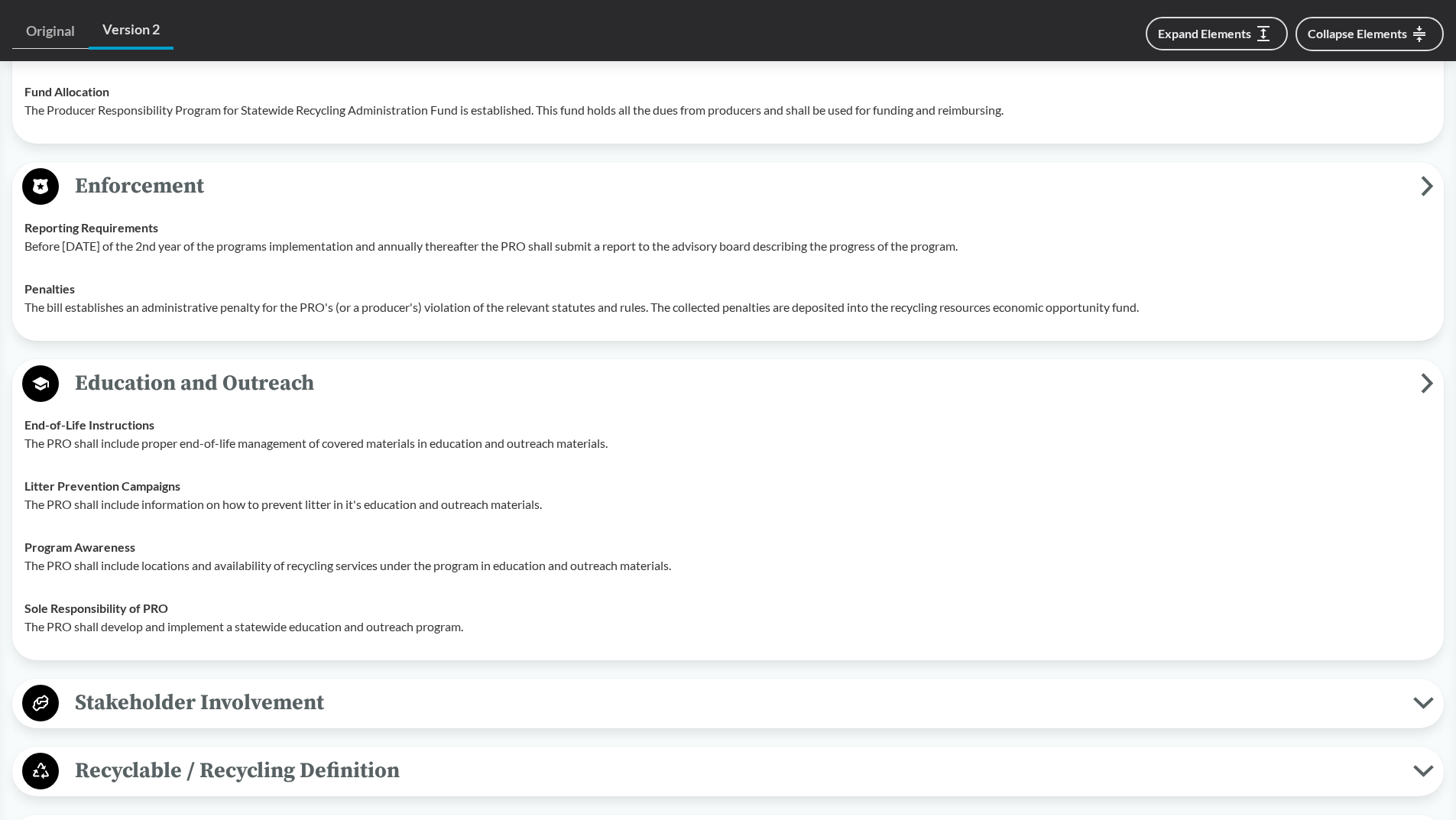
scroll to position [3133, 0]
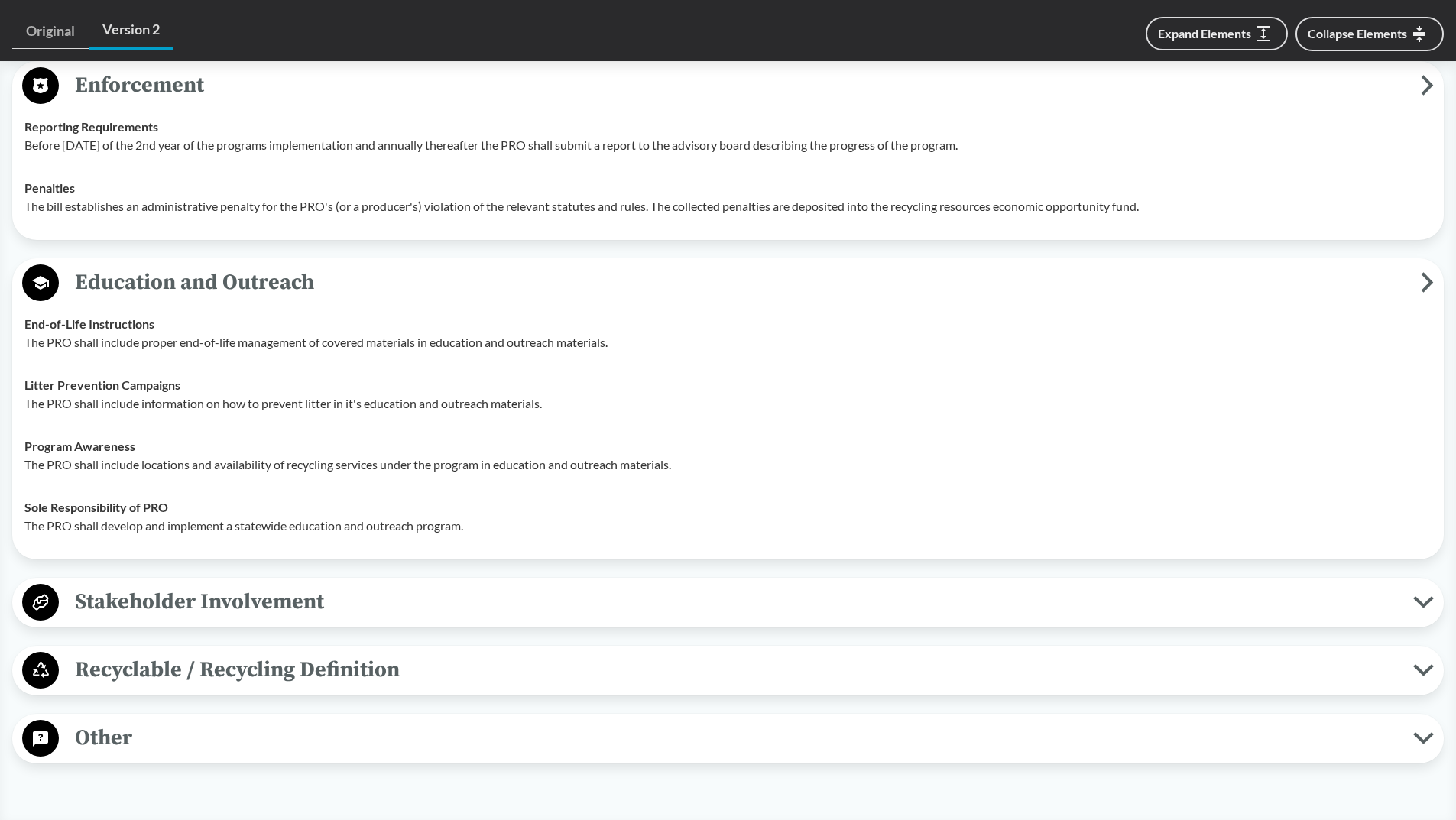
click at [201, 669] on span "Recyclable / Recycling Definition" at bounding box center [736, 670] width 1355 height 35
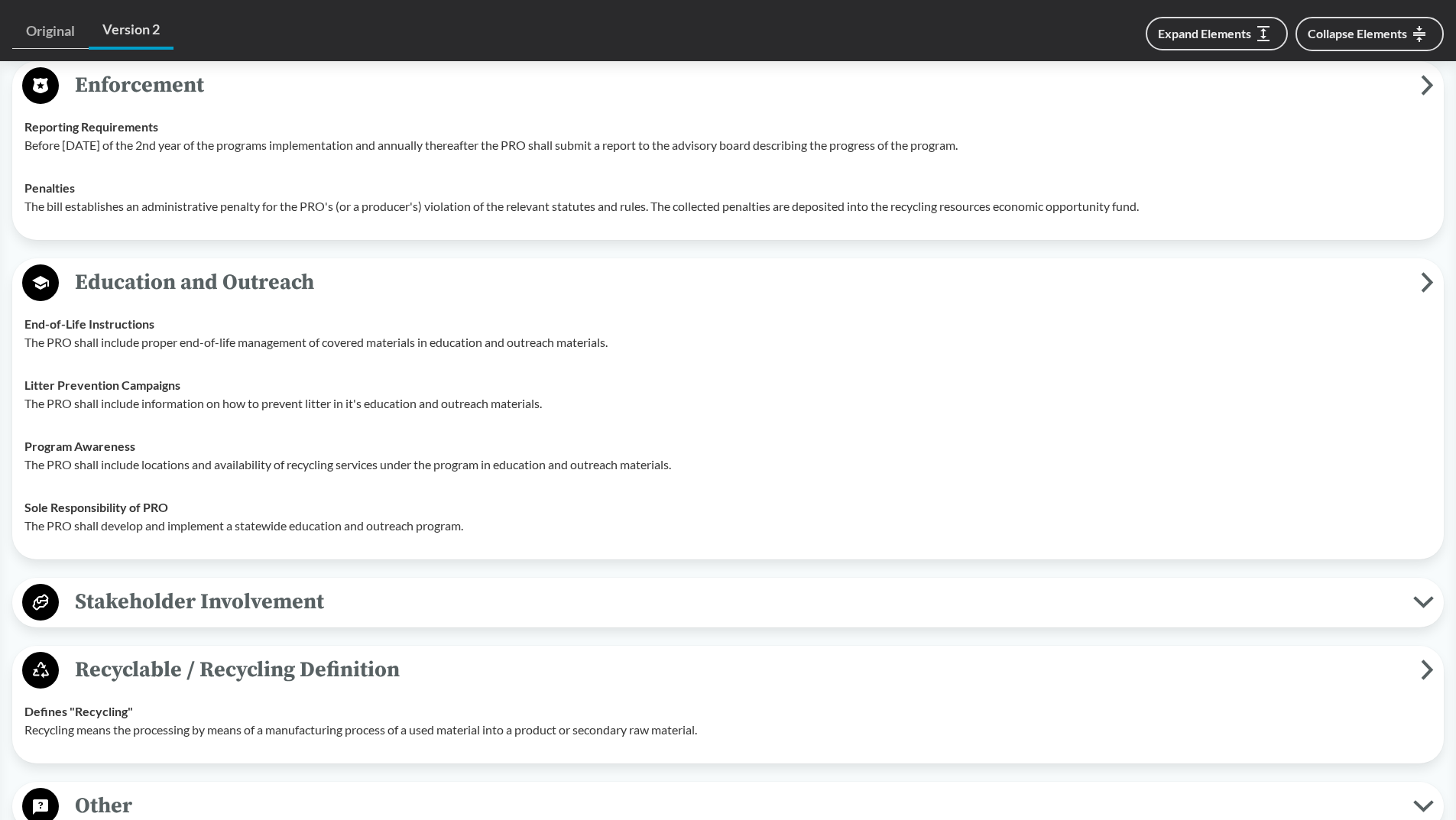
click at [209, 604] on span "Stakeholder Involvement" at bounding box center [736, 602] width 1355 height 35
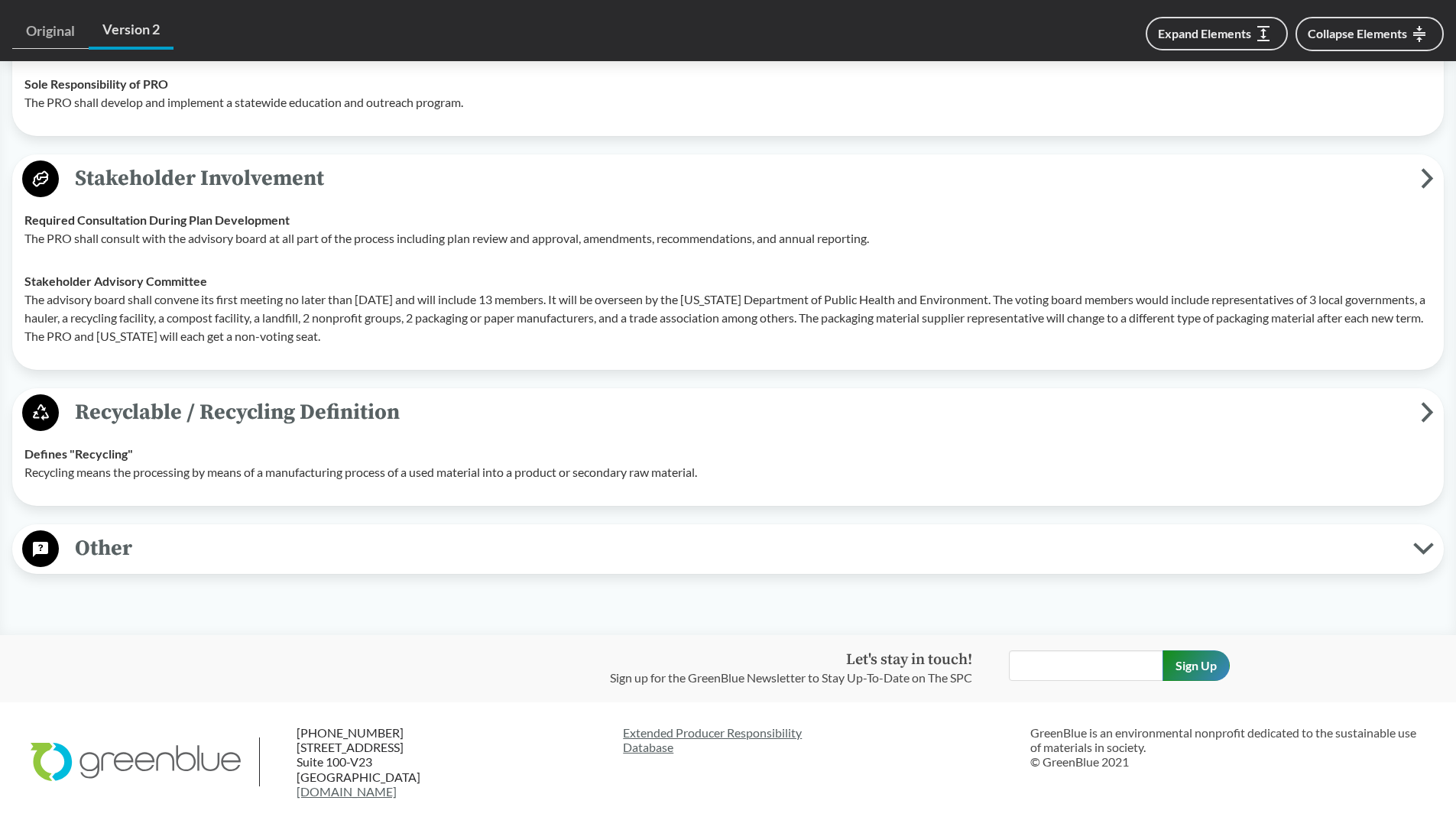
scroll to position [3592, 0]
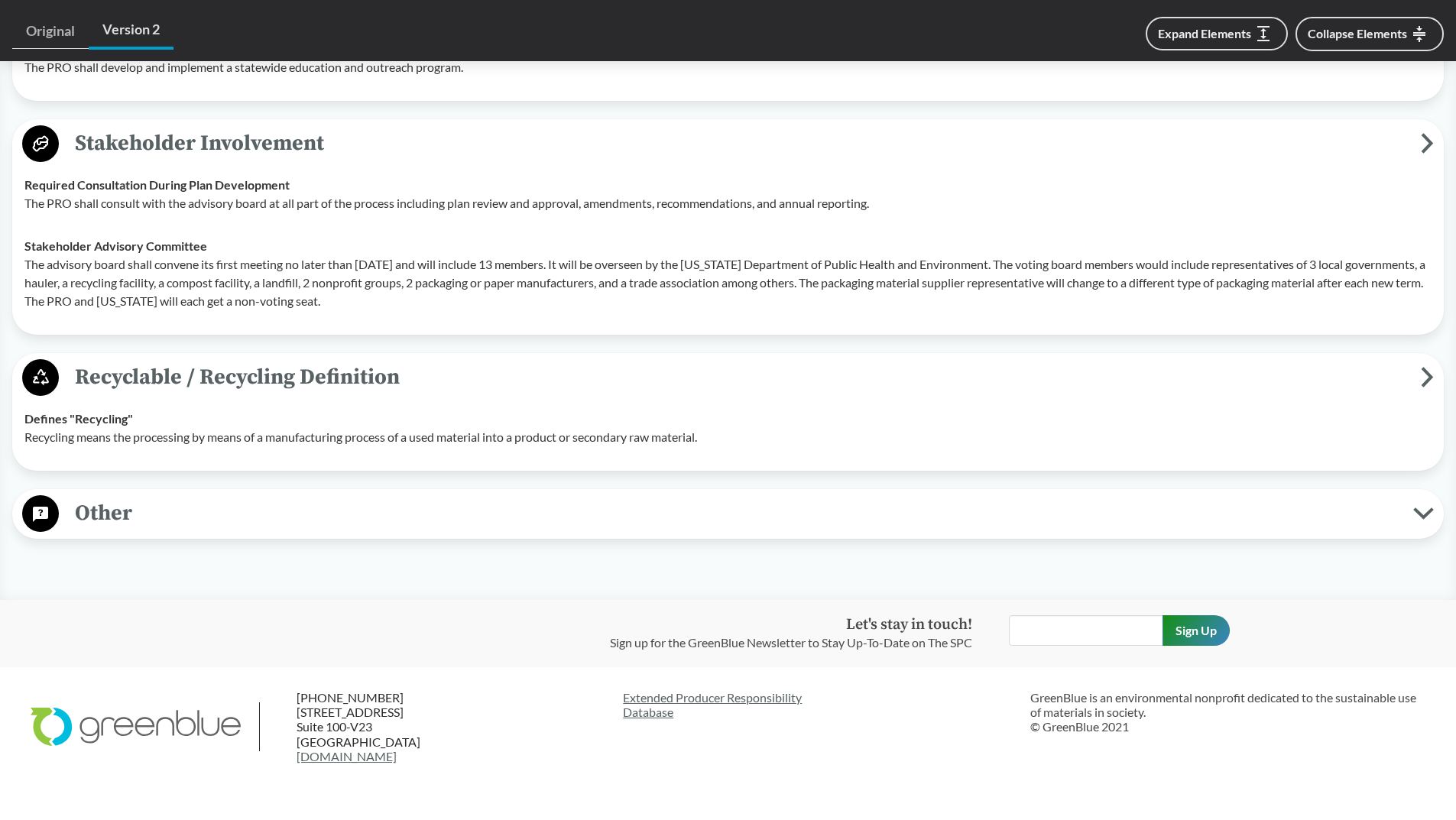
click at [286, 521] on span "Other" at bounding box center [736, 514] width 1355 height 35
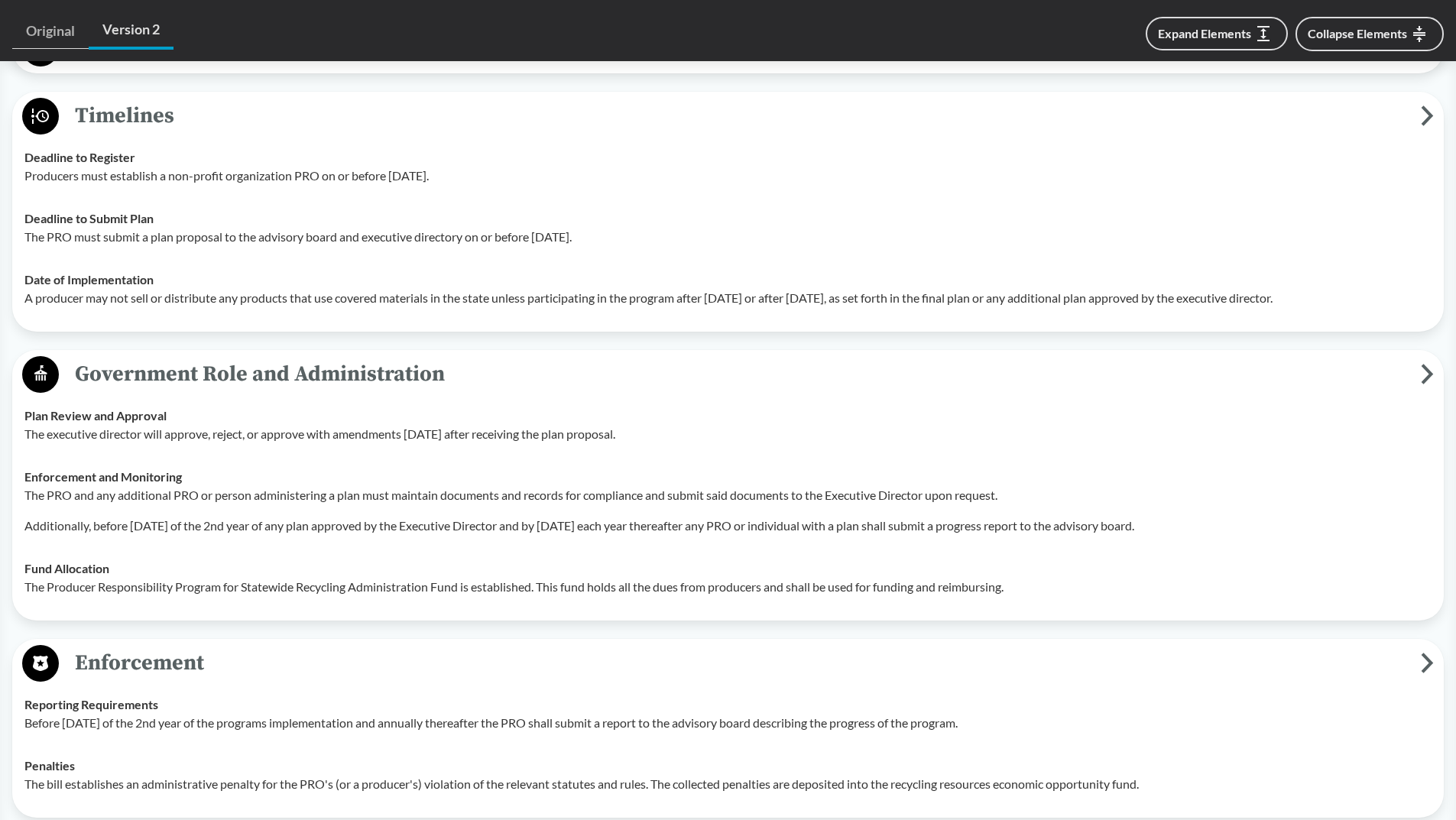
scroll to position [2445, 0]
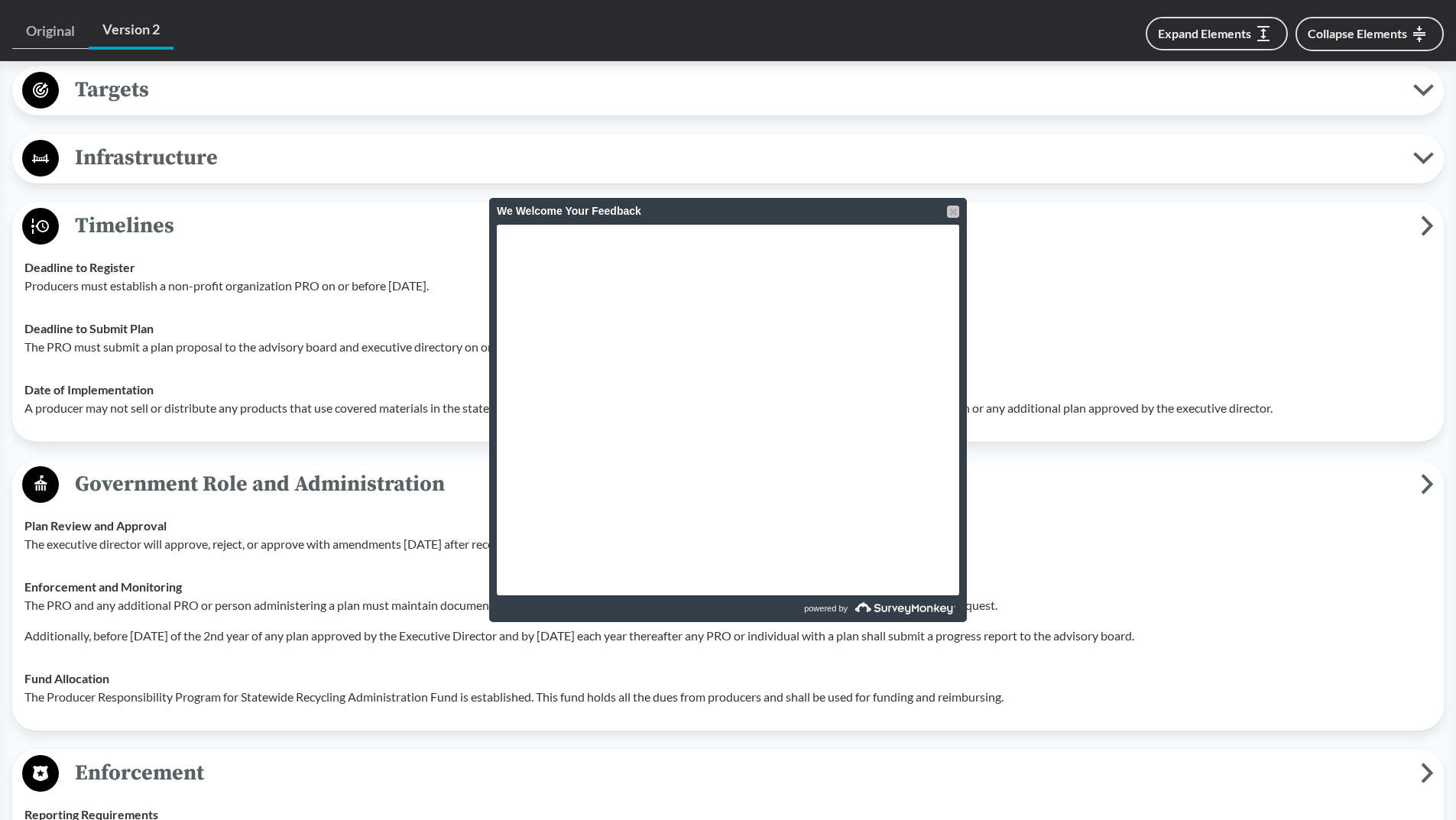
click at [958, 214] on div at bounding box center [952, 211] width 12 height 12
